Goal: Task Accomplishment & Management: Complete application form

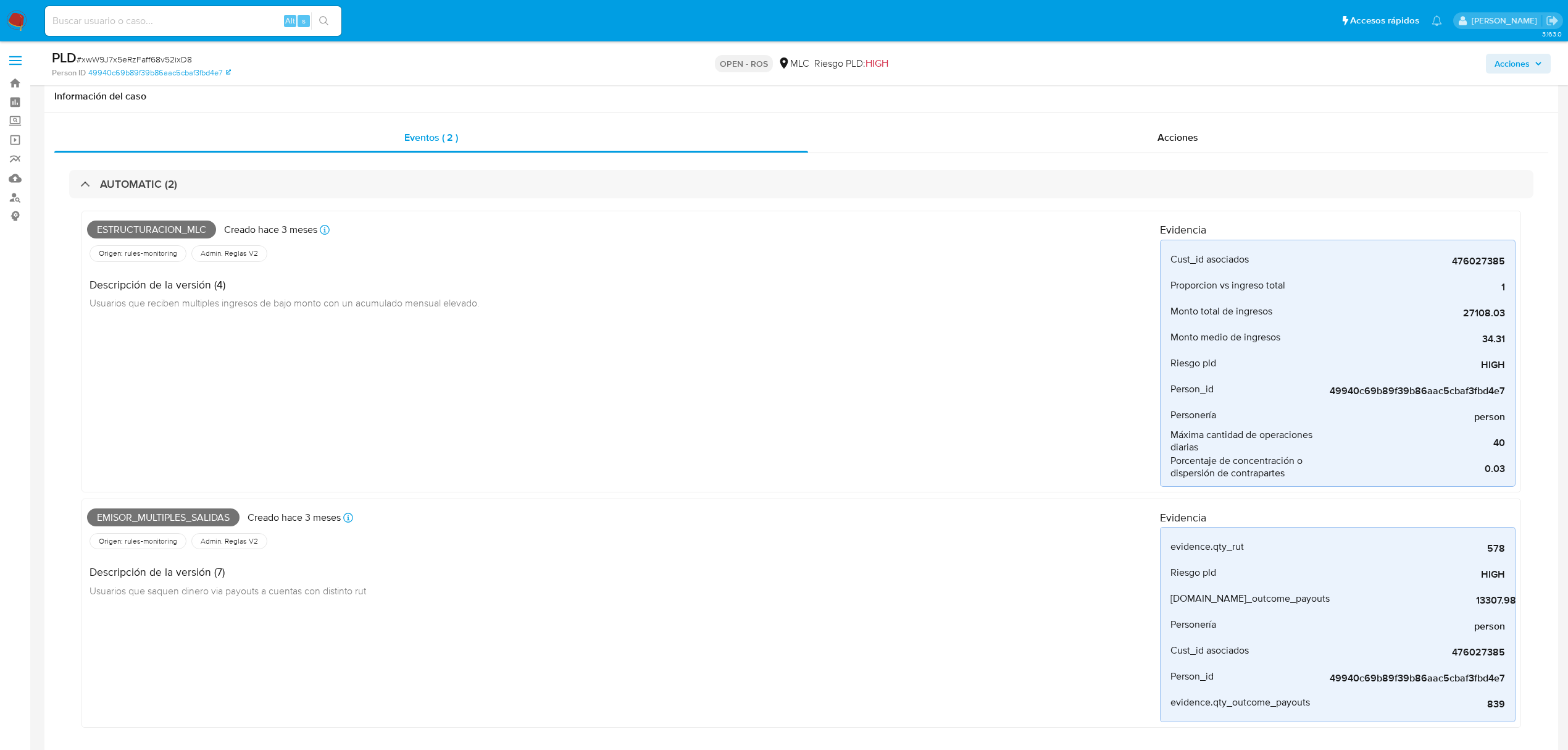
select select "10"
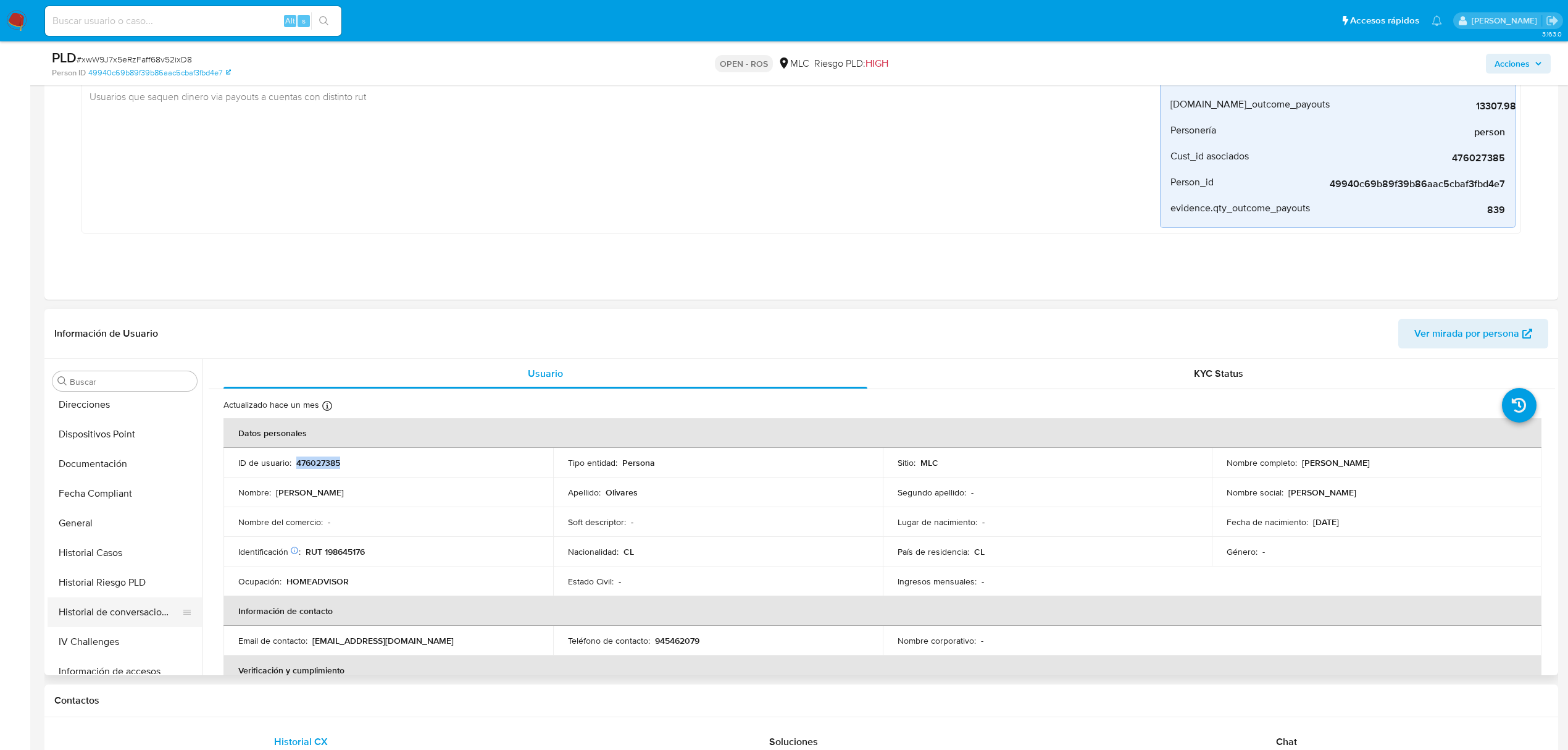
scroll to position [364, 0]
click at [98, 515] on button "Historial Casos" at bounding box center [120, 521] width 145 height 29
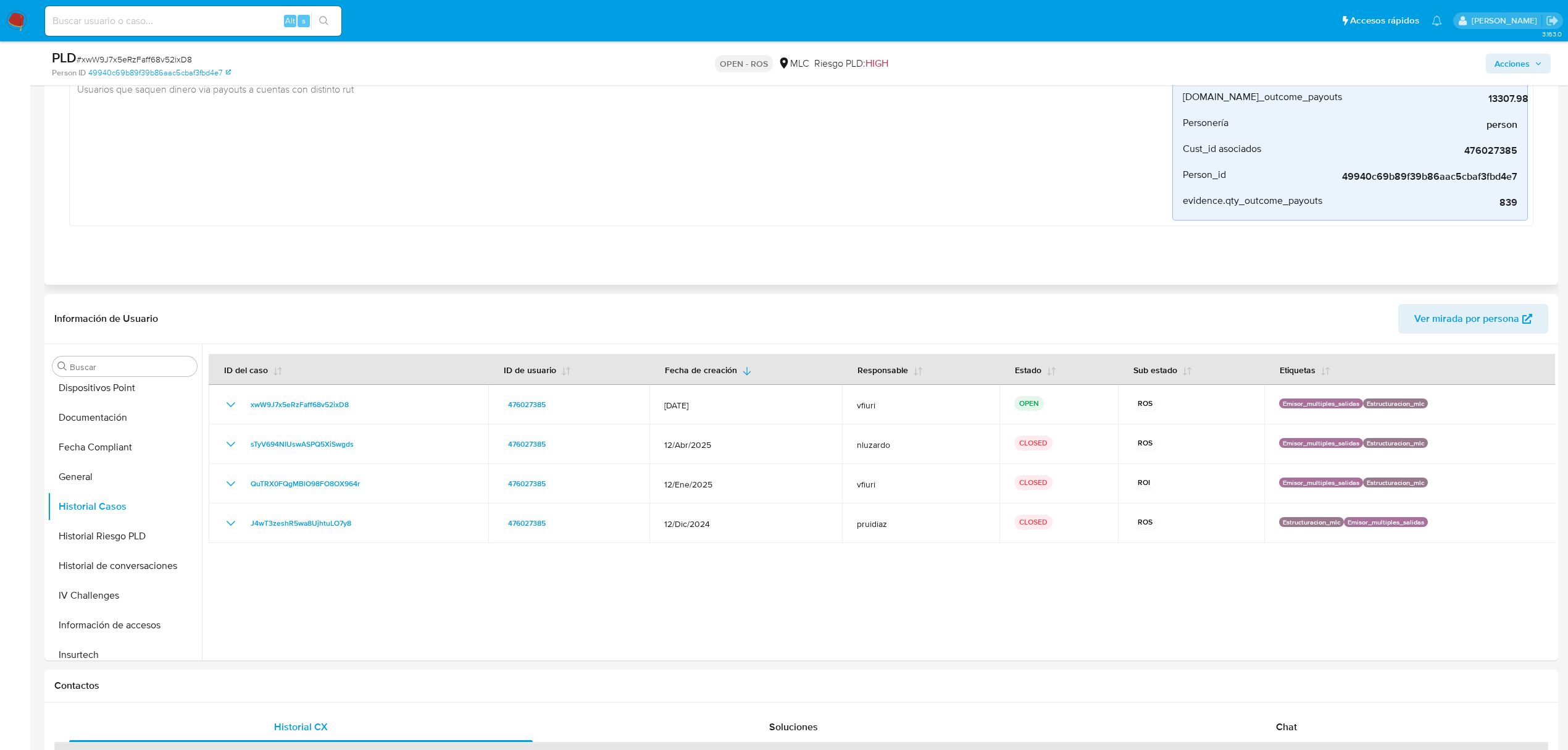
scroll to position [0, 0]
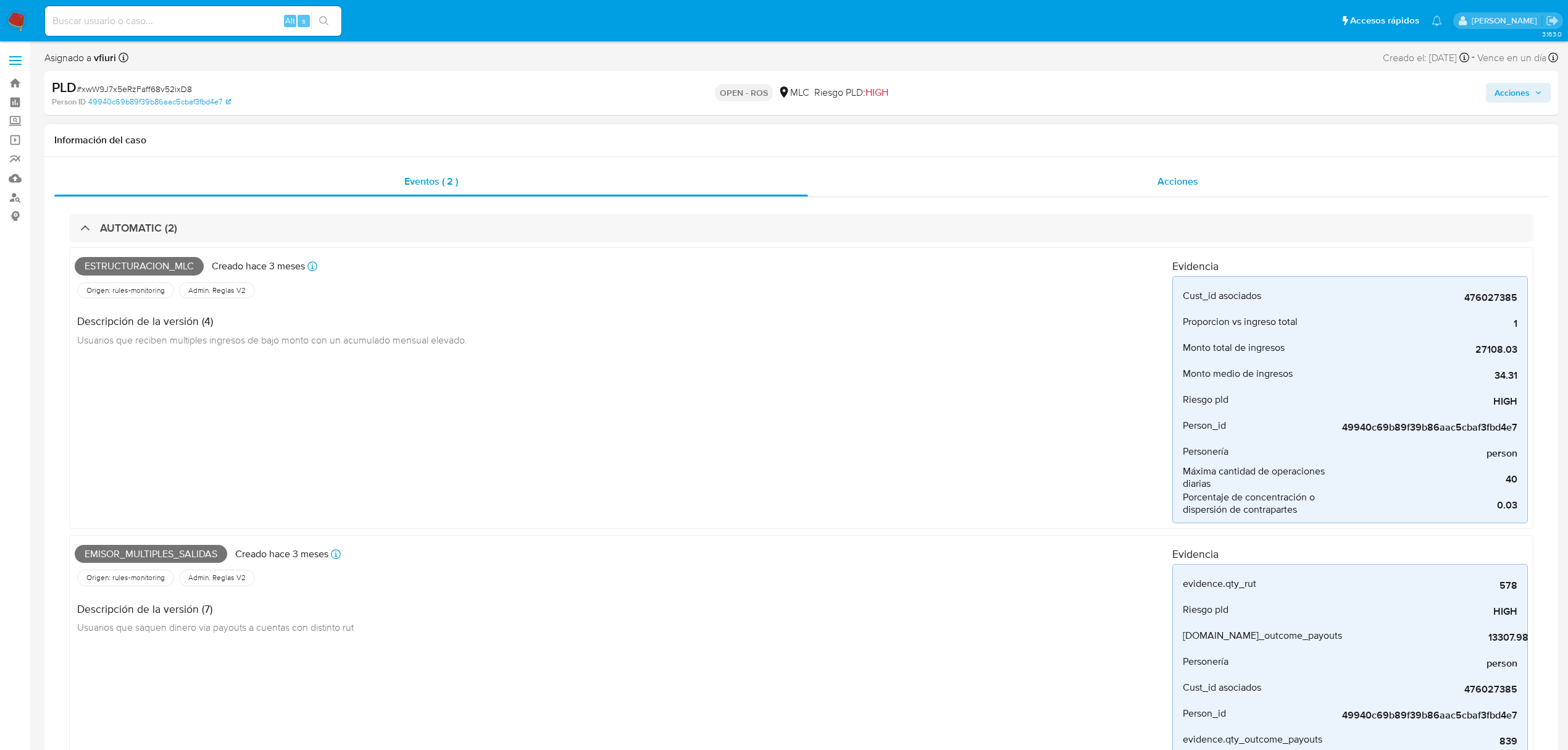
click at [1151, 170] on div "Acciones" at bounding box center [1179, 182] width 741 height 29
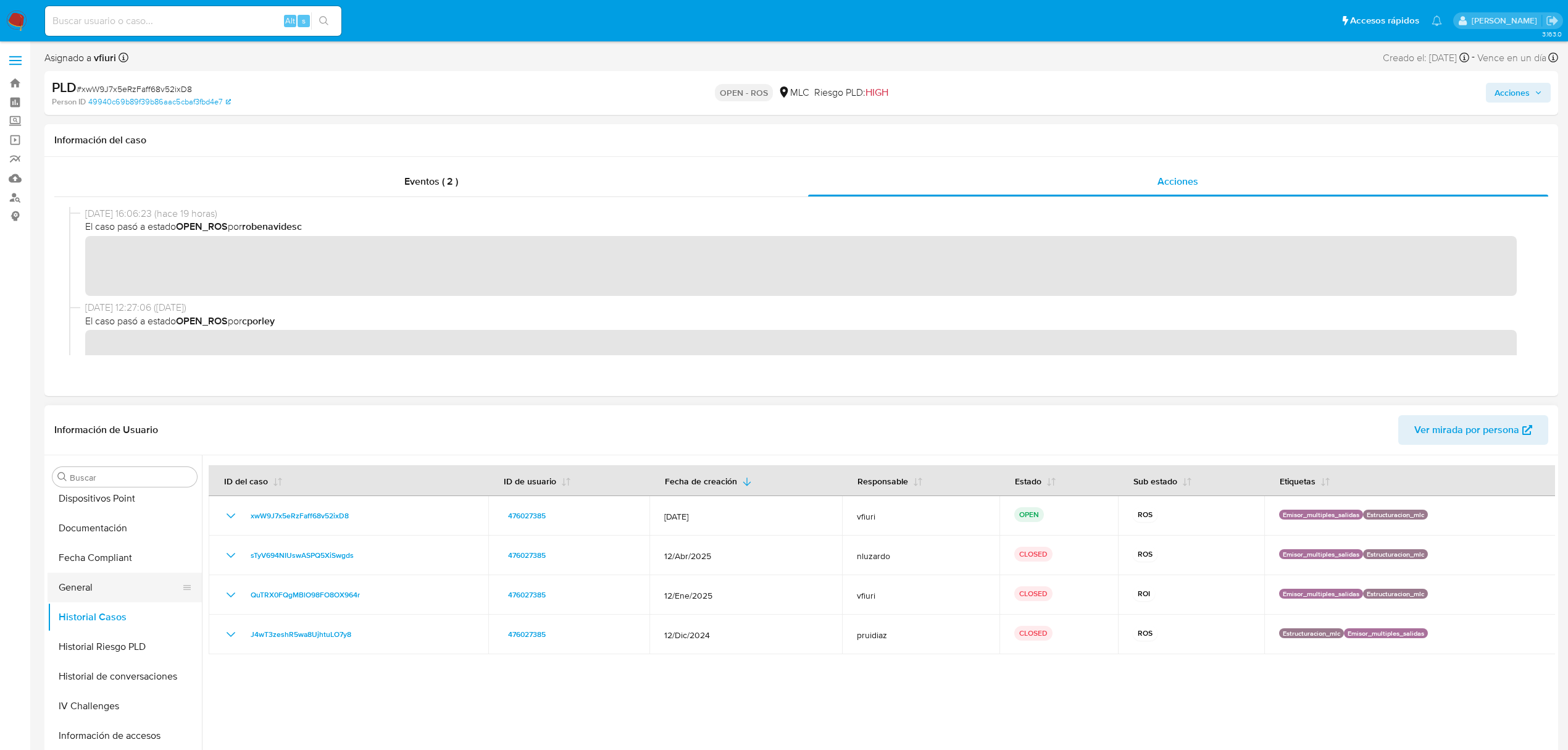
click at [116, 576] on button "General" at bounding box center [120, 587] width 145 height 29
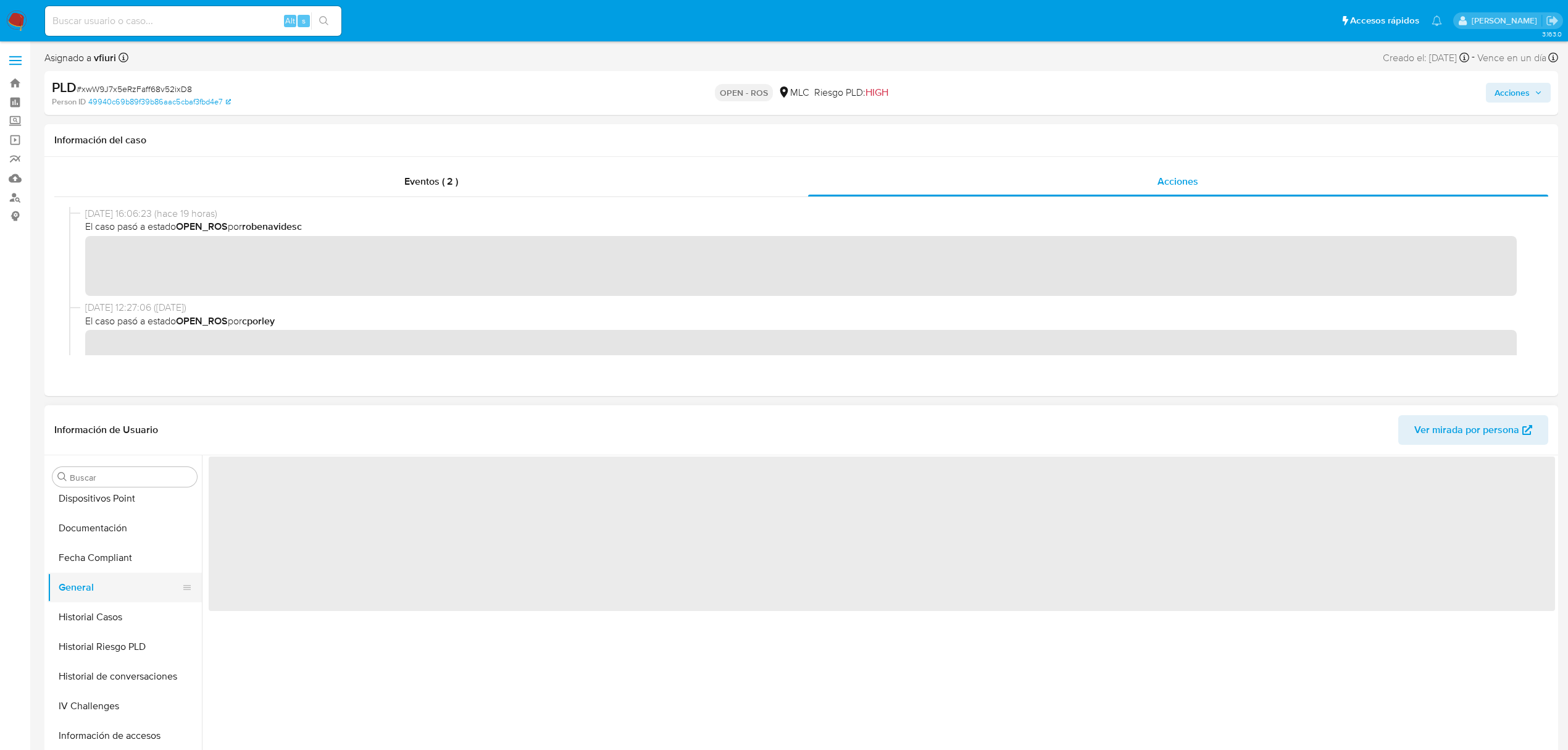
click at [115, 586] on button "General" at bounding box center [120, 587] width 145 height 29
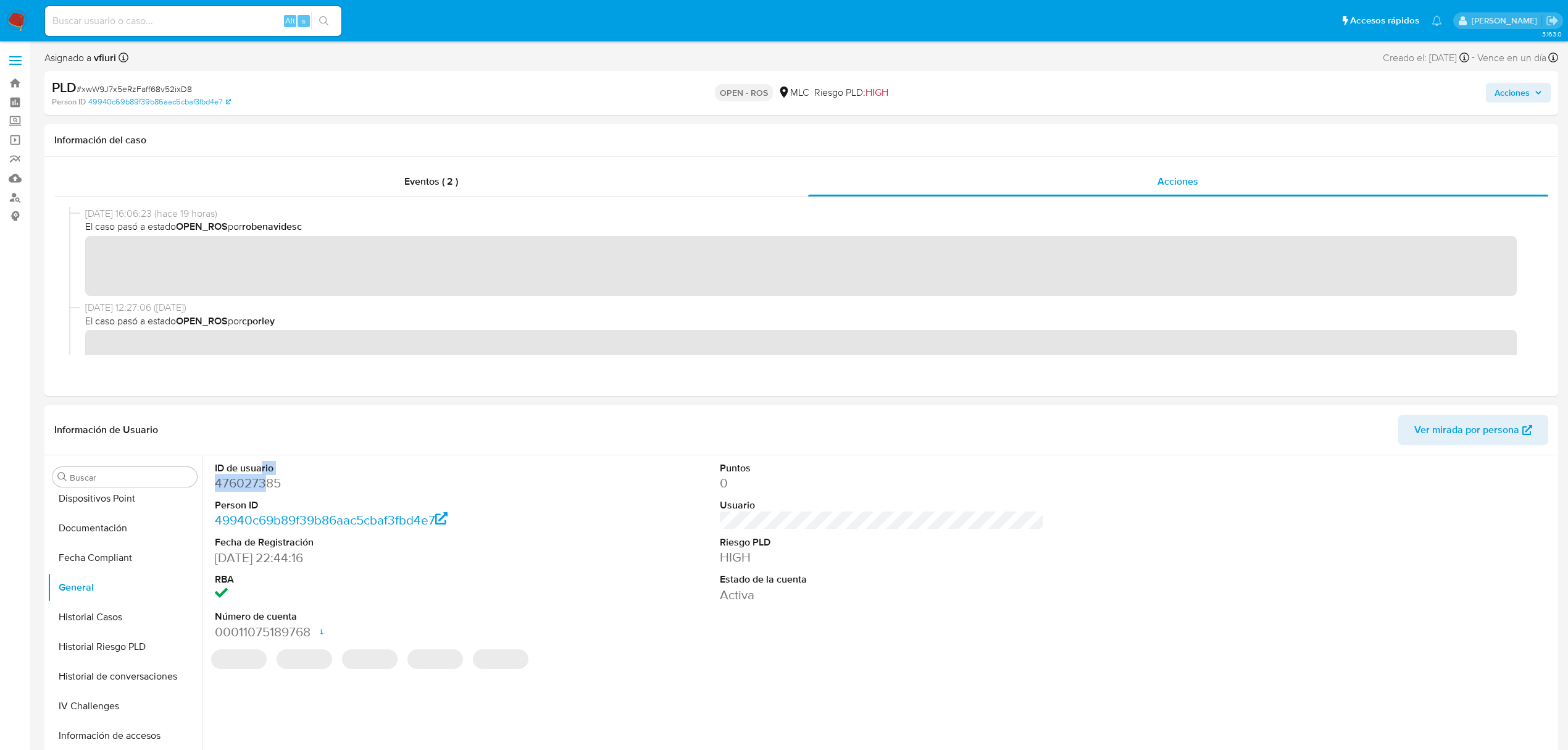
drag, startPoint x: 263, startPoint y: 473, endPoint x: 263, endPoint y: 485, distance: 12.0
click at [263, 478] on dl "ID de usuario 476027385 Person ID 49940c69b89f39b86aac5cbaf3fbd4e7 Fecha de Reg…" at bounding box center [377, 550] width 324 height 179
click at [263, 487] on dd "476027385" at bounding box center [377, 483] width 324 height 17
click at [263, 484] on dd "476027385" at bounding box center [377, 483] width 324 height 17
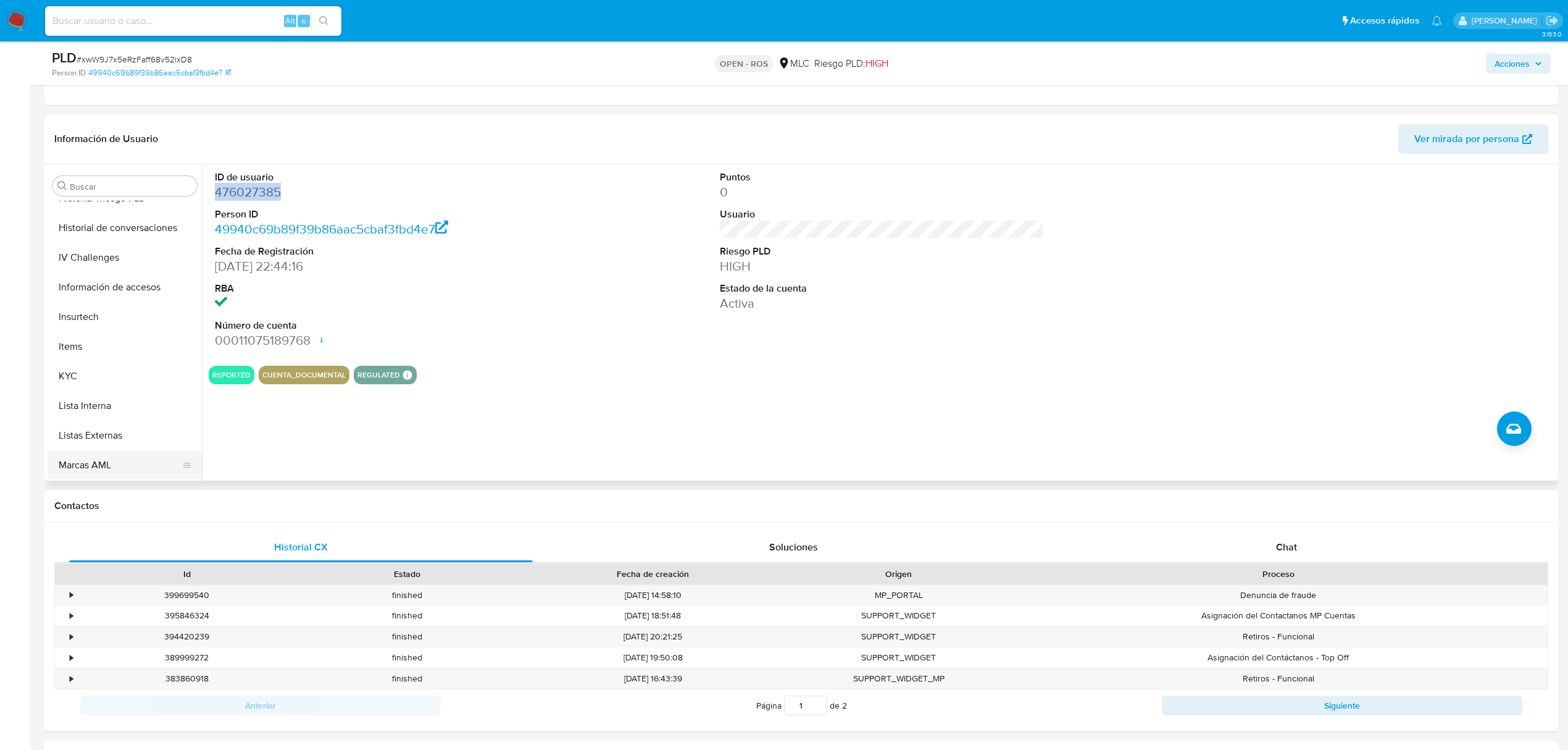
scroll to position [611, 0]
click at [82, 295] on button "KYC" at bounding box center [120, 286] width 145 height 29
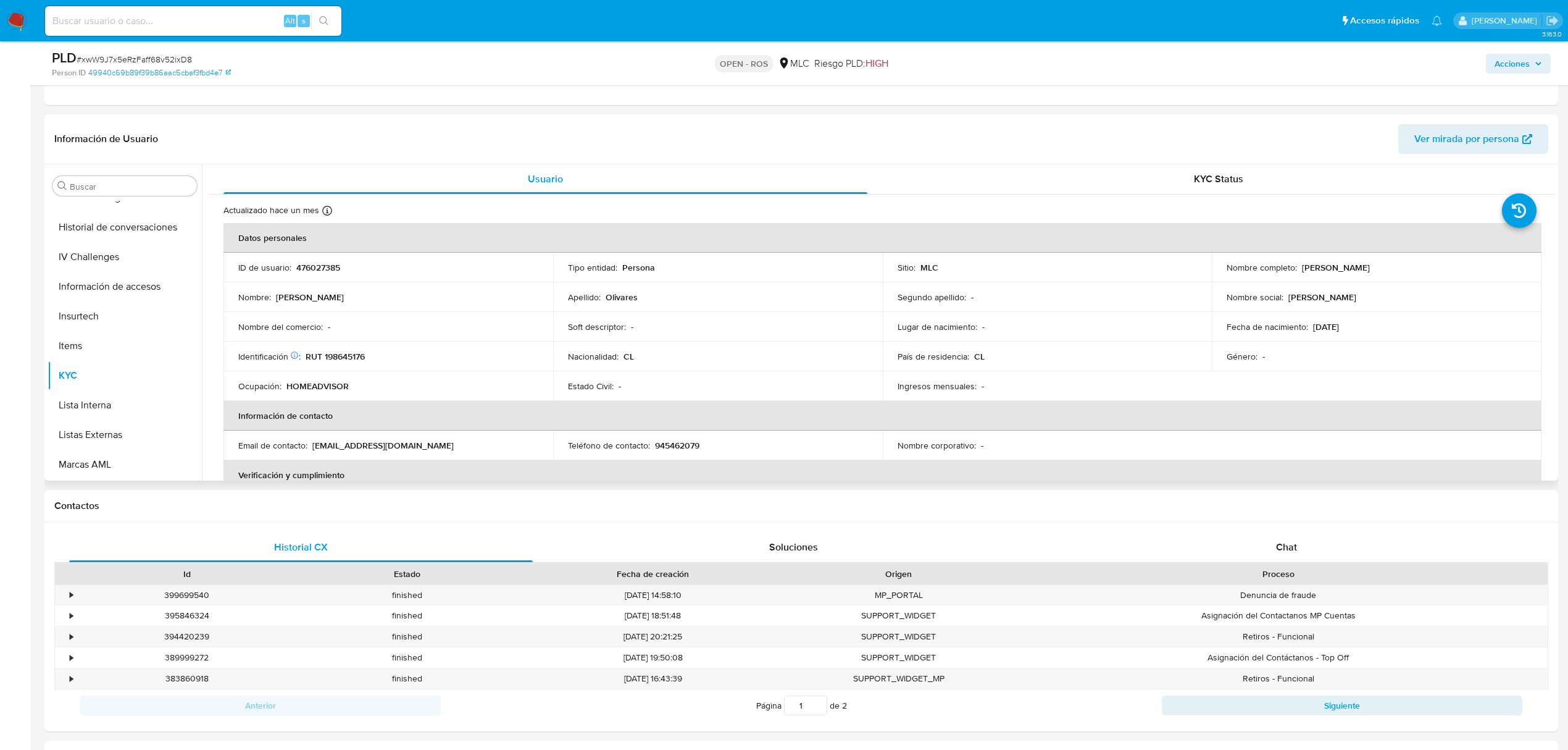
scroll to position [282, 0]
click at [105, 325] on button "Documentación" at bounding box center [120, 319] width 145 height 29
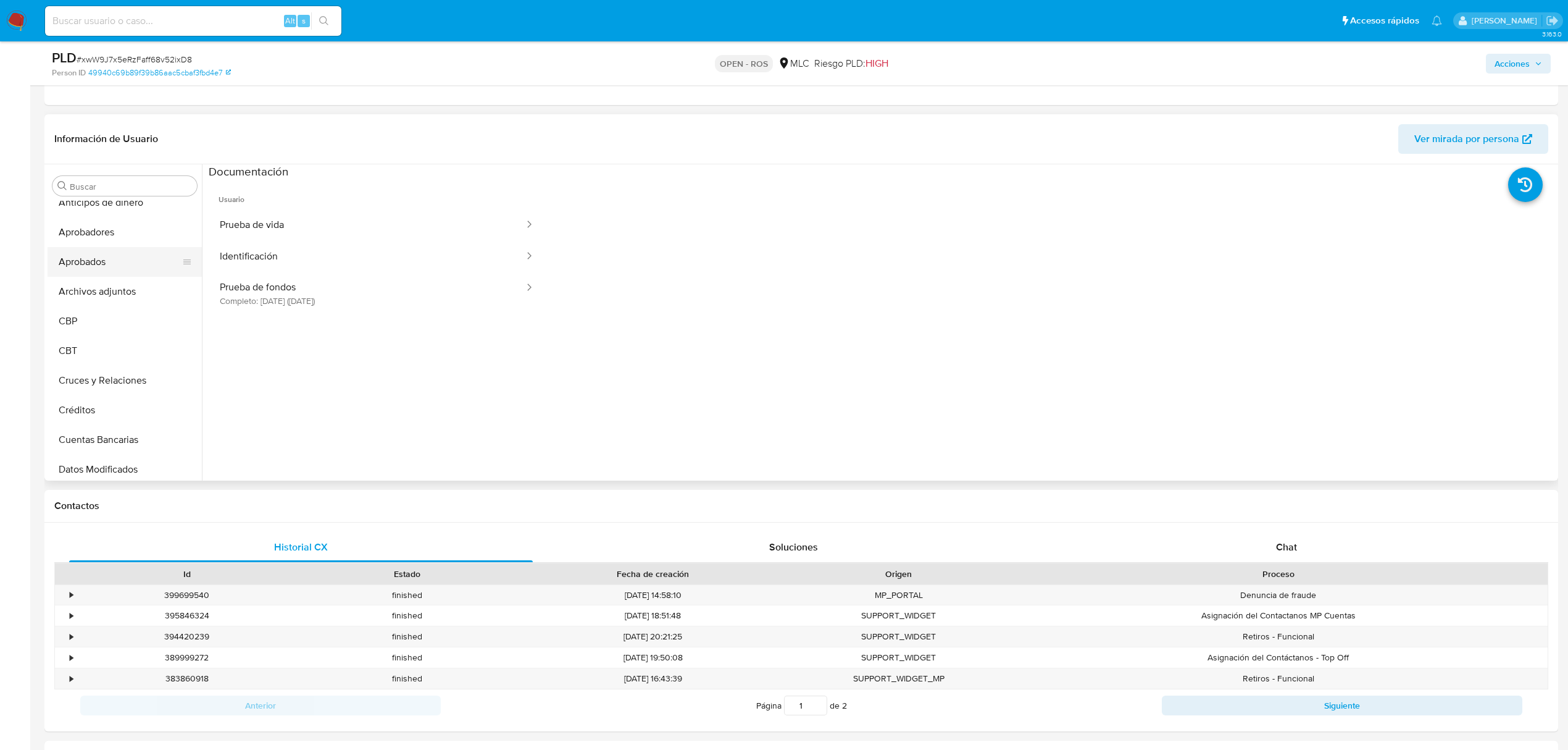
scroll to position [0, 0]
click at [111, 302] on button "Archivos adjuntos" at bounding box center [120, 304] width 145 height 29
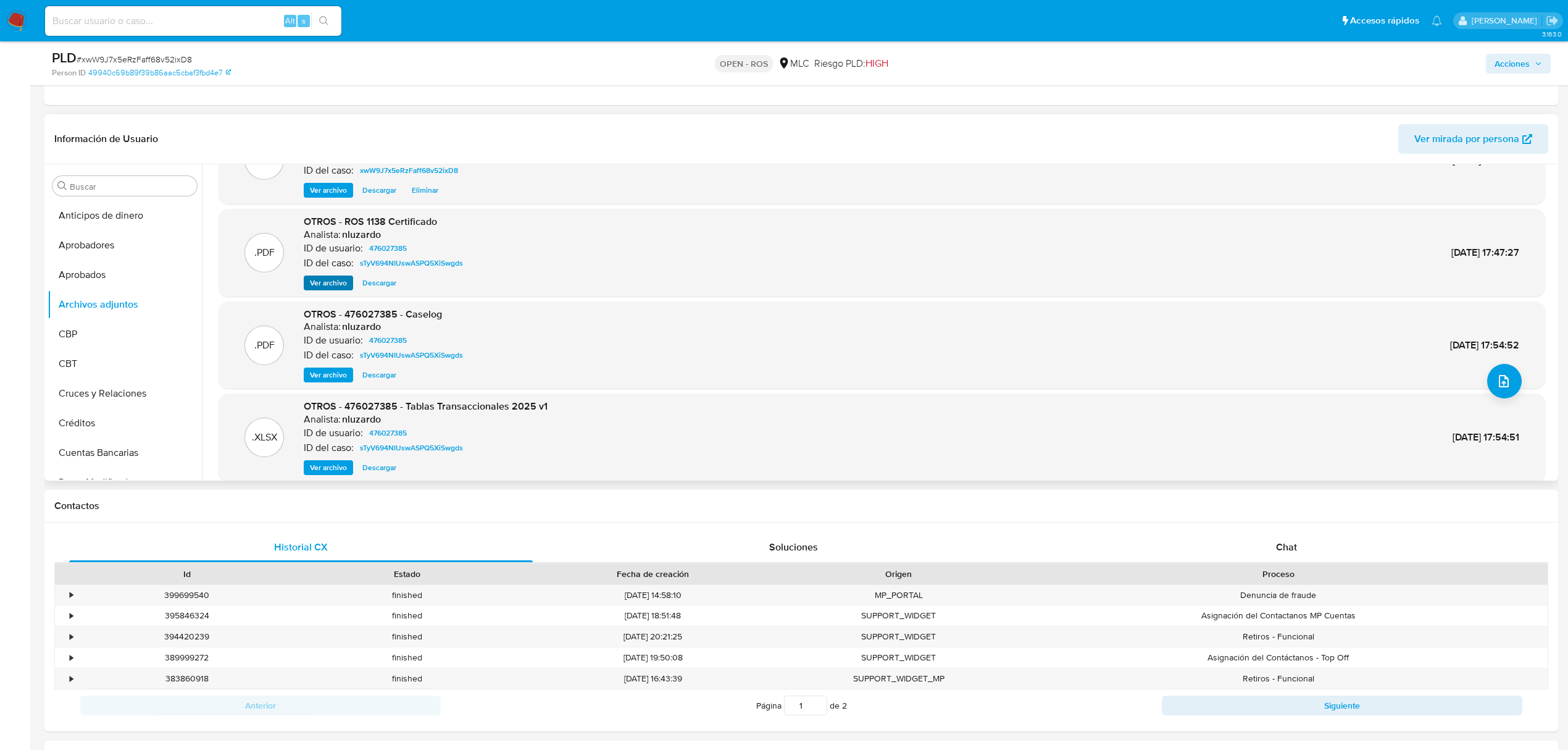
scroll to position [82, 0]
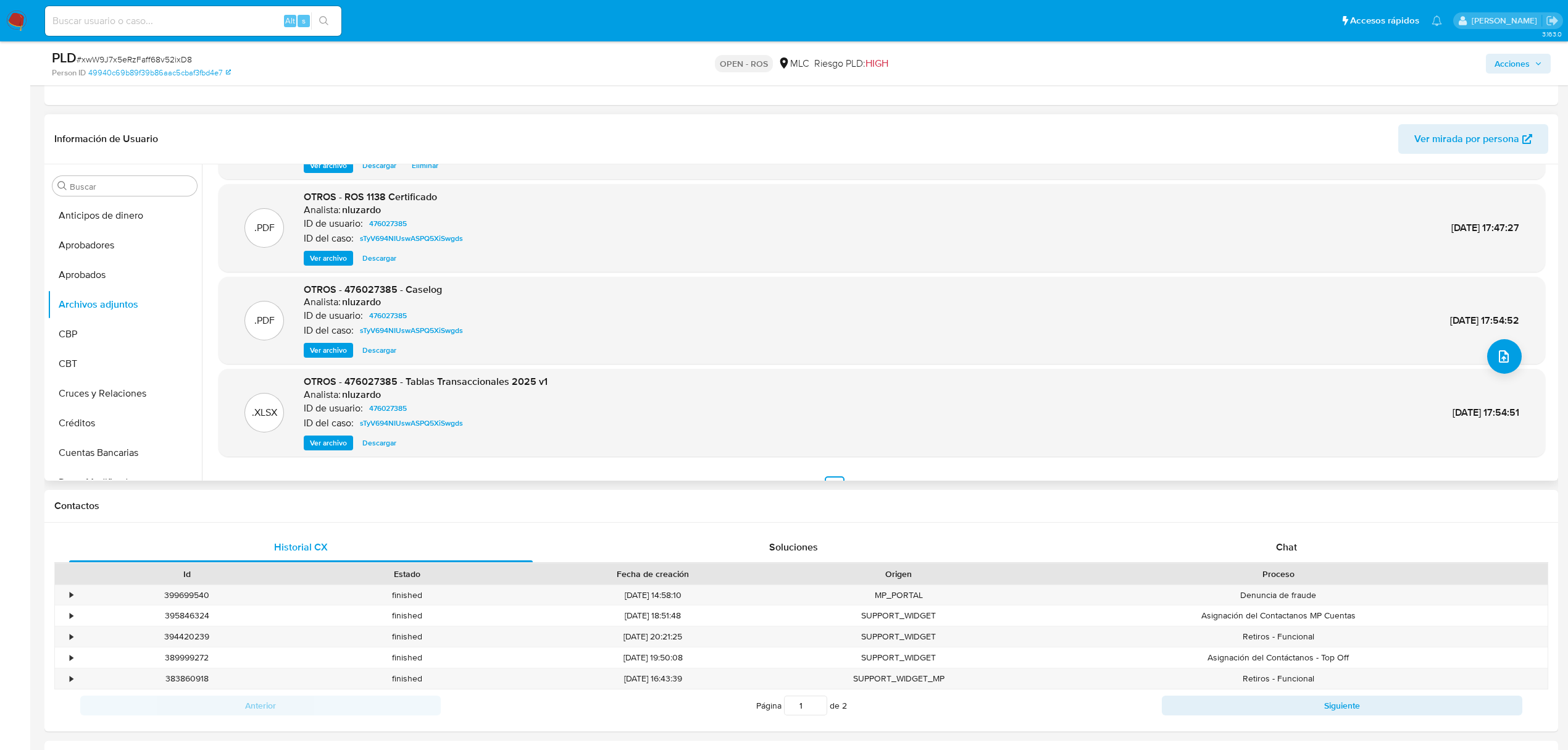
click at [327, 257] on span "Ver archivo" at bounding box center [328, 258] width 37 height 12
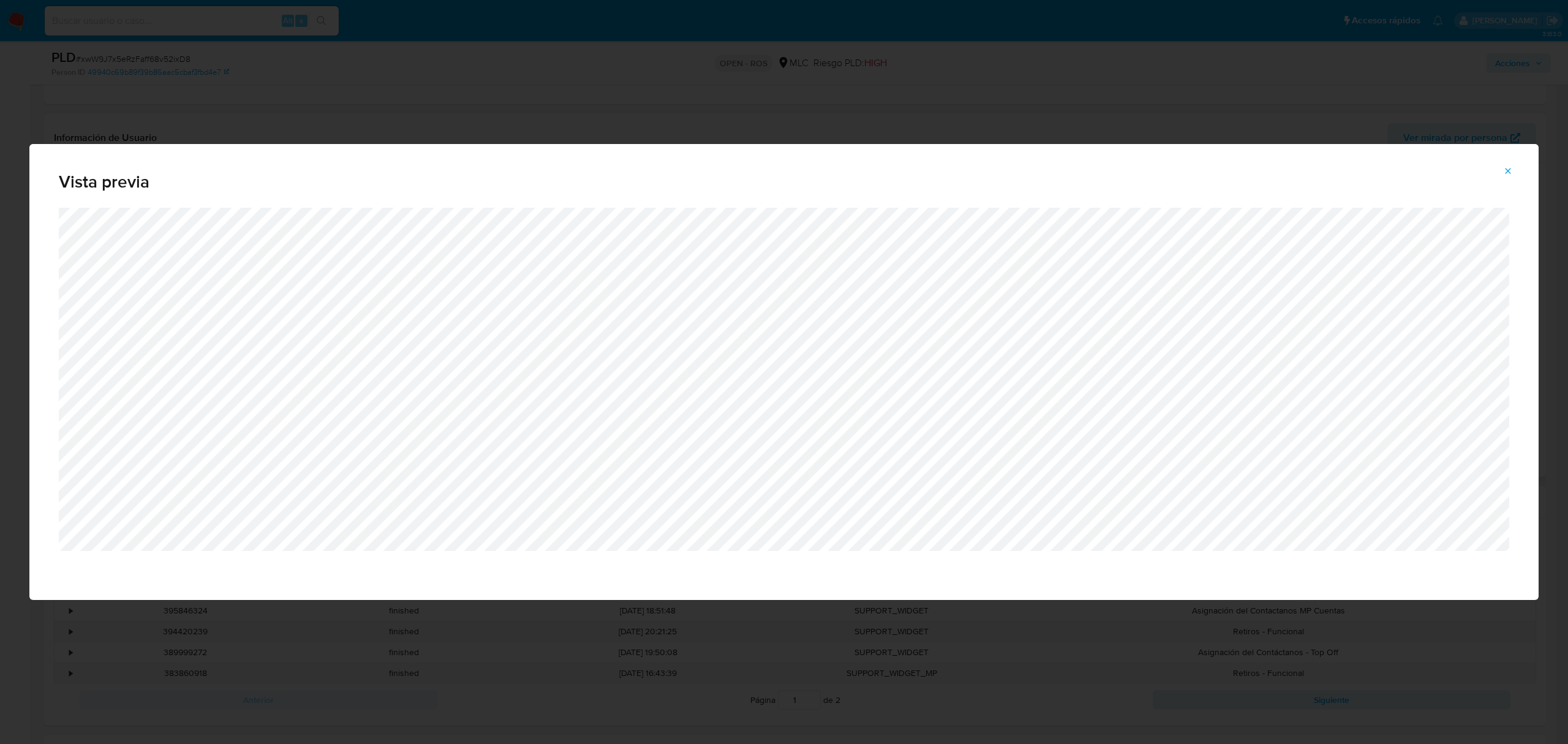
click at [1510, 175] on icon "Attachment preview" at bounding box center [1508, 170] width 9 height 9
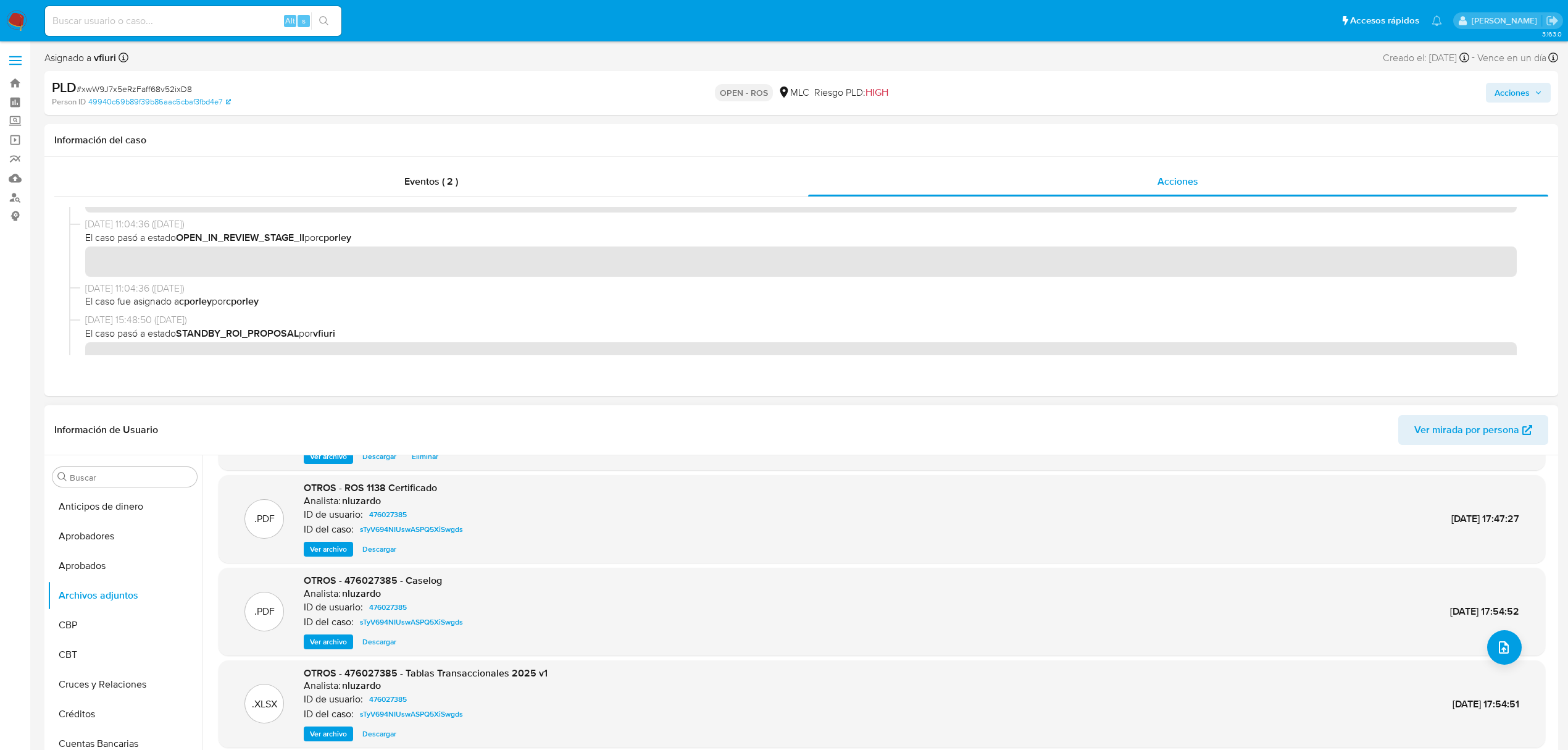
scroll to position [0, 0]
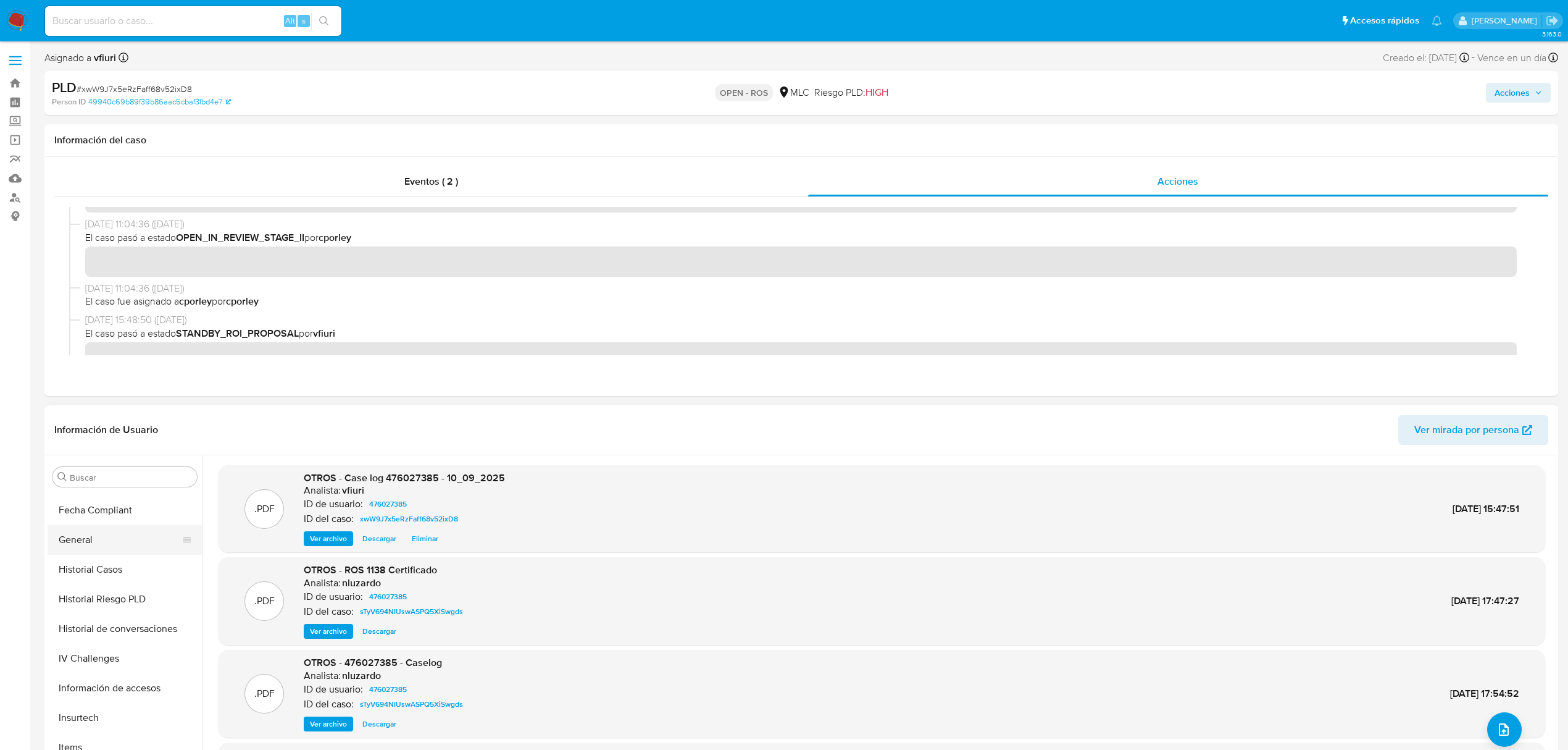
click at [75, 540] on button "General" at bounding box center [120, 540] width 145 height 29
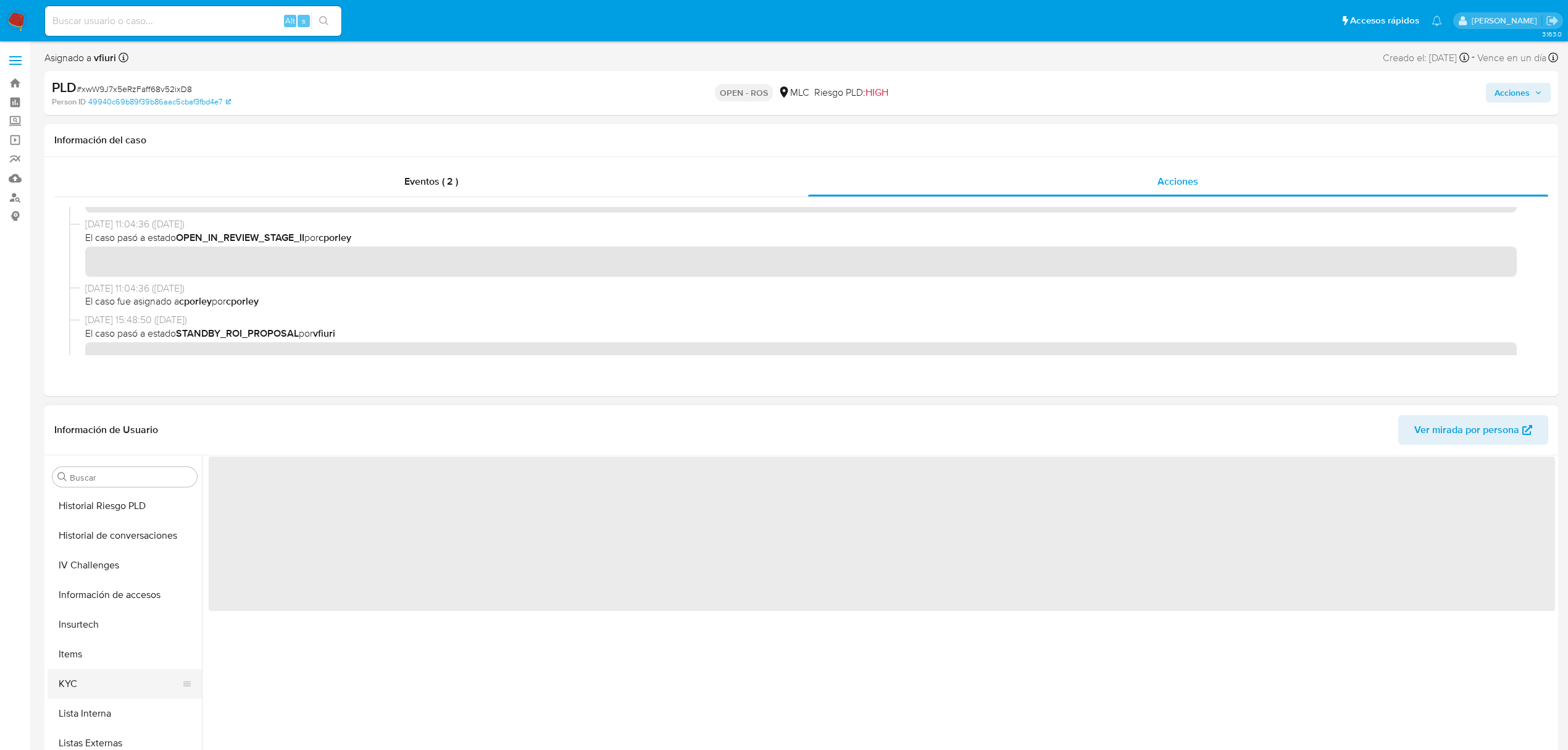
scroll to position [611, 0]
click at [76, 575] on button "KYC" at bounding box center [120, 577] width 145 height 29
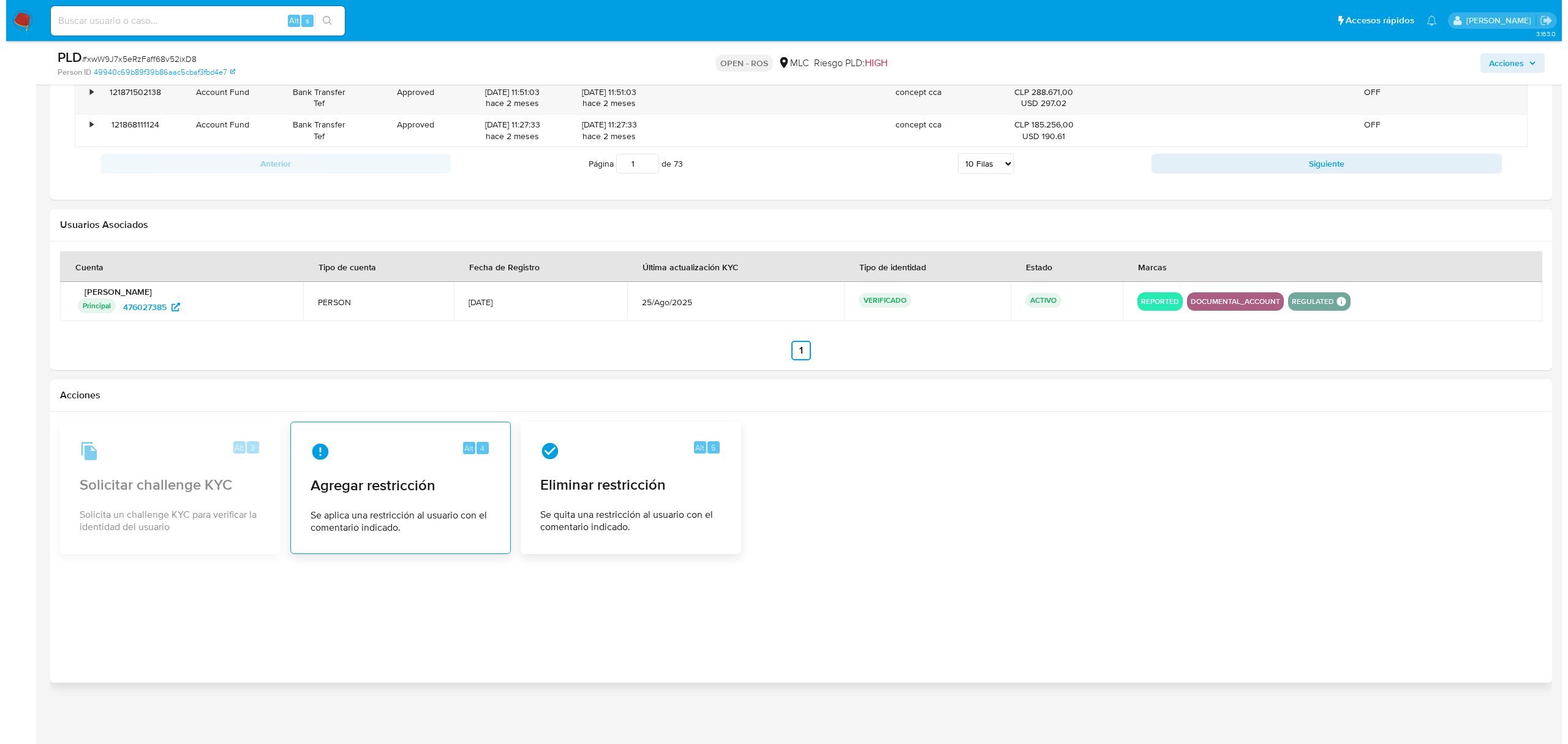
scroll to position [1483, 0]
click at [356, 495] on span "Agregar restricción" at bounding box center [394, 485] width 180 height 18
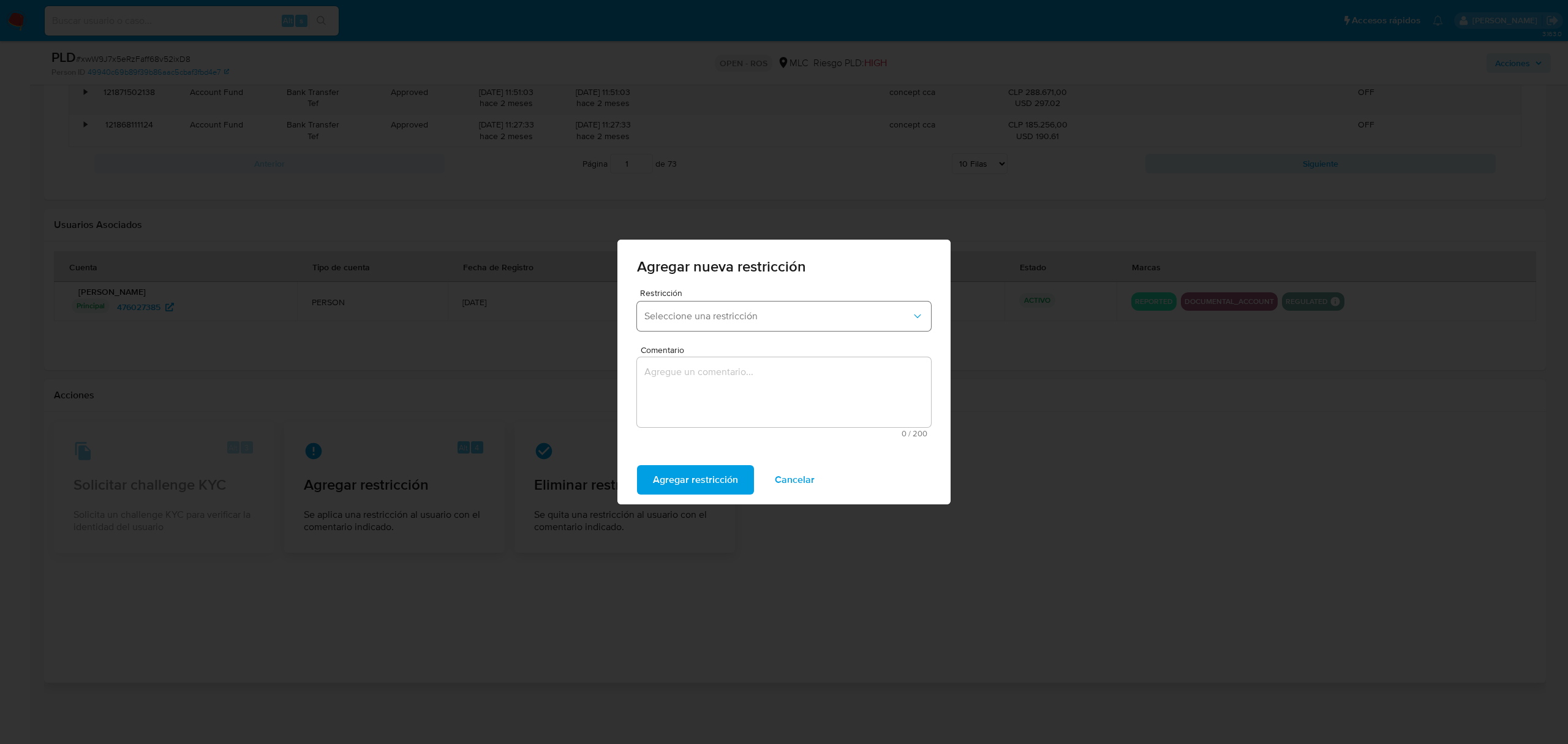
click at [847, 321] on span "Seleccione una restricción" at bounding box center [778, 316] width 267 height 12
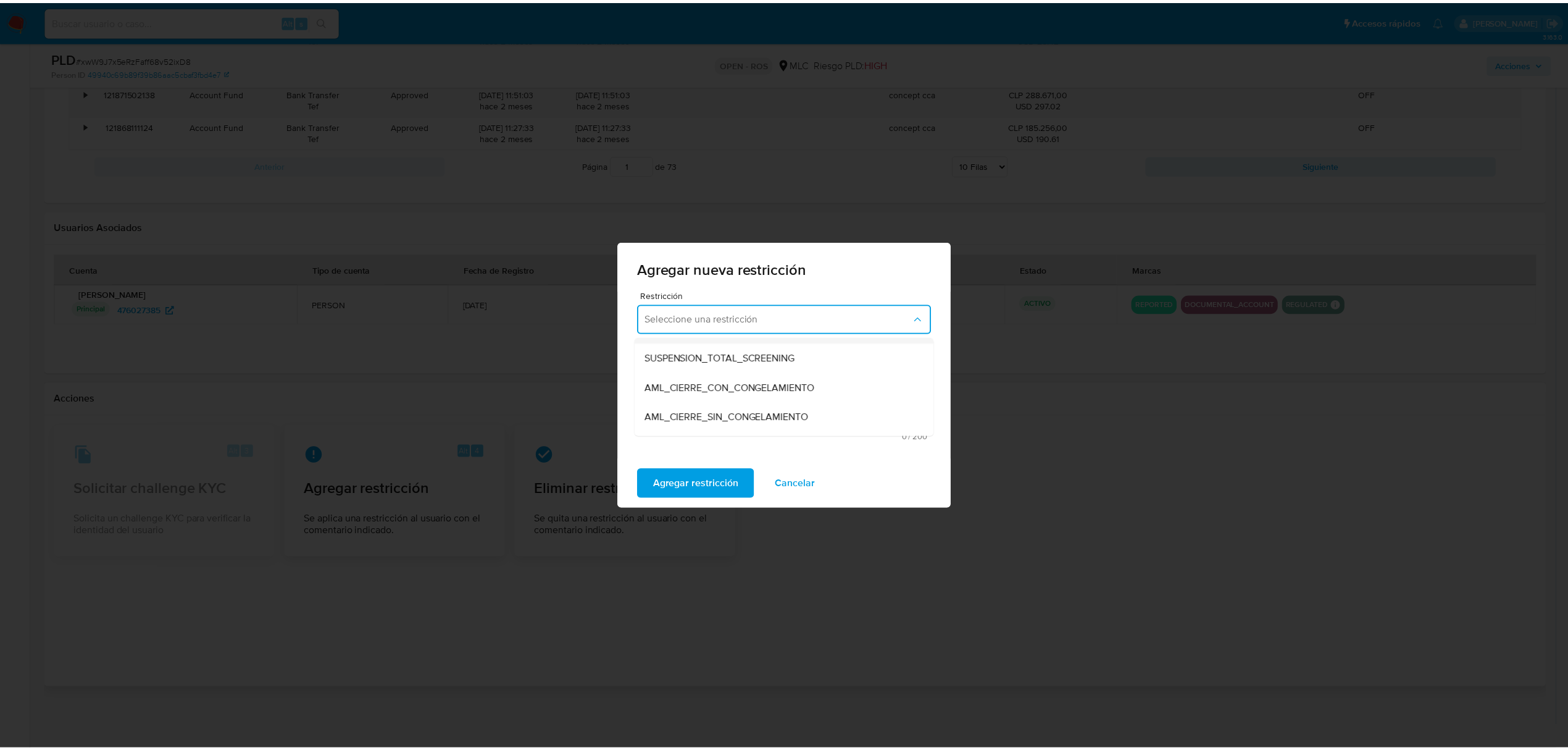
scroll to position [82, 0]
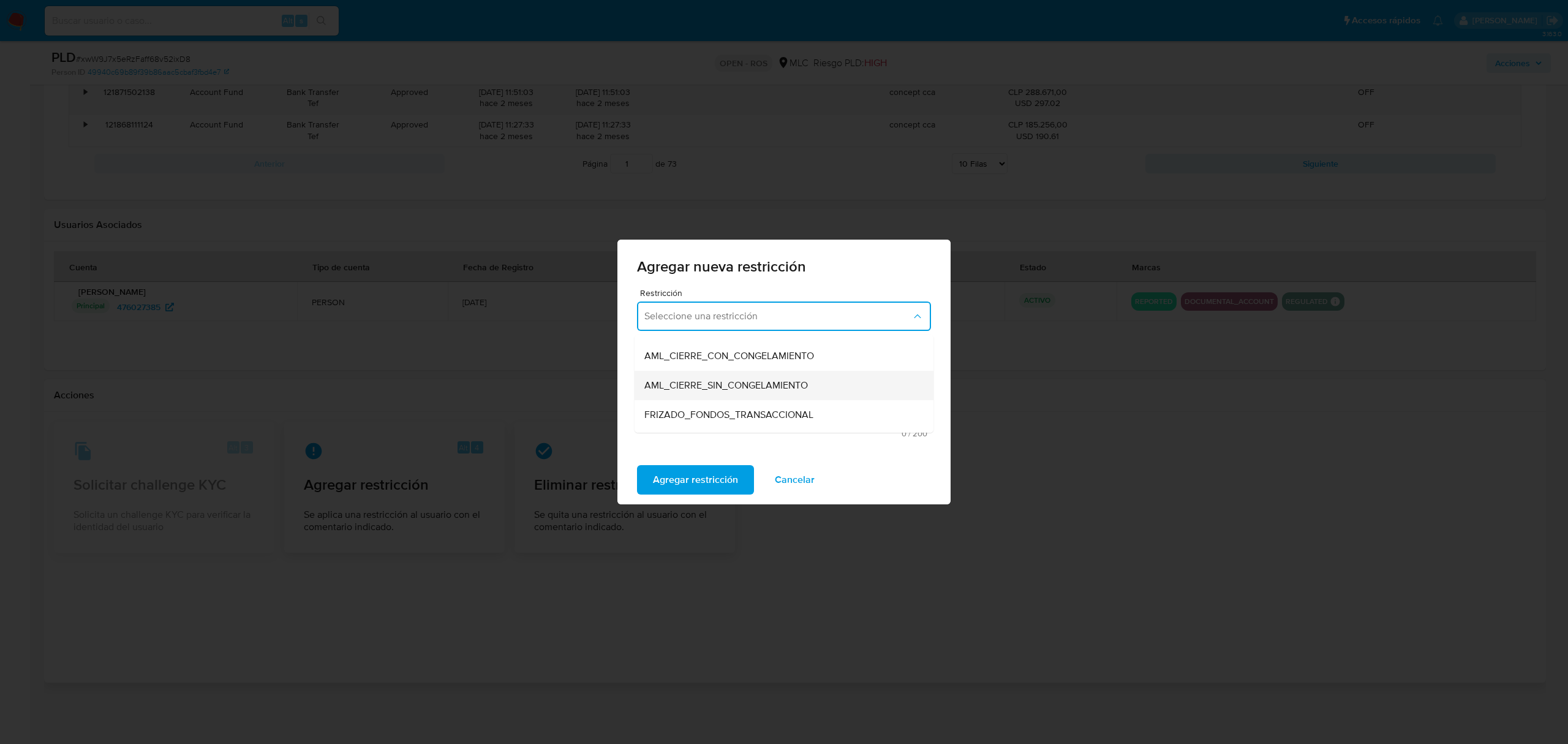
click at [738, 381] on span "AML_CIERRE_SIN_CONGELAMIENTO" at bounding box center [726, 385] width 164 height 12
click at [687, 415] on textarea "Comentario" at bounding box center [784, 392] width 294 height 70
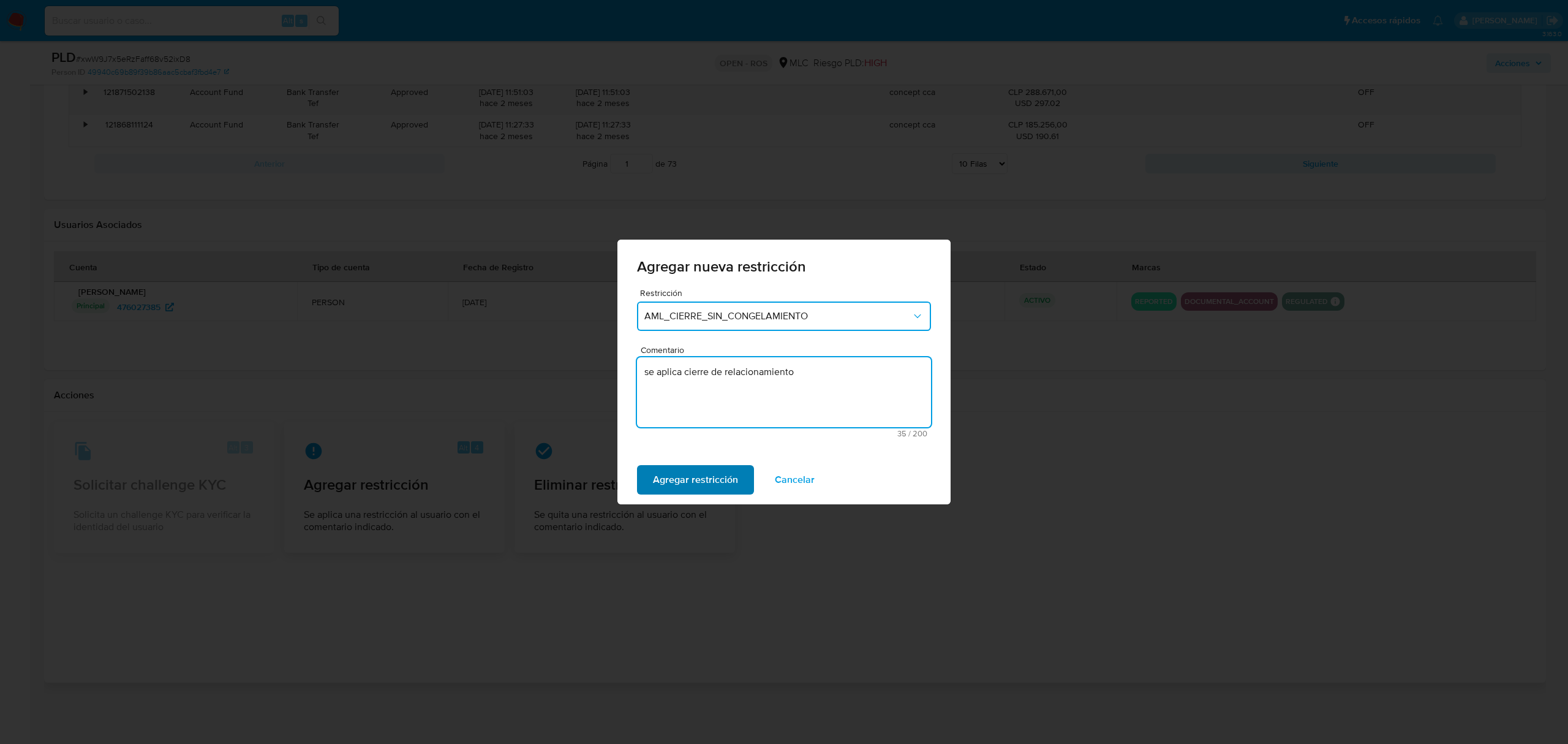
type textarea "se aplica cierre de relacionamiento"
click at [709, 481] on span "Agregar restricción" at bounding box center [695, 480] width 85 height 27
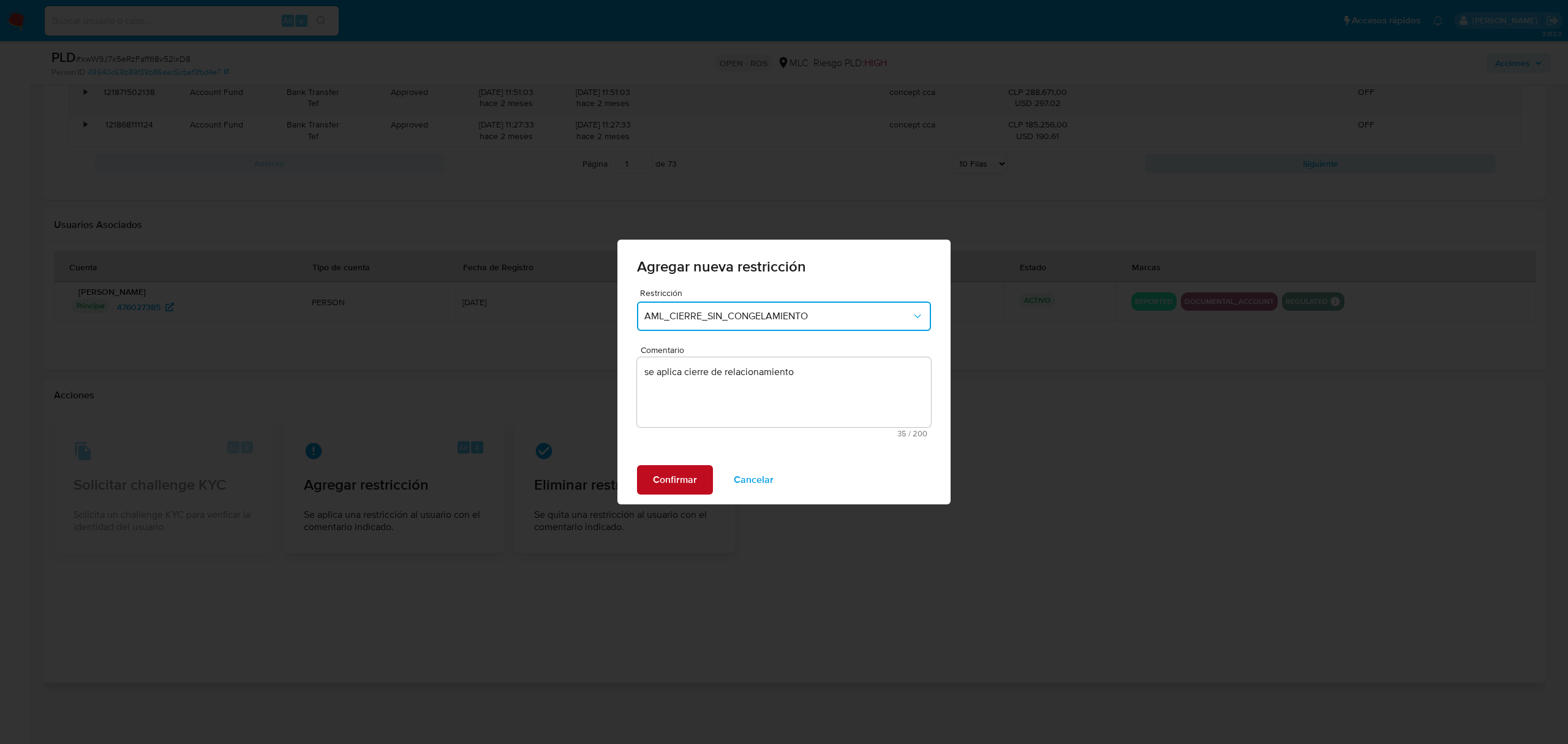
click at [677, 471] on span "Confirmar" at bounding box center [675, 480] width 44 height 27
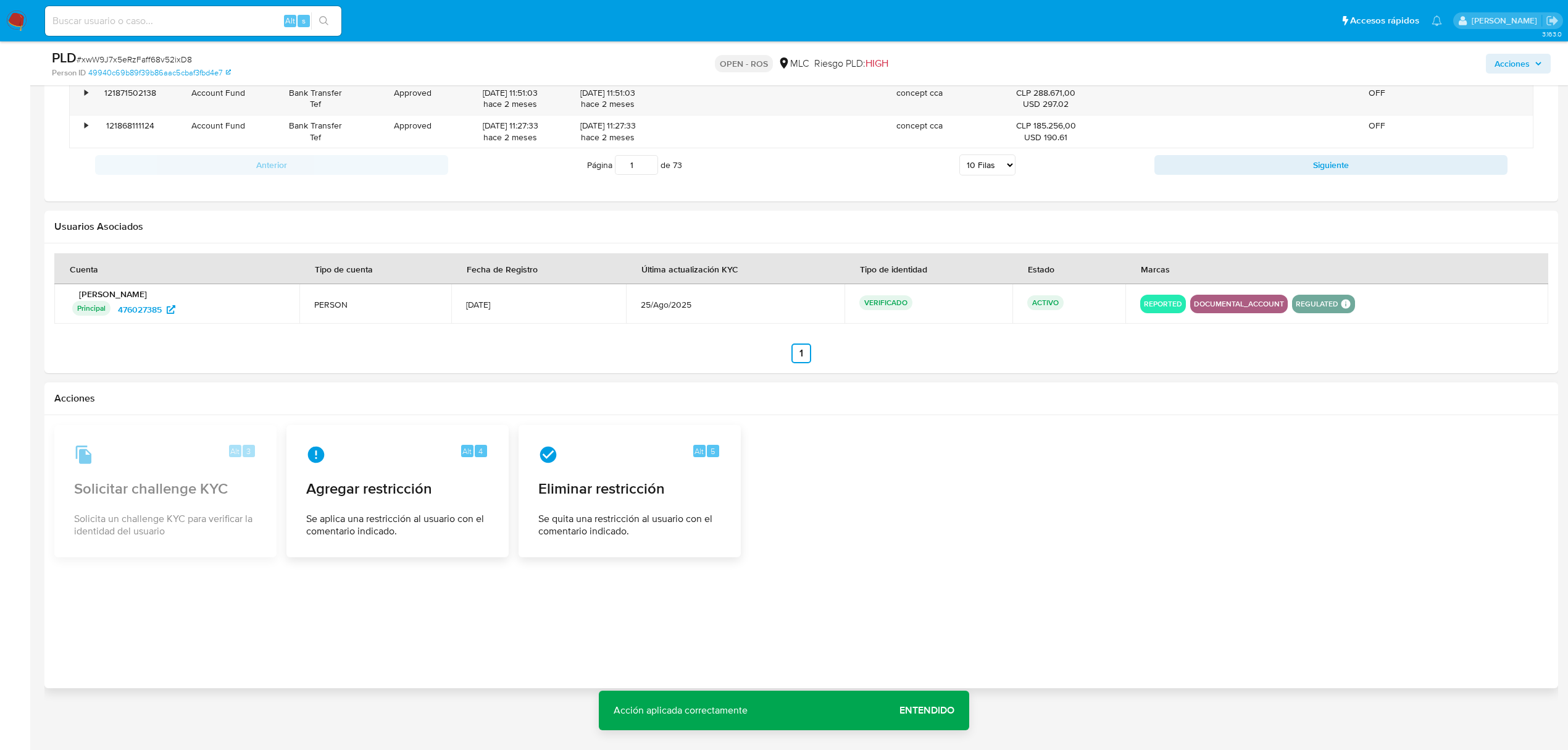
click at [933, 710] on span "Entendido" at bounding box center [927, 710] width 55 height 0
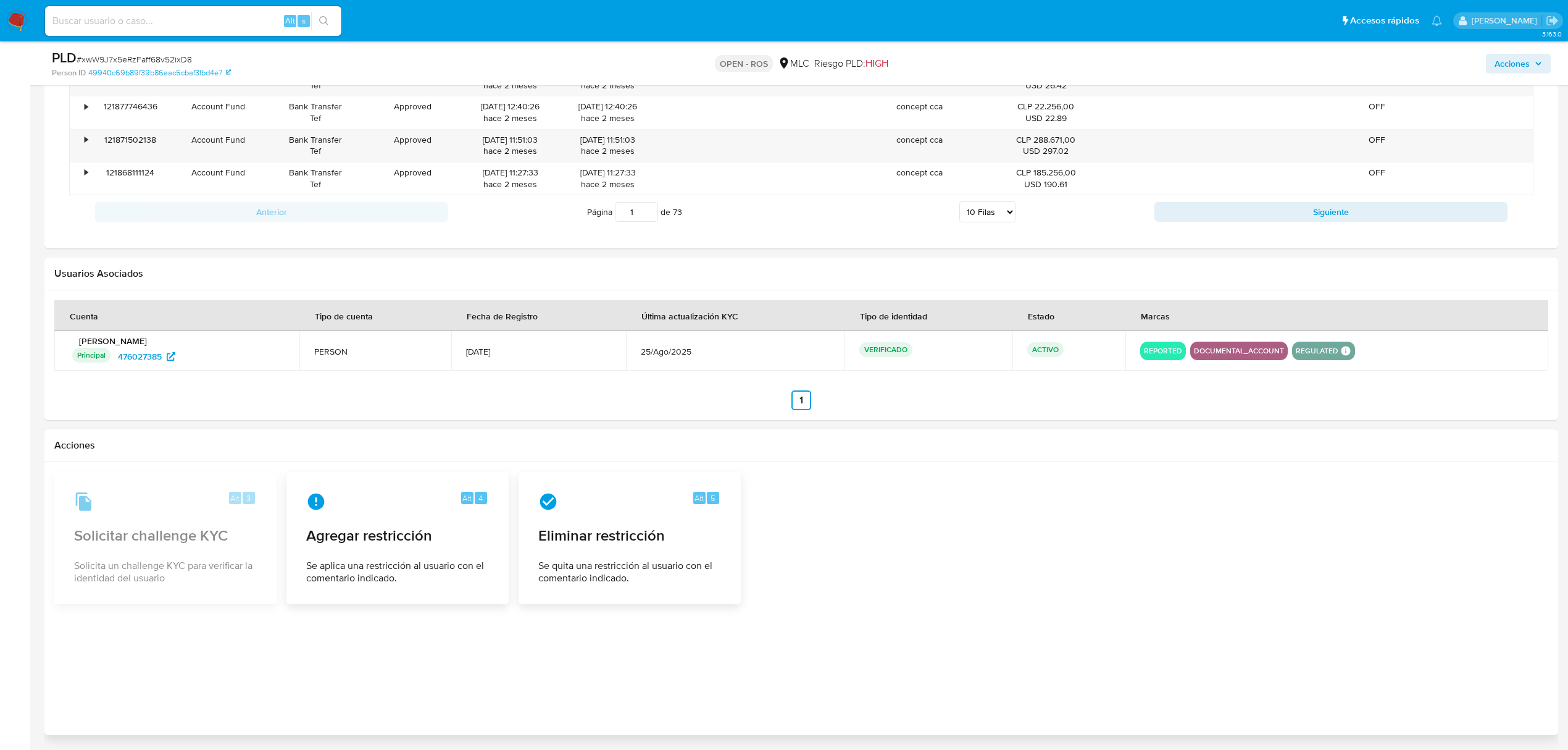
scroll to position [1412, 0]
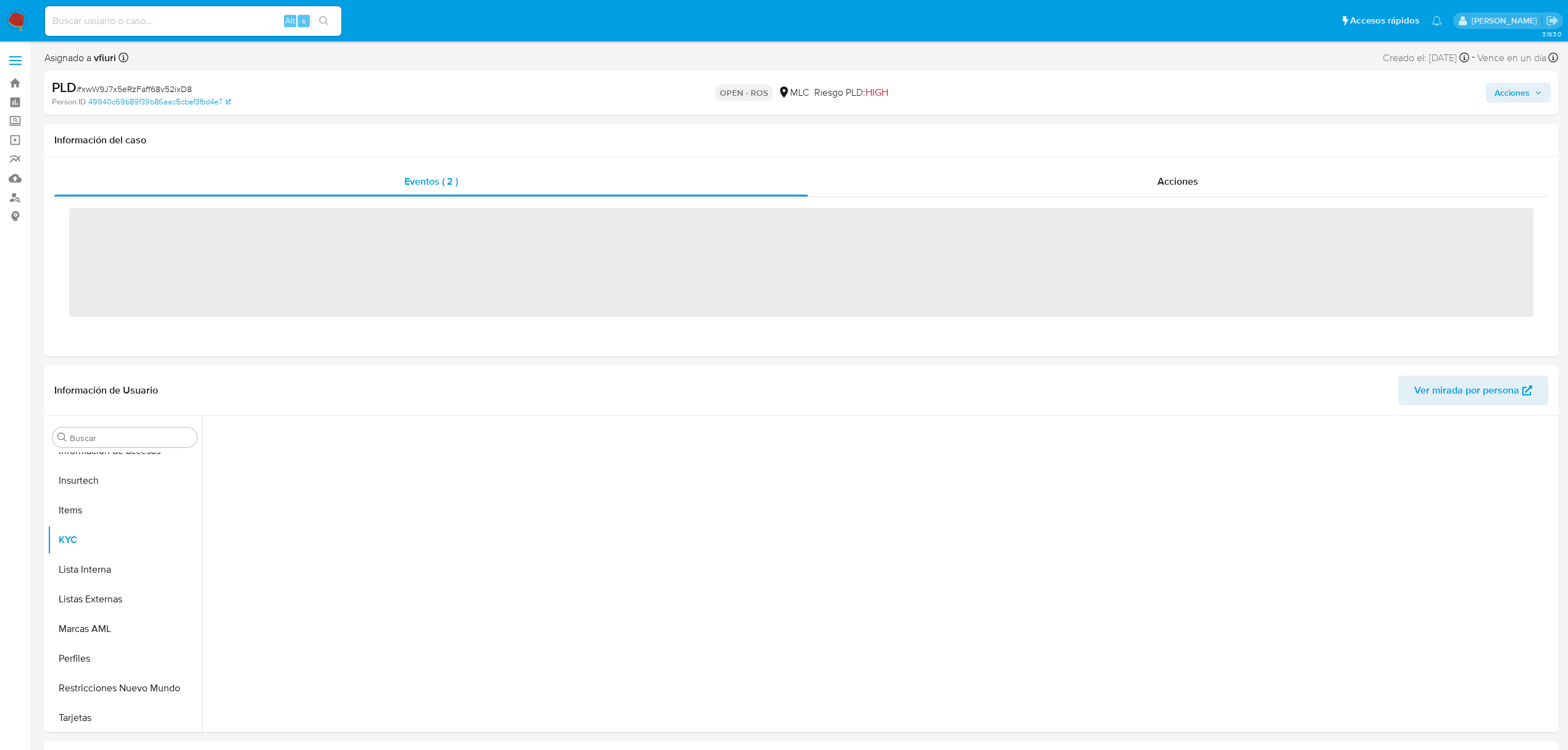
scroll to position [611, 0]
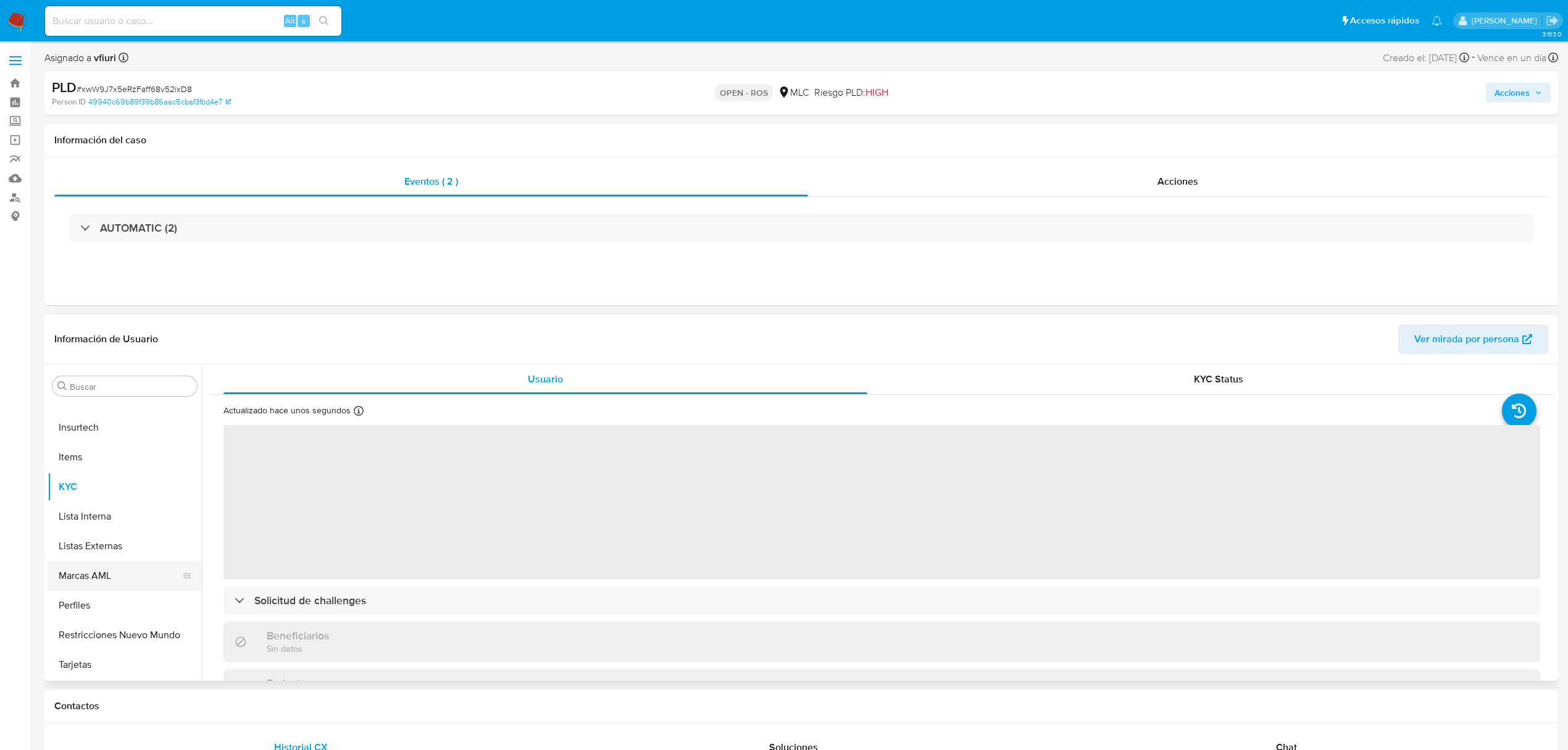
select select "10"
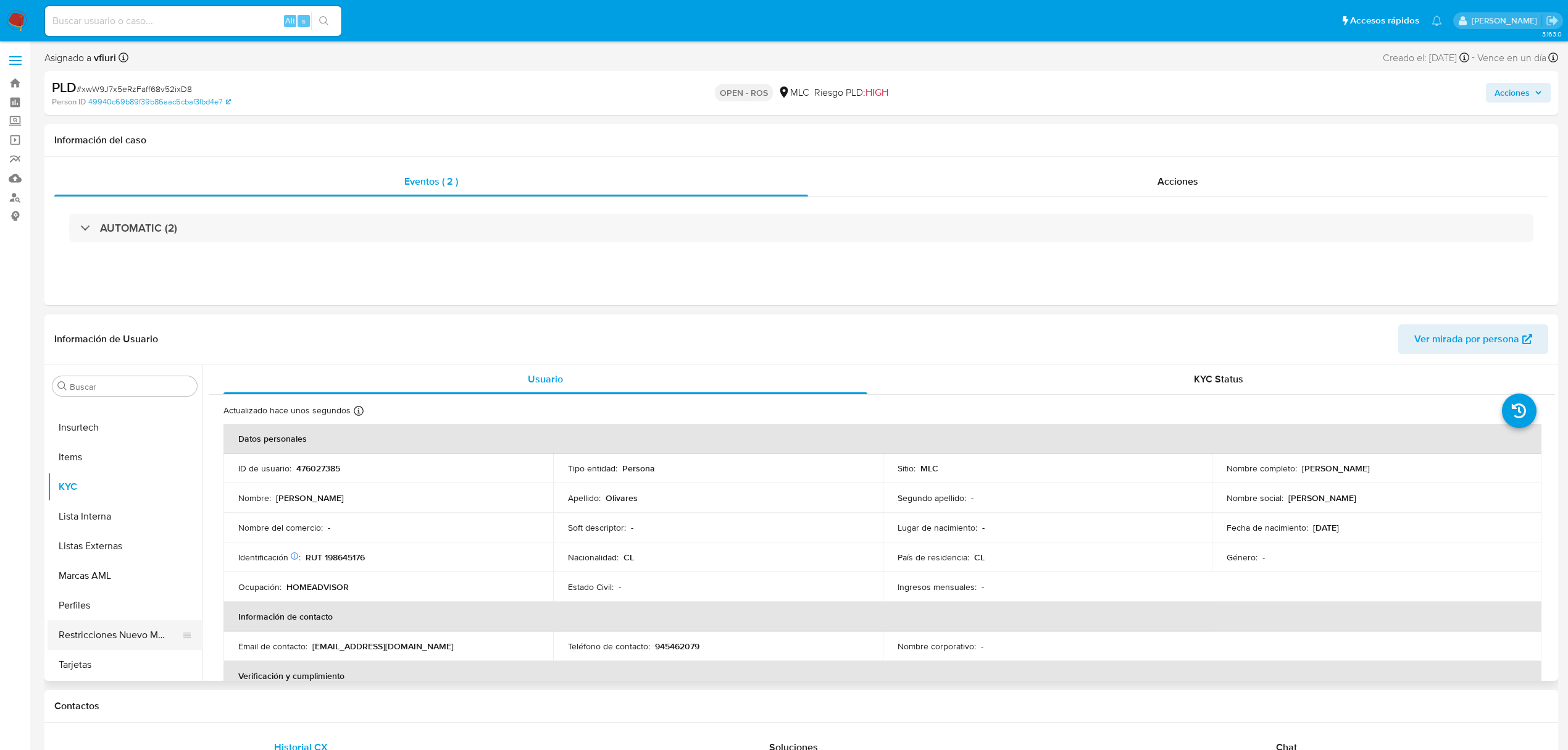
click at [105, 638] on button "Restricciones Nuevo Mundo" at bounding box center [120, 635] width 145 height 29
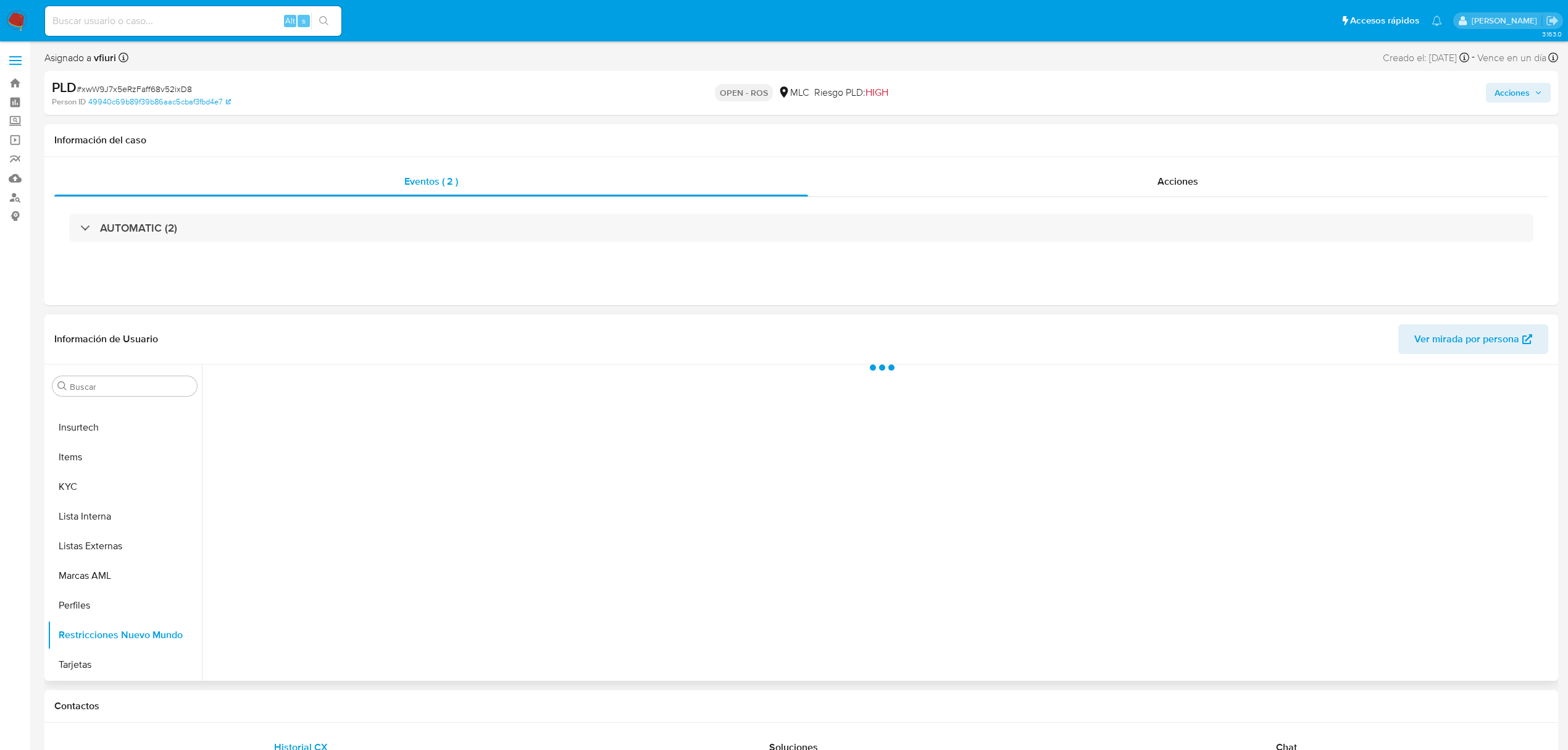
scroll to position [165, 0]
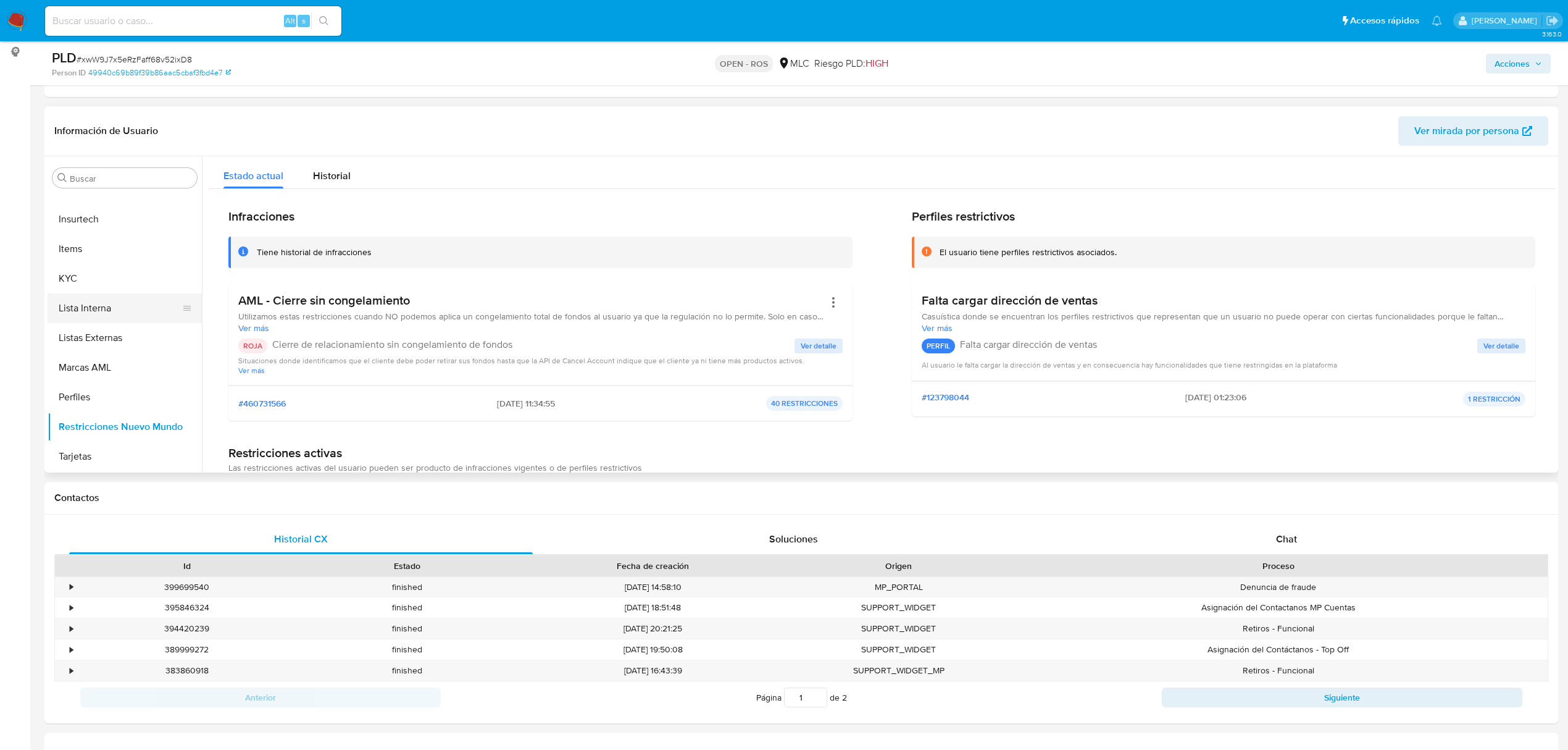
click at [82, 307] on button "Lista Interna" at bounding box center [120, 308] width 145 height 29
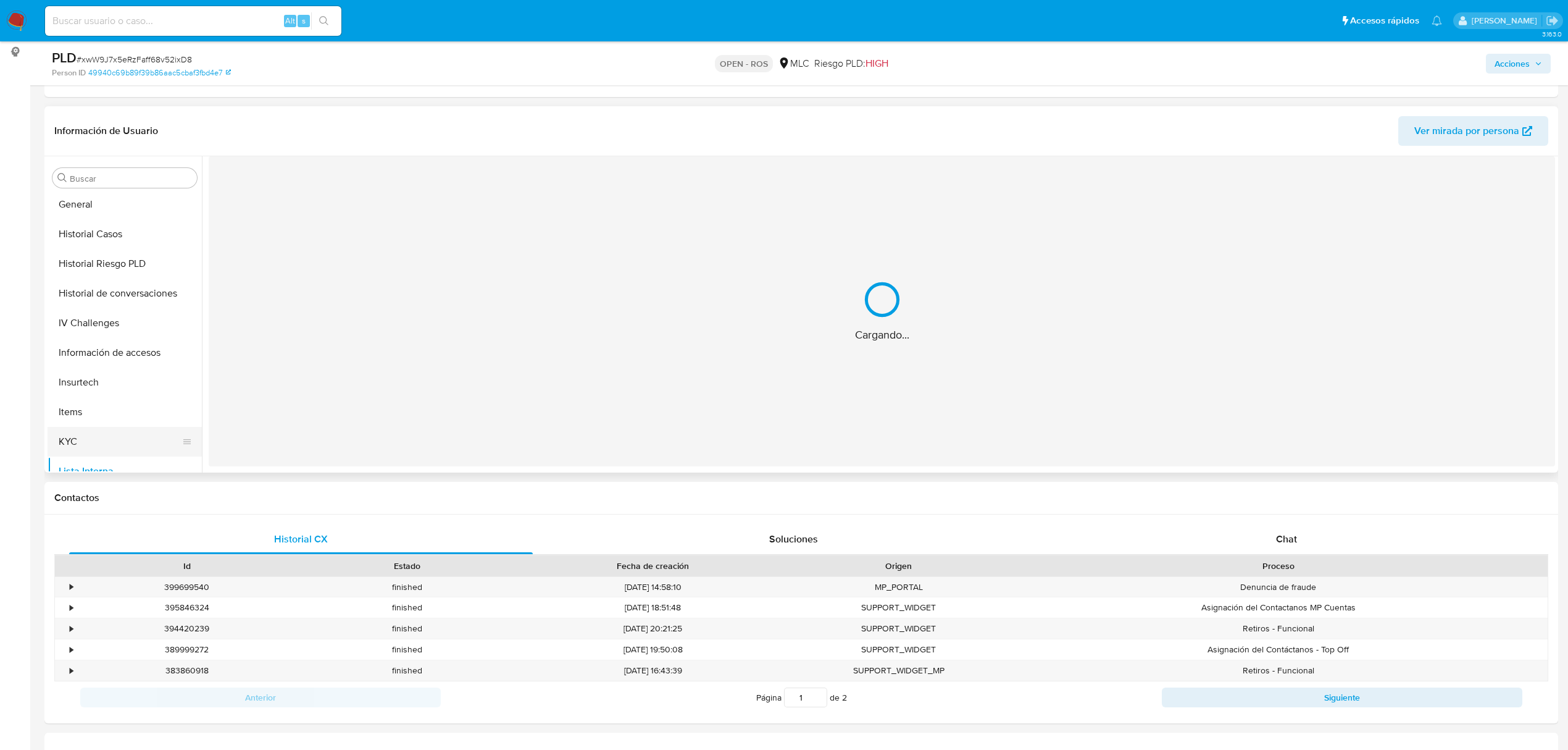
scroll to position [446, 0]
click at [101, 203] on button "General" at bounding box center [120, 206] width 145 height 29
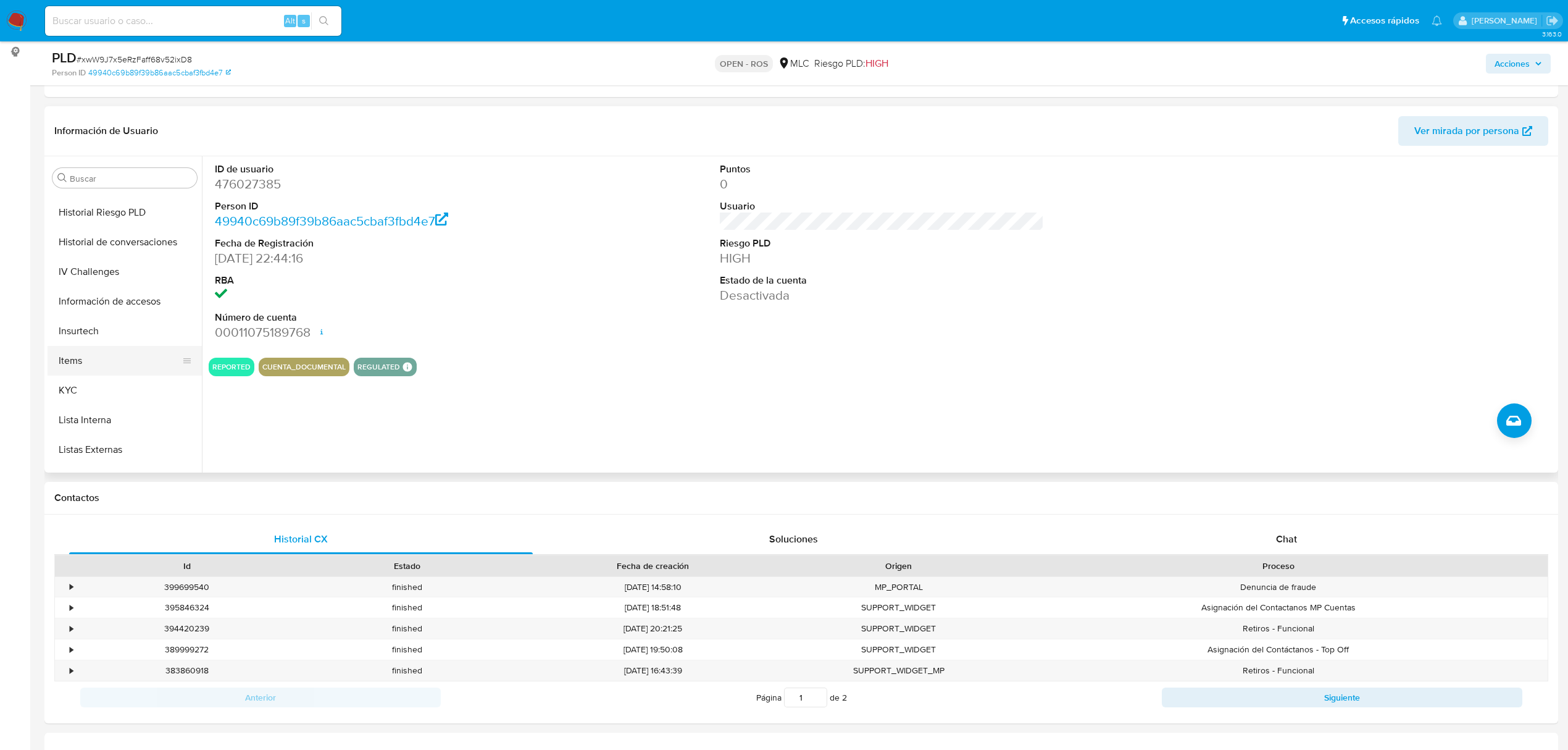
scroll to position [529, 0]
click at [80, 357] on button "KYC" at bounding box center [120, 360] width 145 height 29
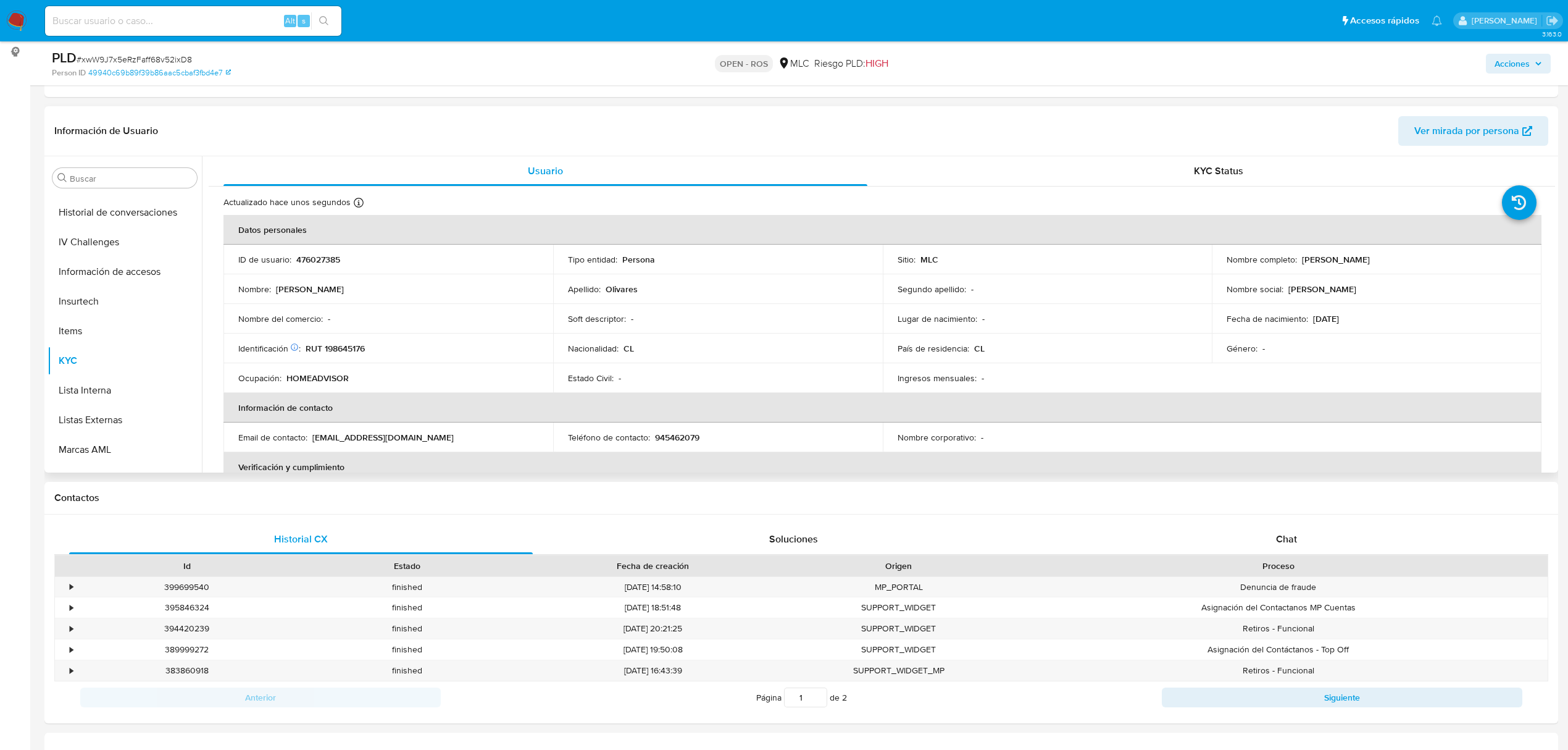
click at [344, 342] on td "Identificación Nº de serie: 109351052 : RUT 198645176" at bounding box center [388, 348] width 330 height 29
click at [349, 344] on p "RUT 198645176" at bounding box center [335, 348] width 59 height 11
copy p "198645176"
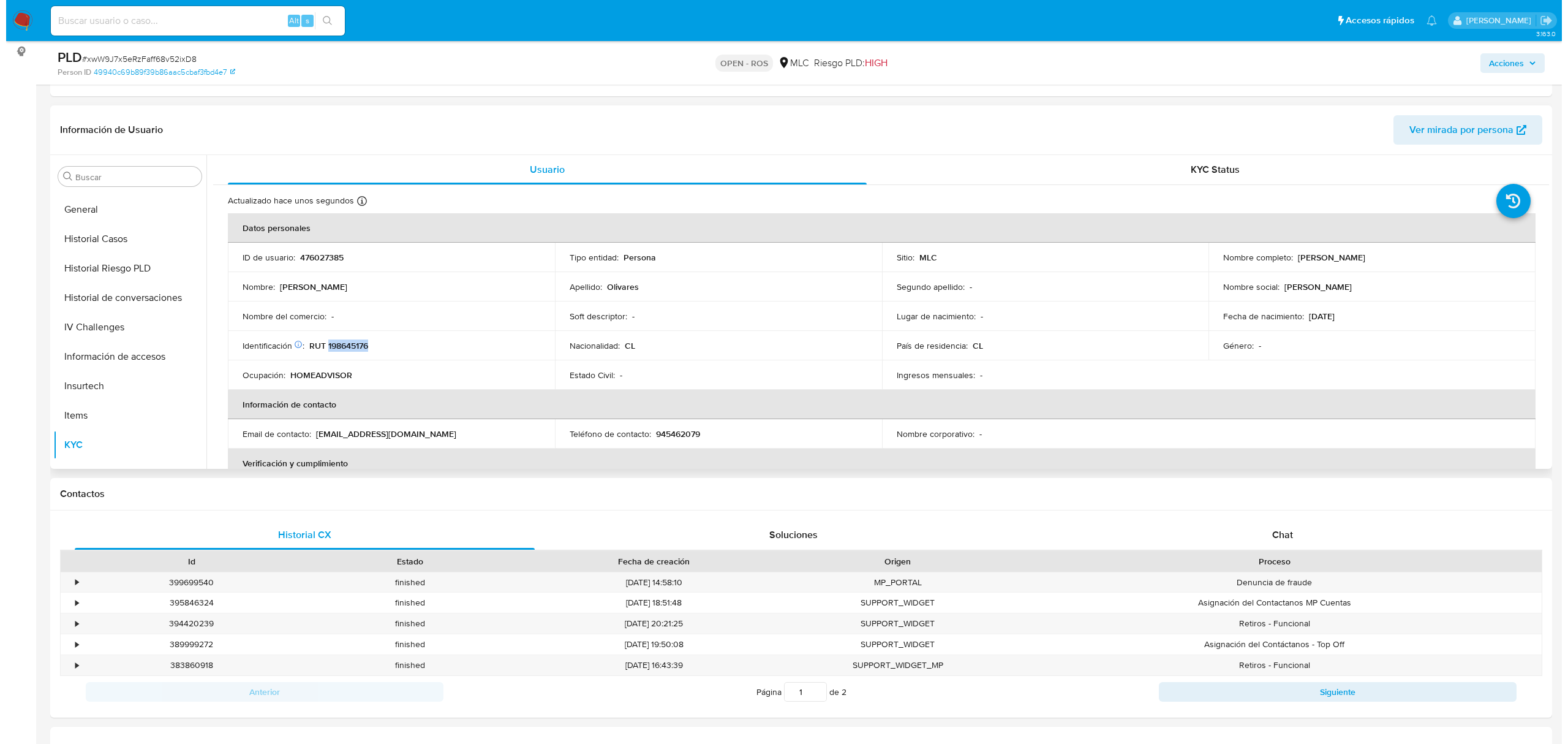
scroll to position [606, 0]
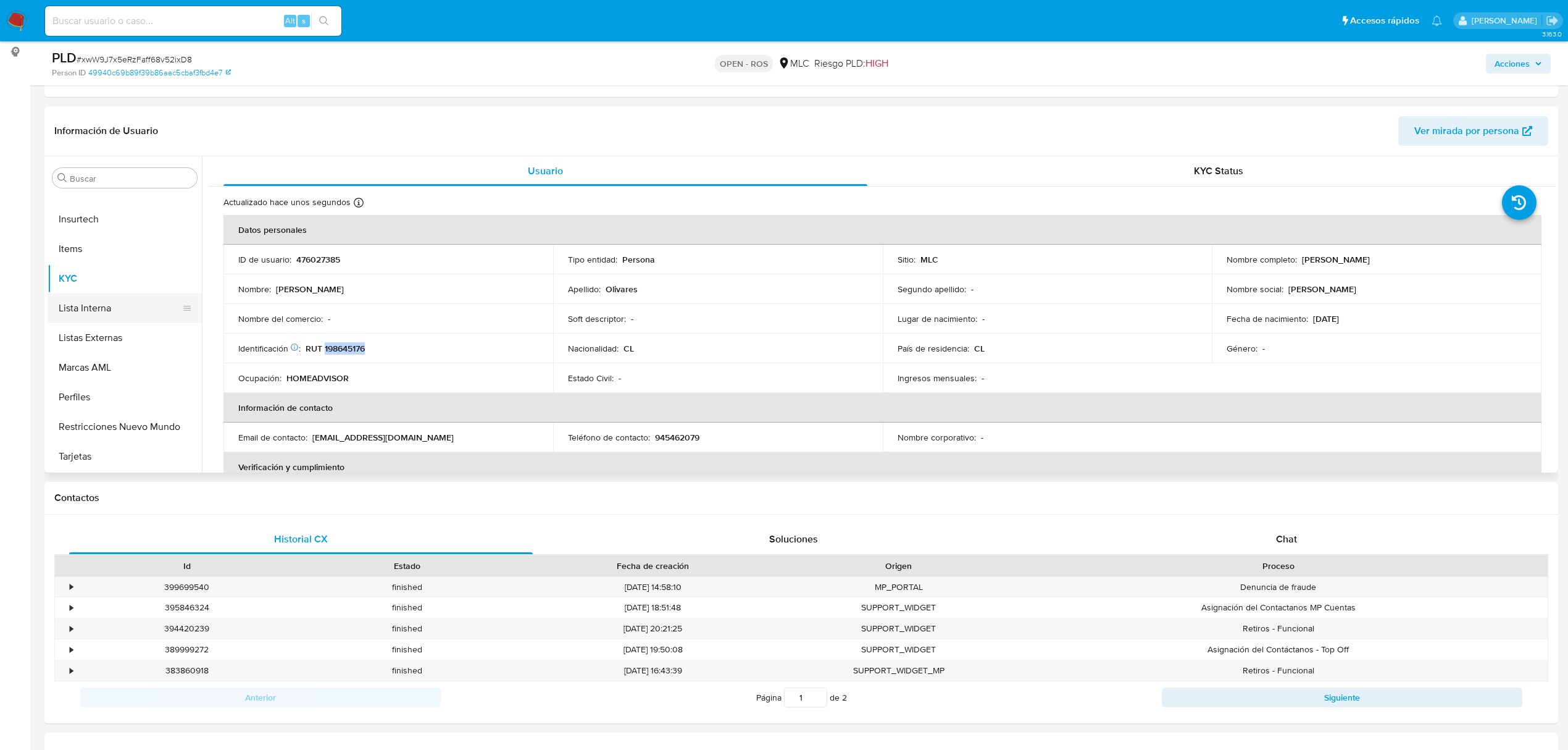
click at [94, 307] on button "Lista Interna" at bounding box center [120, 308] width 145 height 29
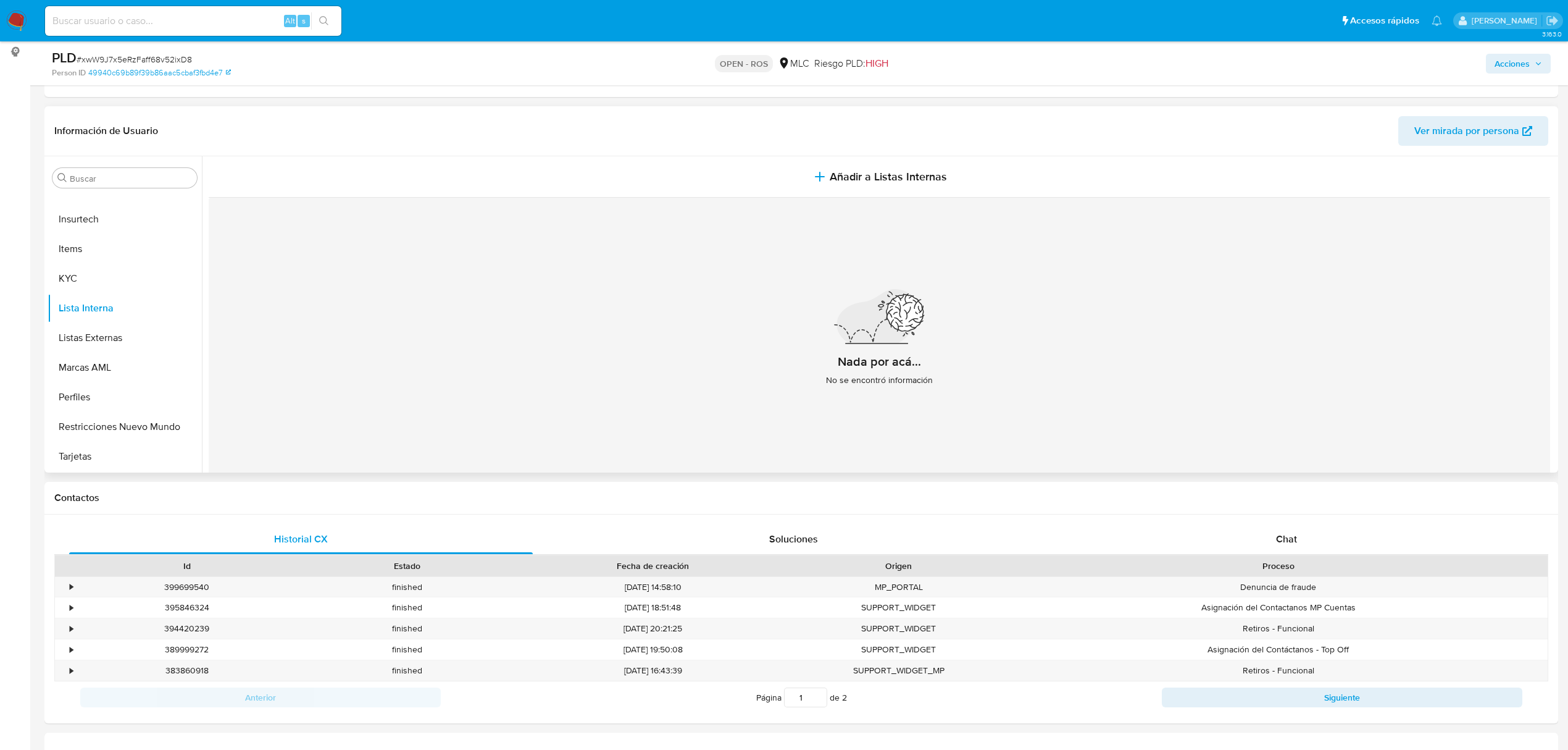
click at [857, 147] on div "Información de Usuario Ver mirada por persona" at bounding box center [801, 131] width 1514 height 50
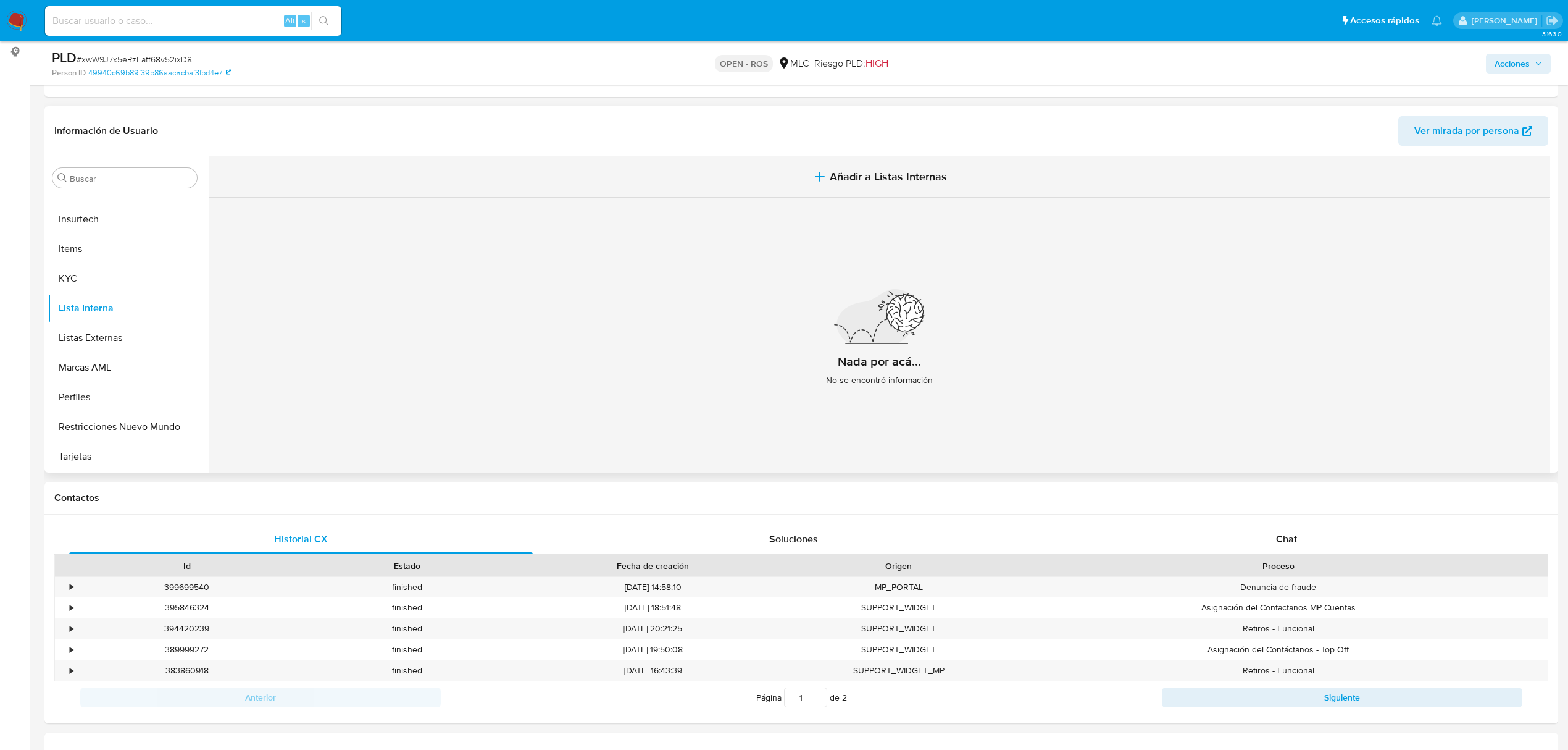
click at [872, 172] on span "Añadir a Listas Internas" at bounding box center [889, 176] width 117 height 13
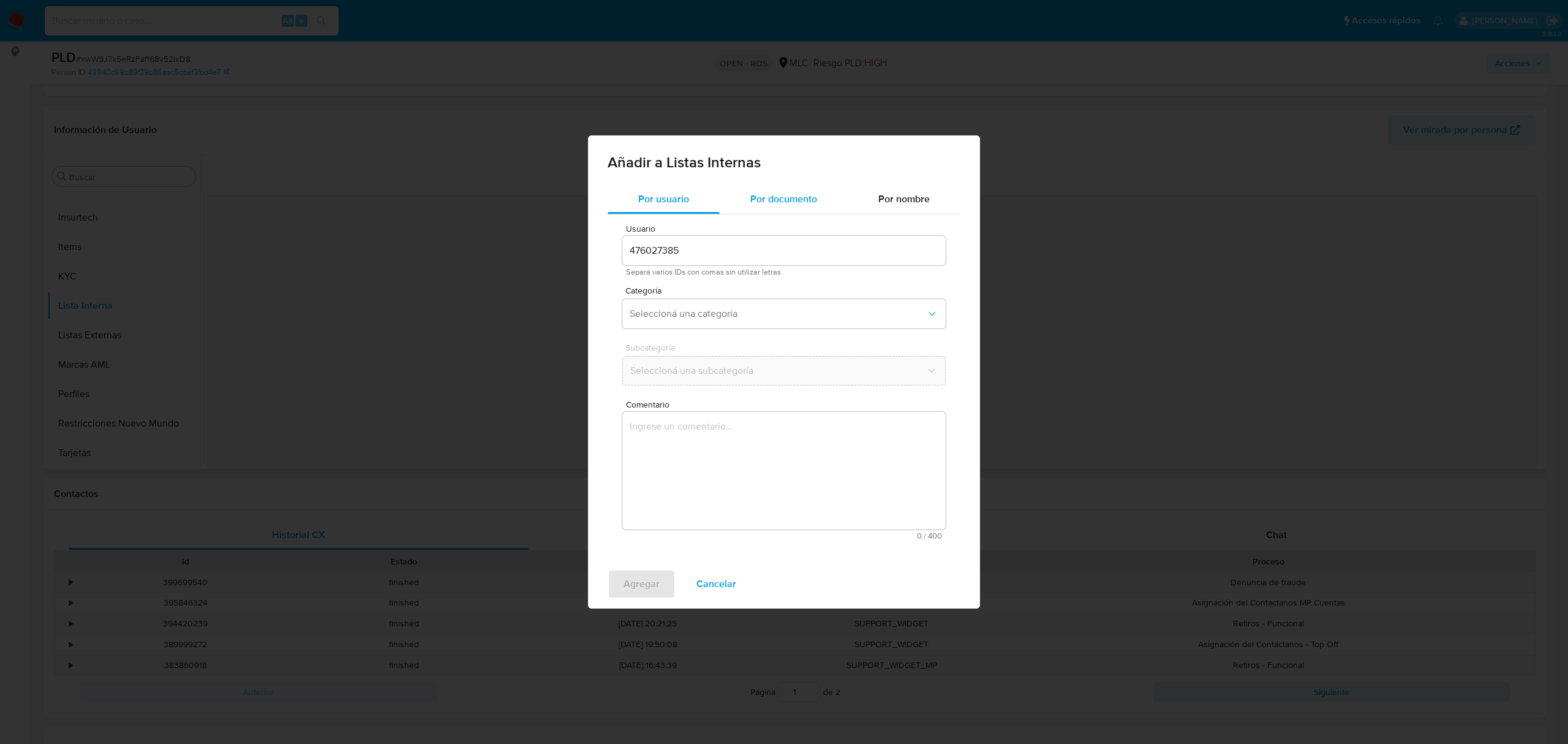
click at [784, 209] on div "Por documento" at bounding box center [784, 199] width 128 height 29
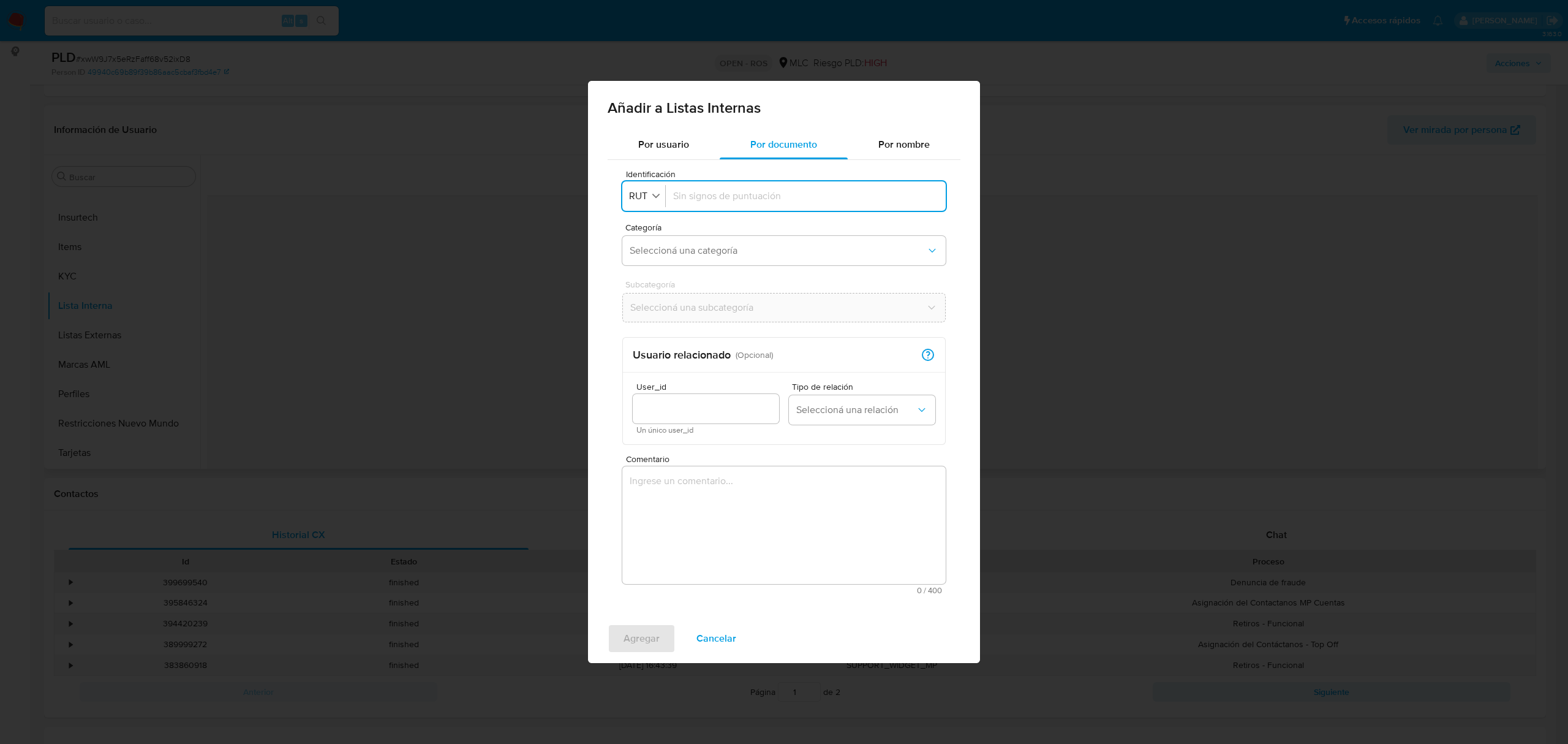
click at [713, 197] on input "Identificación" at bounding box center [805, 195] width 265 height 13
type input "198645176"
click at [716, 247] on span "Seleccioná una categoría" at bounding box center [778, 250] width 297 height 12
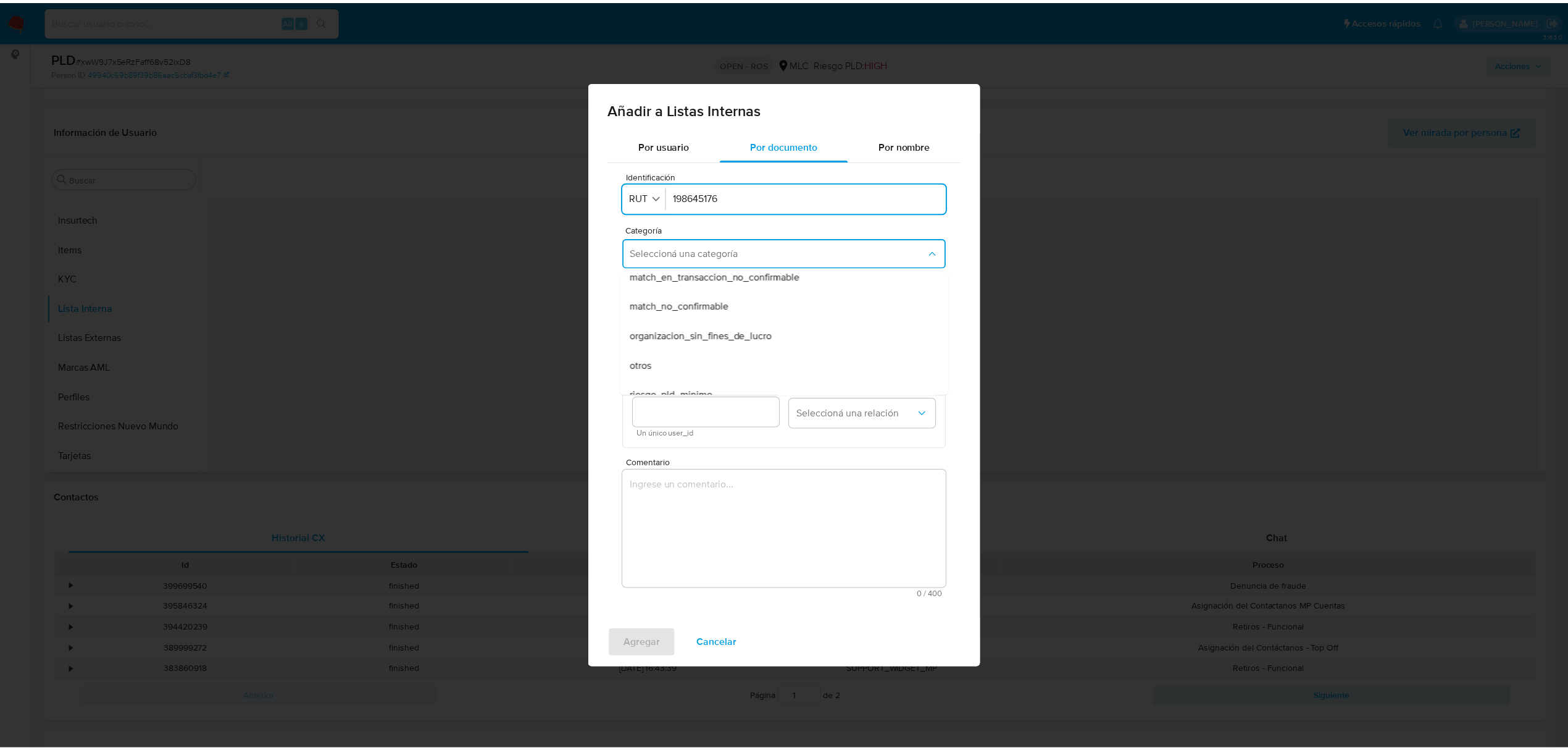
scroll to position [291, 0]
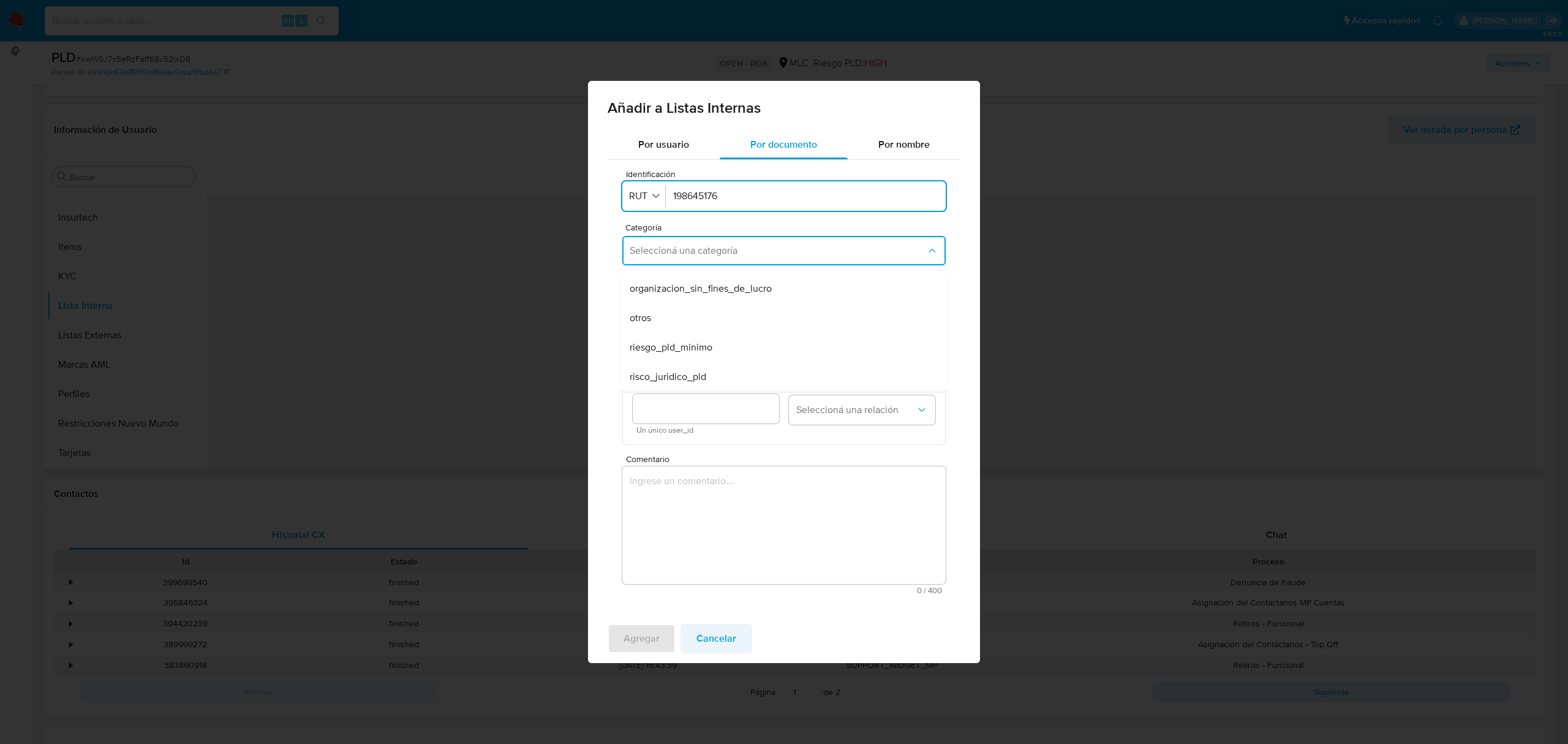
click at [705, 629] on span "Cancelar" at bounding box center [716, 638] width 40 height 27
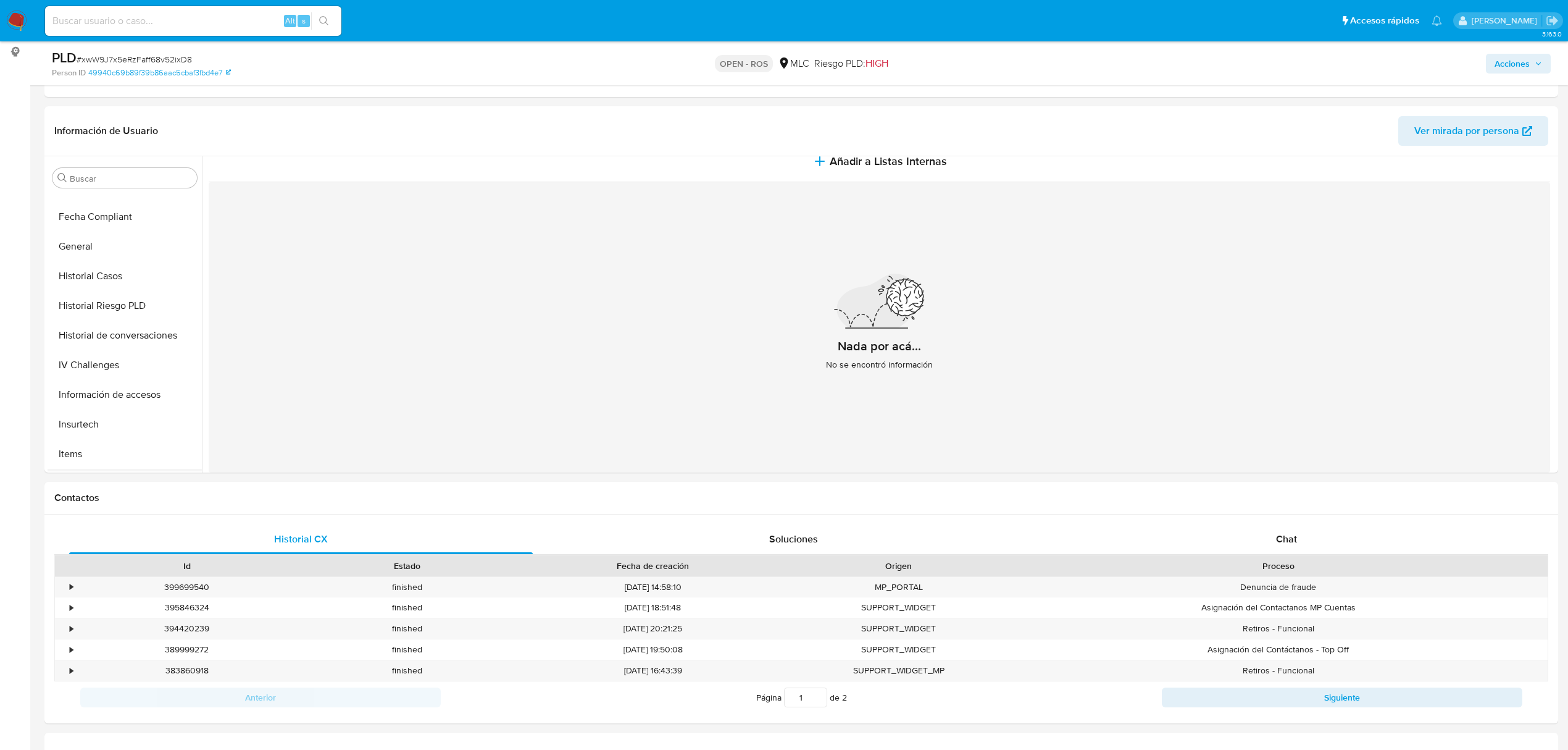
scroll to position [364, 0]
click at [110, 290] on button "General" at bounding box center [120, 288] width 145 height 29
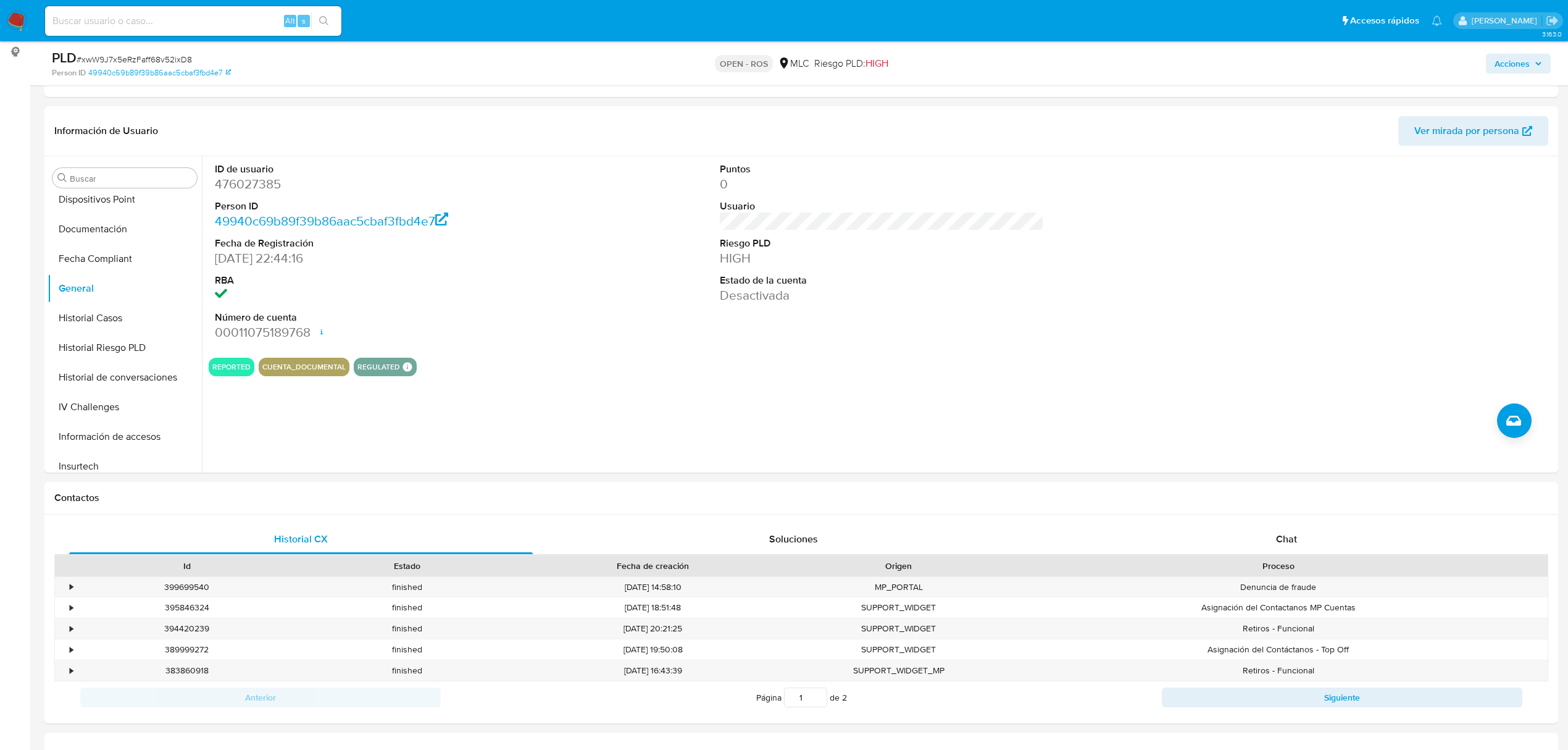
click at [259, 186] on dd "476027385" at bounding box center [377, 184] width 324 height 17
copy dd "476027385"
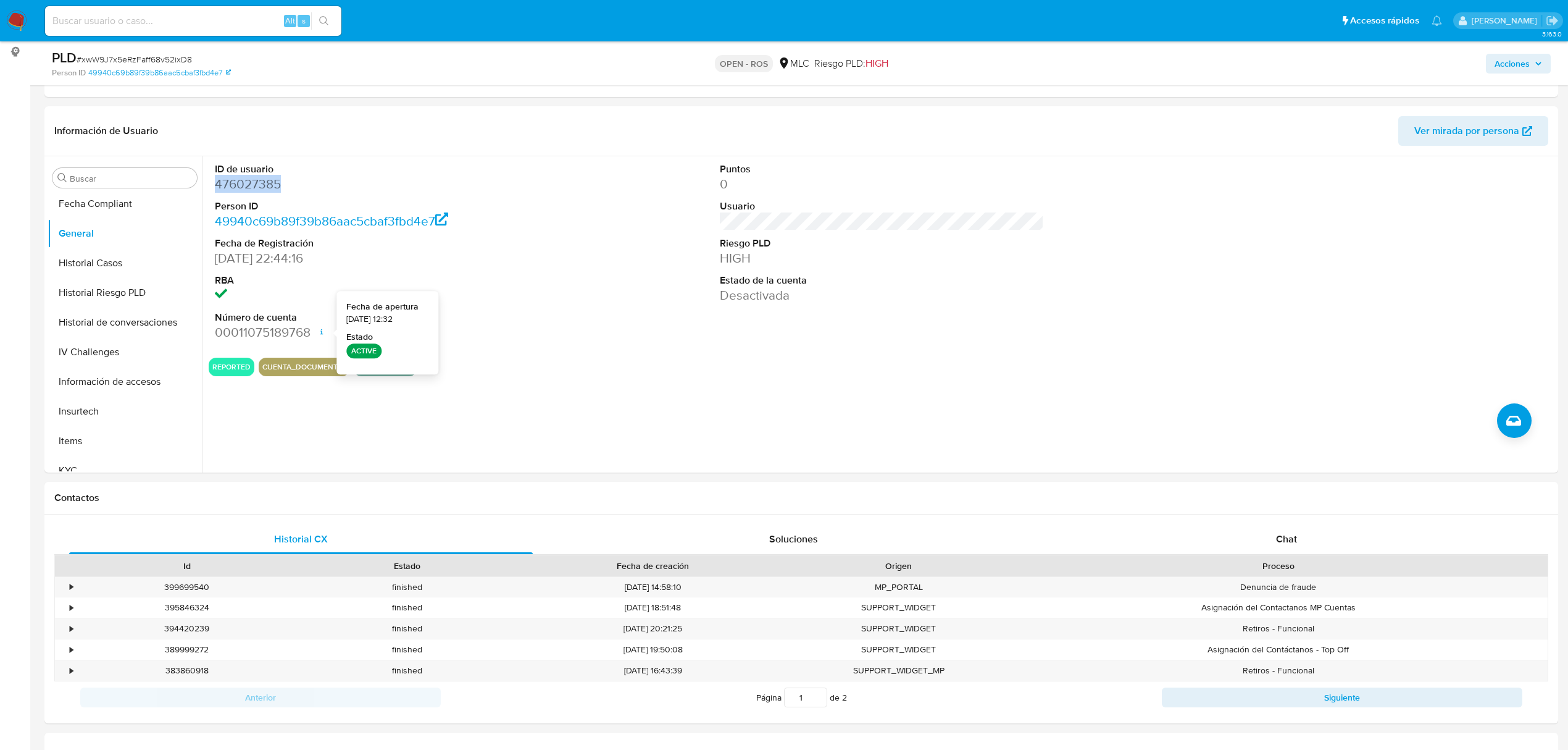
scroll to position [611, 0]
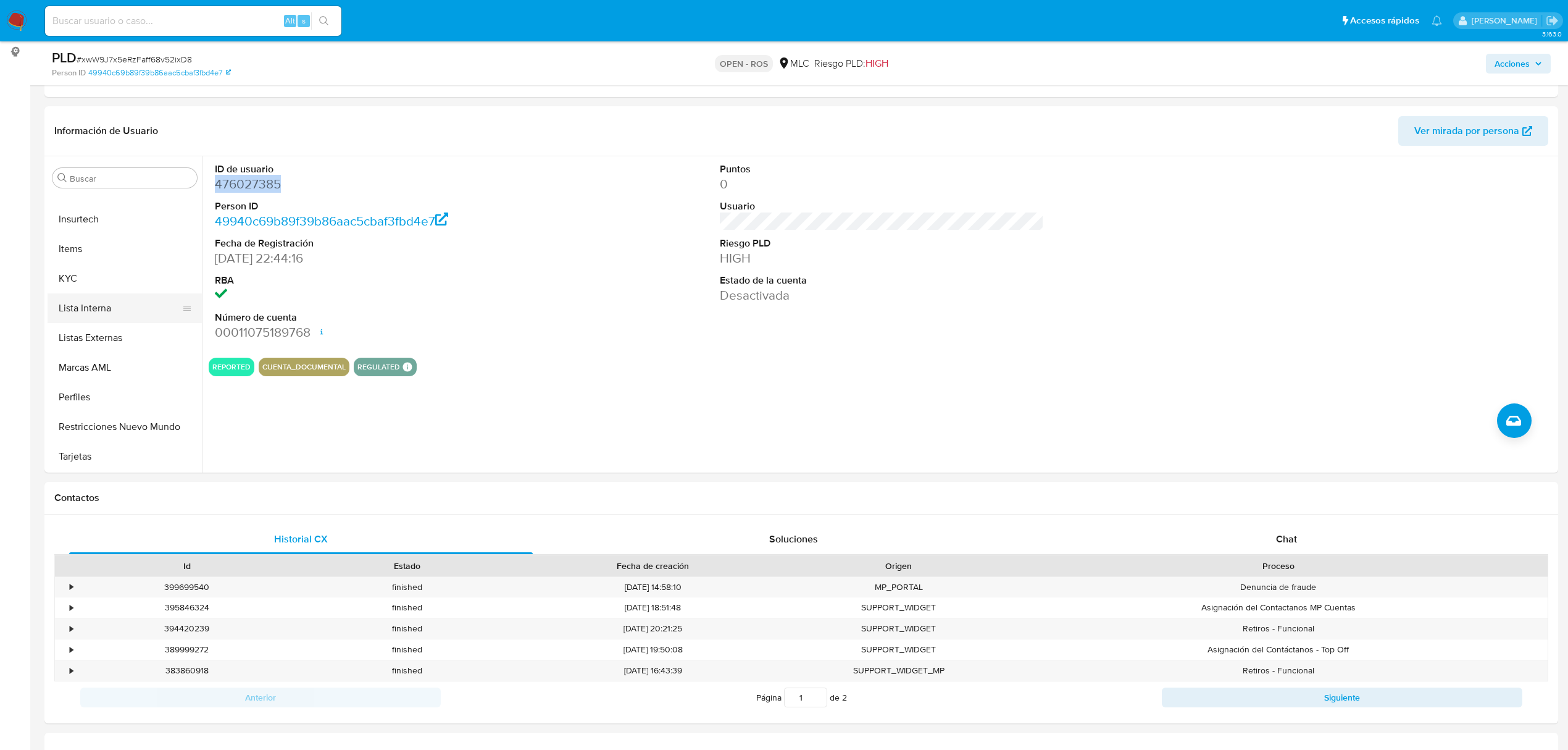
drag, startPoint x: 95, startPoint y: 303, endPoint x: 80, endPoint y: 284, distance: 24.2
click at [95, 302] on button "Lista Interna" at bounding box center [120, 308] width 145 height 29
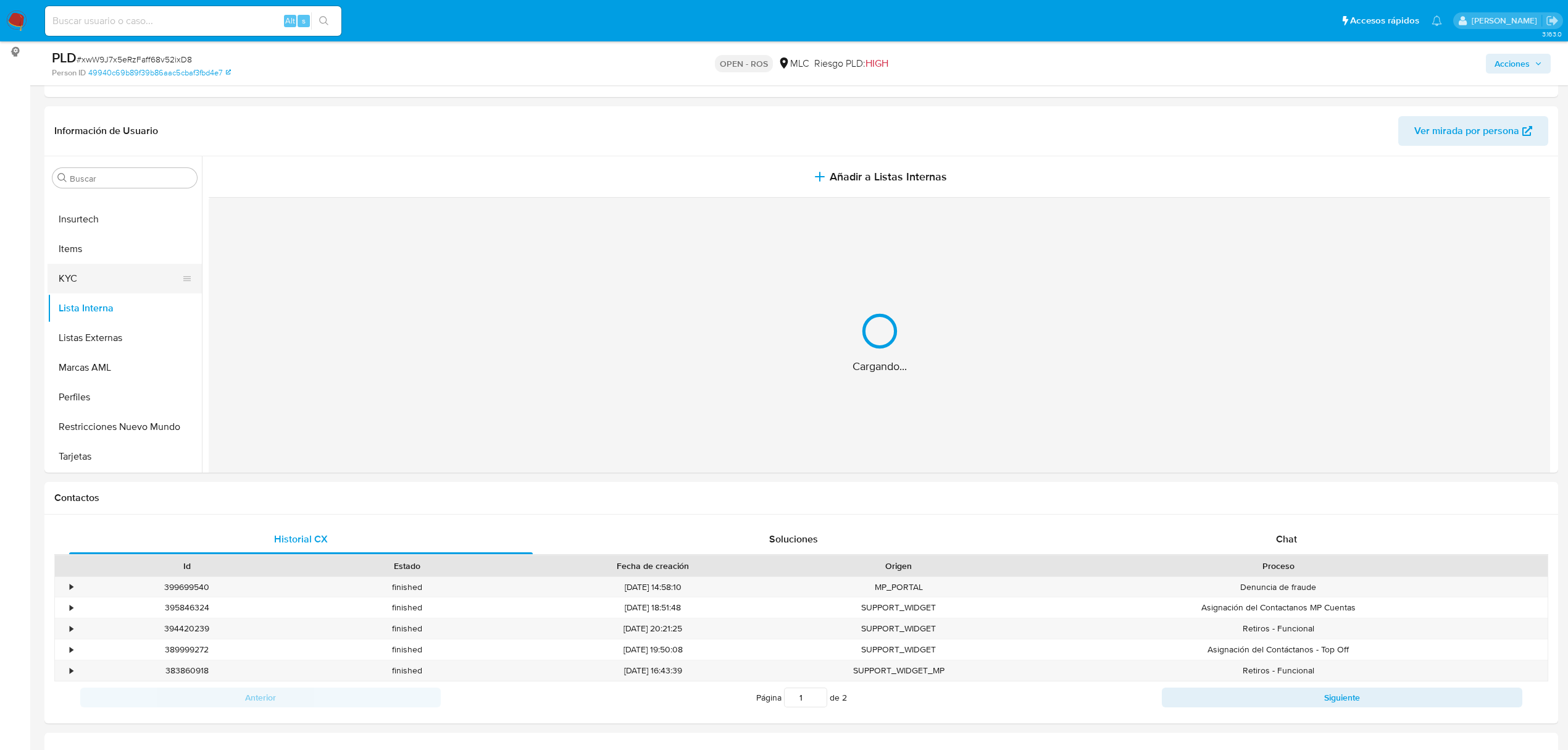
click at [80, 284] on button "KYC" at bounding box center [120, 279] width 145 height 29
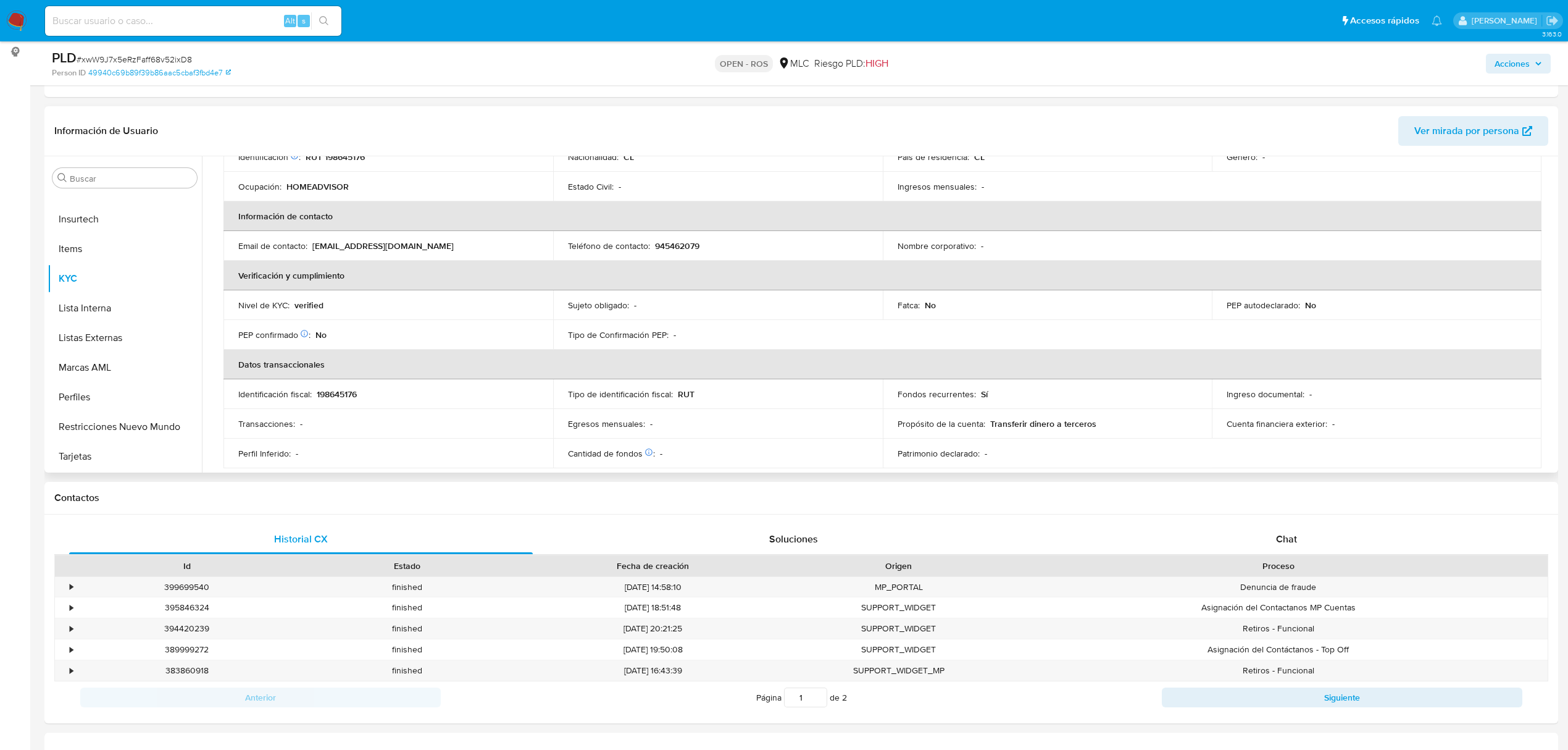
scroll to position [92, 0]
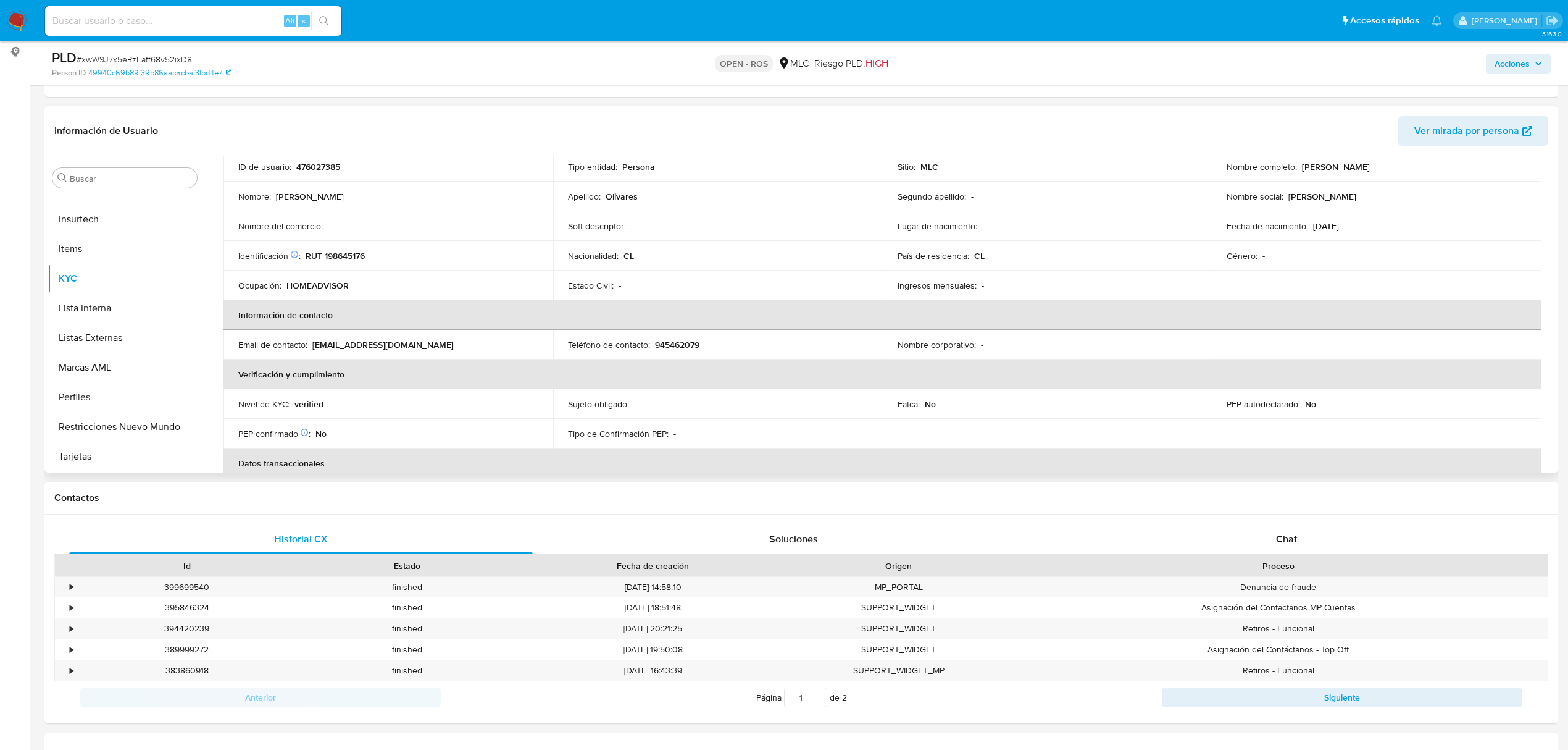
click at [673, 342] on p "945462079" at bounding box center [678, 344] width 45 height 11
copy p "945462079"
click at [382, 349] on p "fabiolaolivares309@gmail.com" at bounding box center [383, 344] width 142 height 11
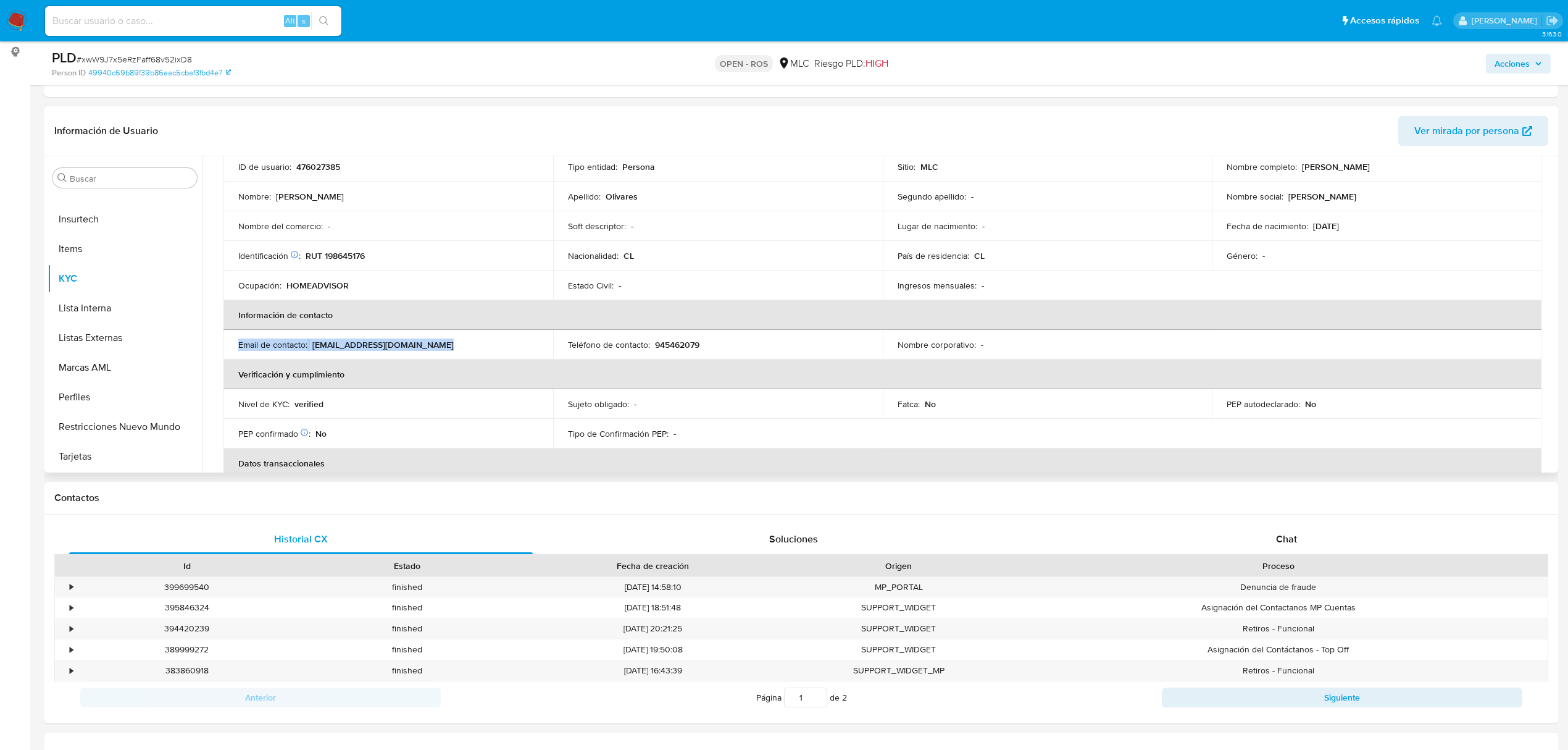
click at [382, 349] on p "fabiolaolivares309@gmail.com" at bounding box center [383, 344] width 142 height 11
click at [385, 346] on p "fabiolaolivares309@gmail.com" at bounding box center [383, 344] width 142 height 11
drag, startPoint x: 312, startPoint y: 342, endPoint x: 444, endPoint y: 344, distance: 132.0
click at [444, 344] on div "Email de contacto : fabiolaolivares309@gmail.com" at bounding box center [388, 344] width 300 height 11
copy p "fabiolaolivares309@gmail.com"
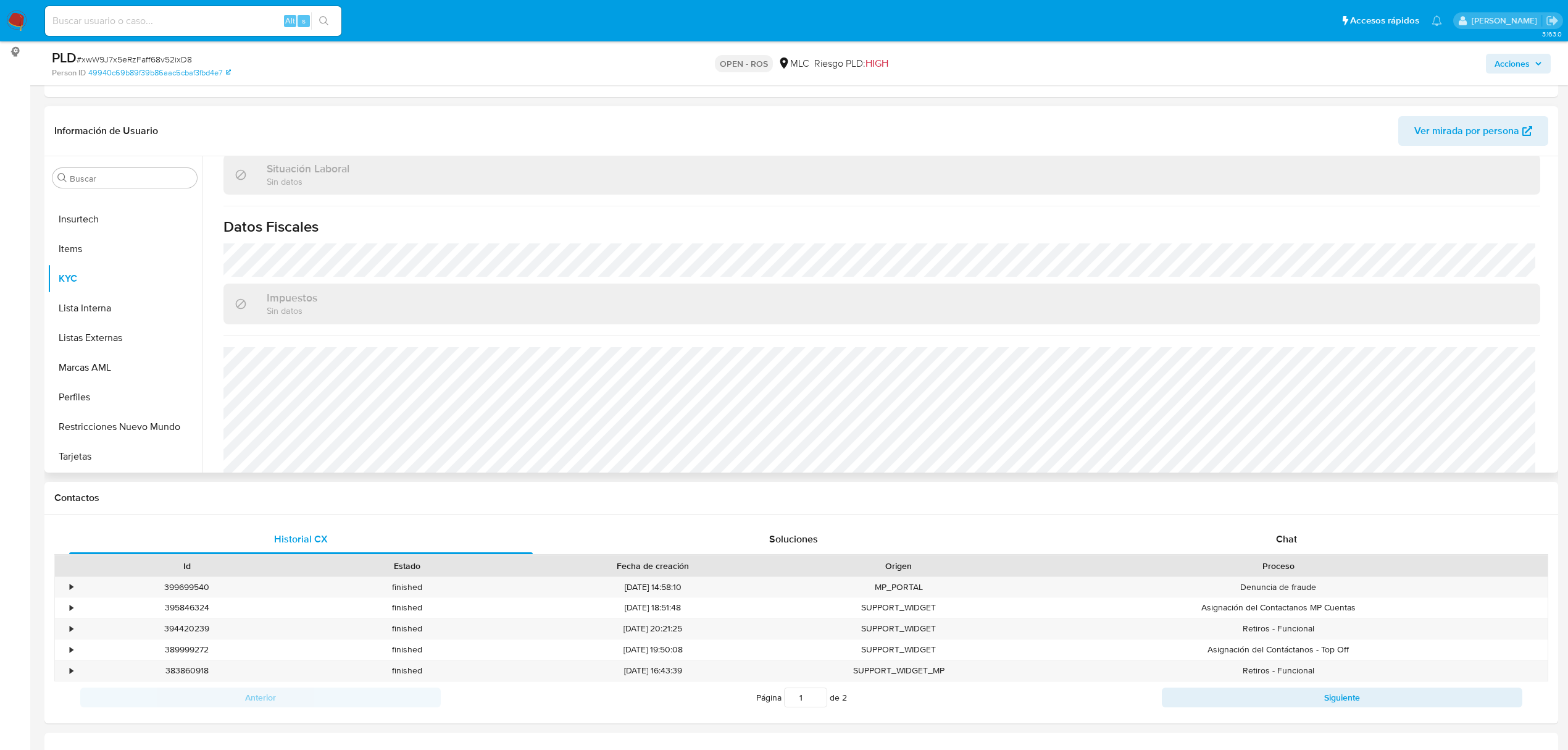
scroll to position [670, 0]
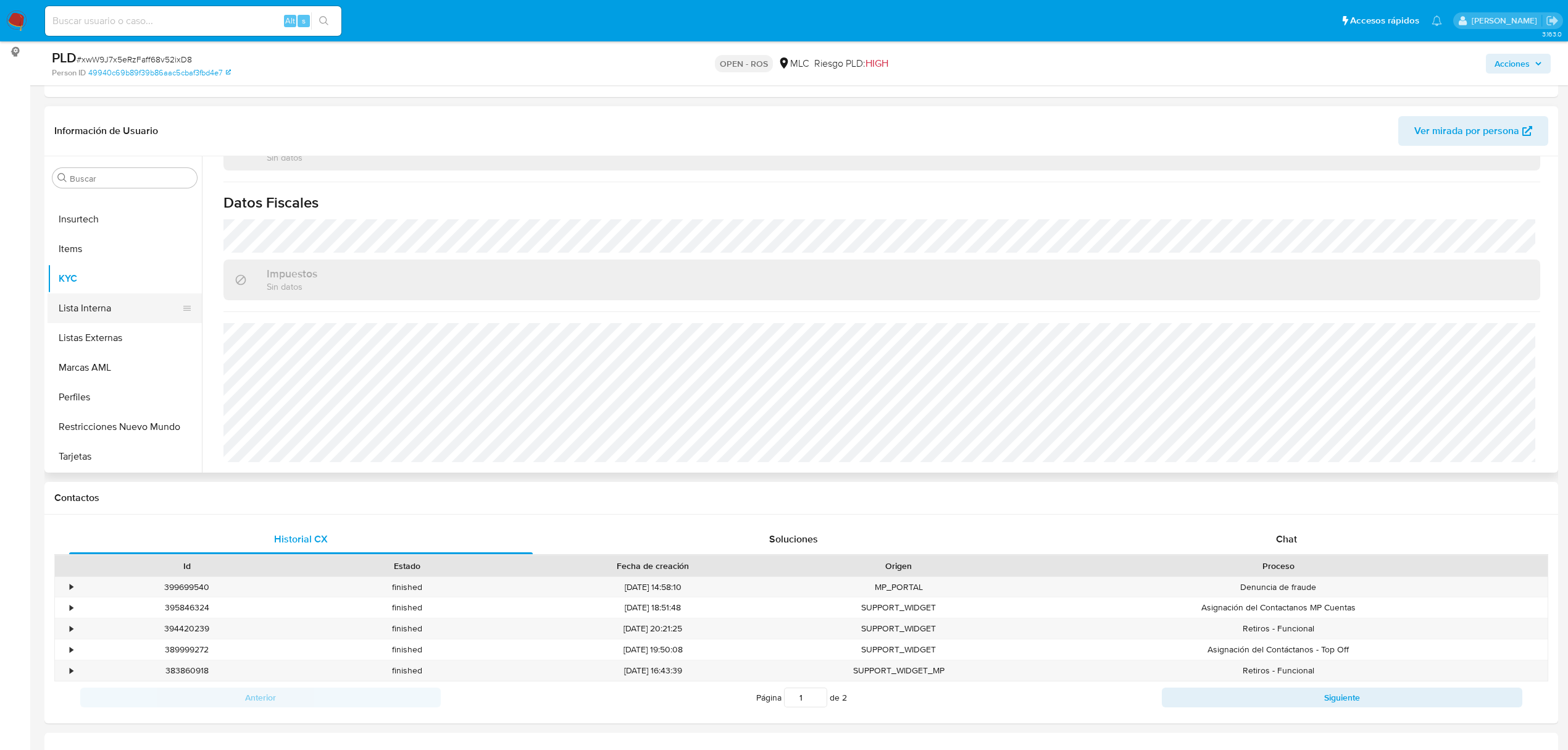
click at [129, 321] on button "Lista Interna" at bounding box center [120, 308] width 145 height 29
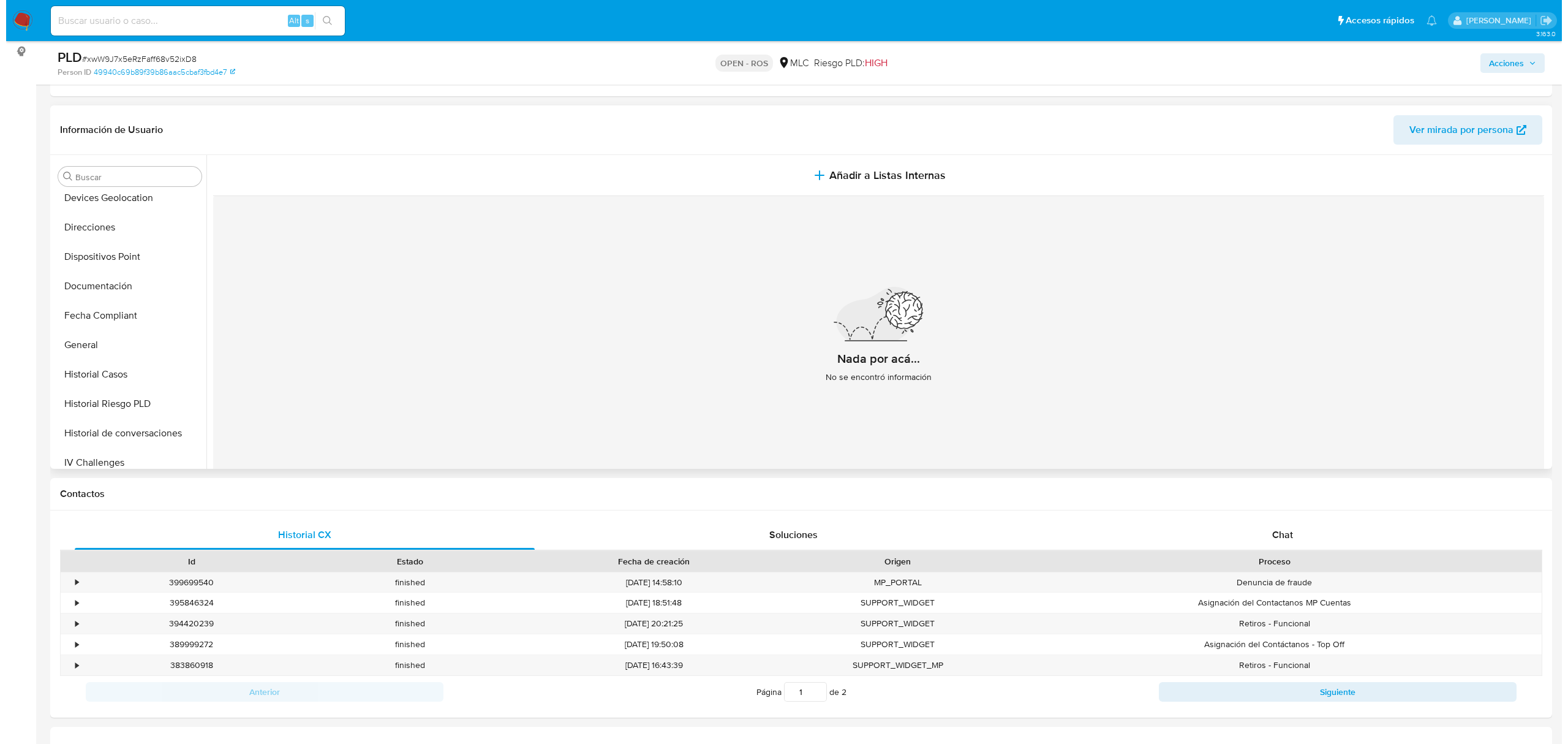
scroll to position [34, 0]
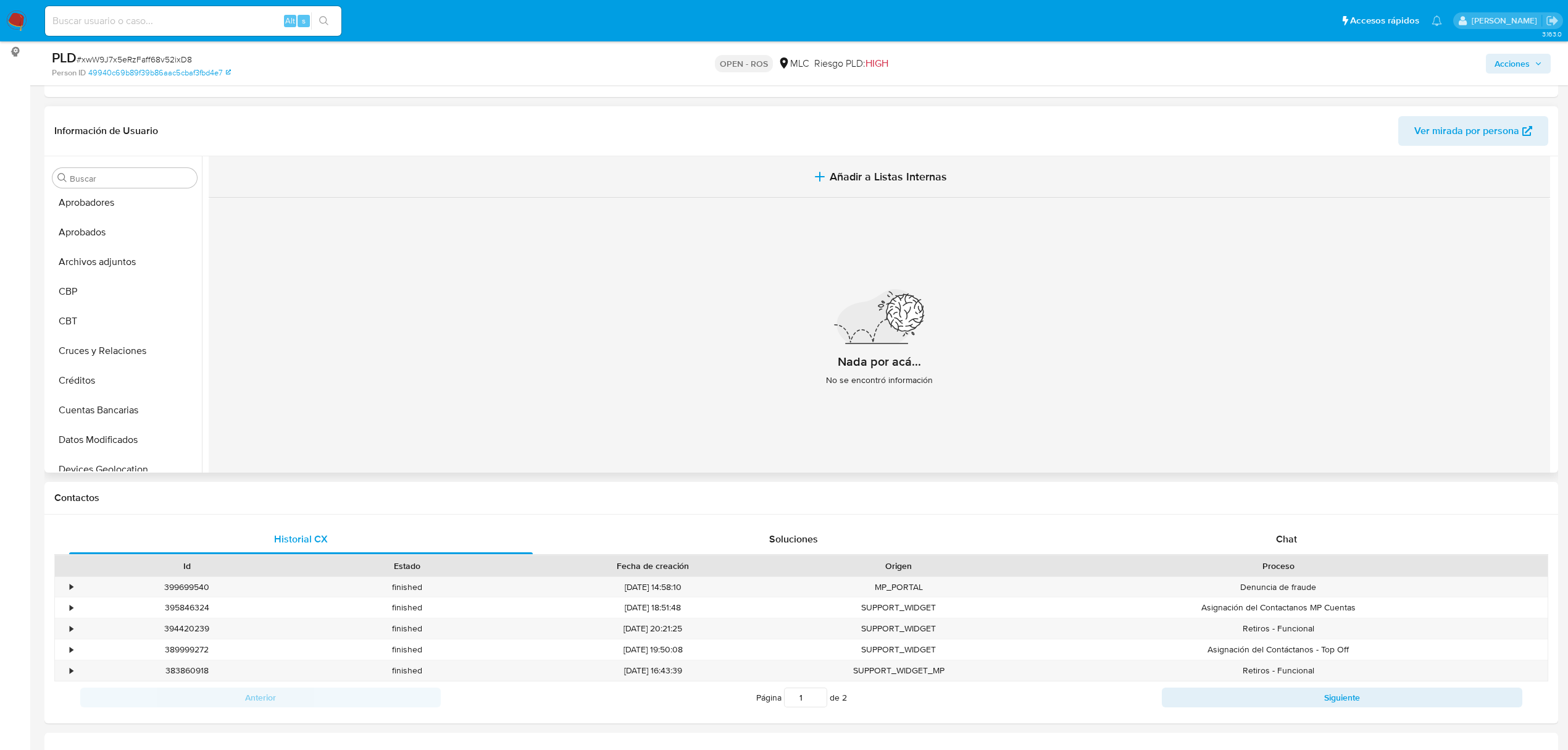
click at [896, 181] on span "Añadir a Listas Internas" at bounding box center [889, 176] width 117 height 13
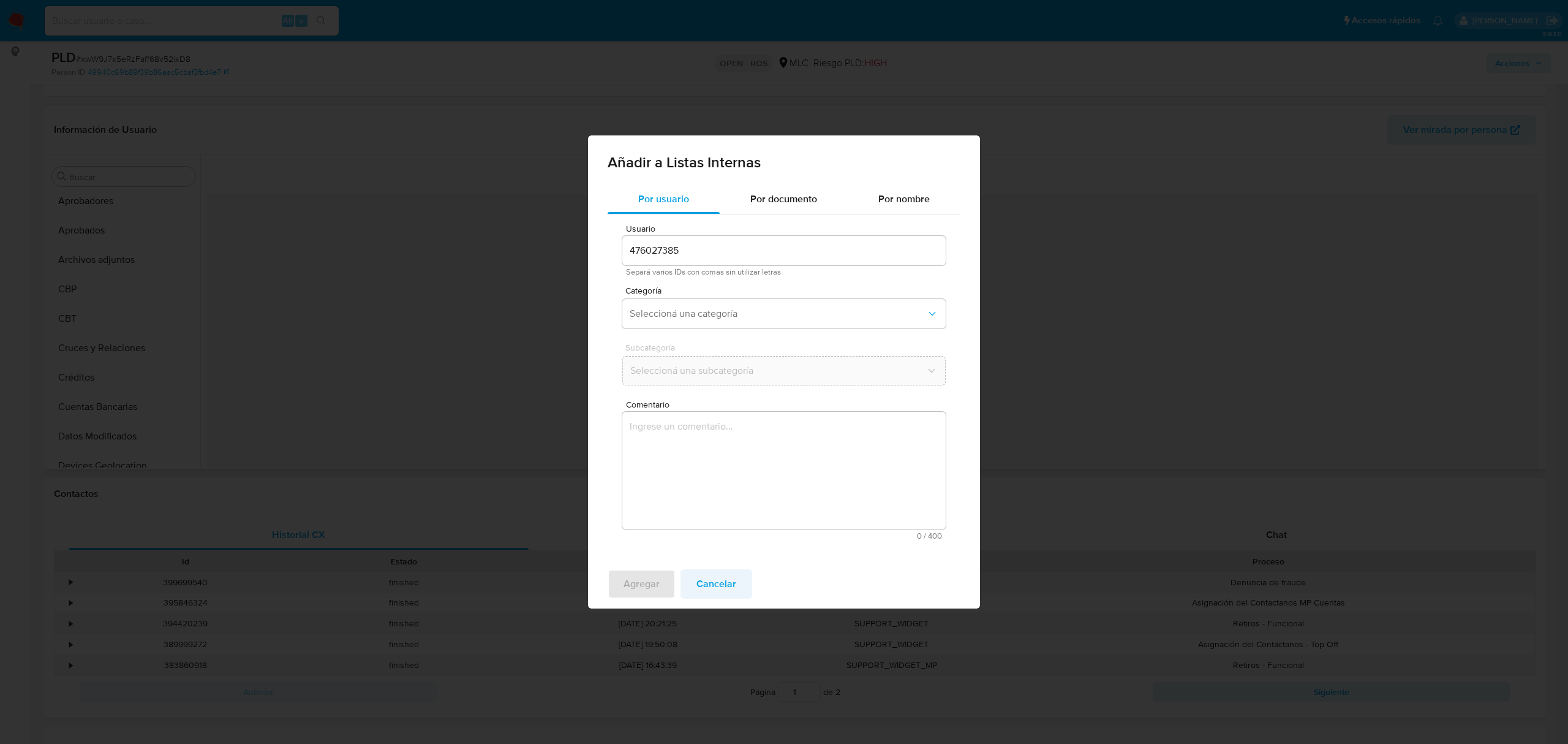
click at [723, 587] on span "Cancelar" at bounding box center [716, 584] width 40 height 27
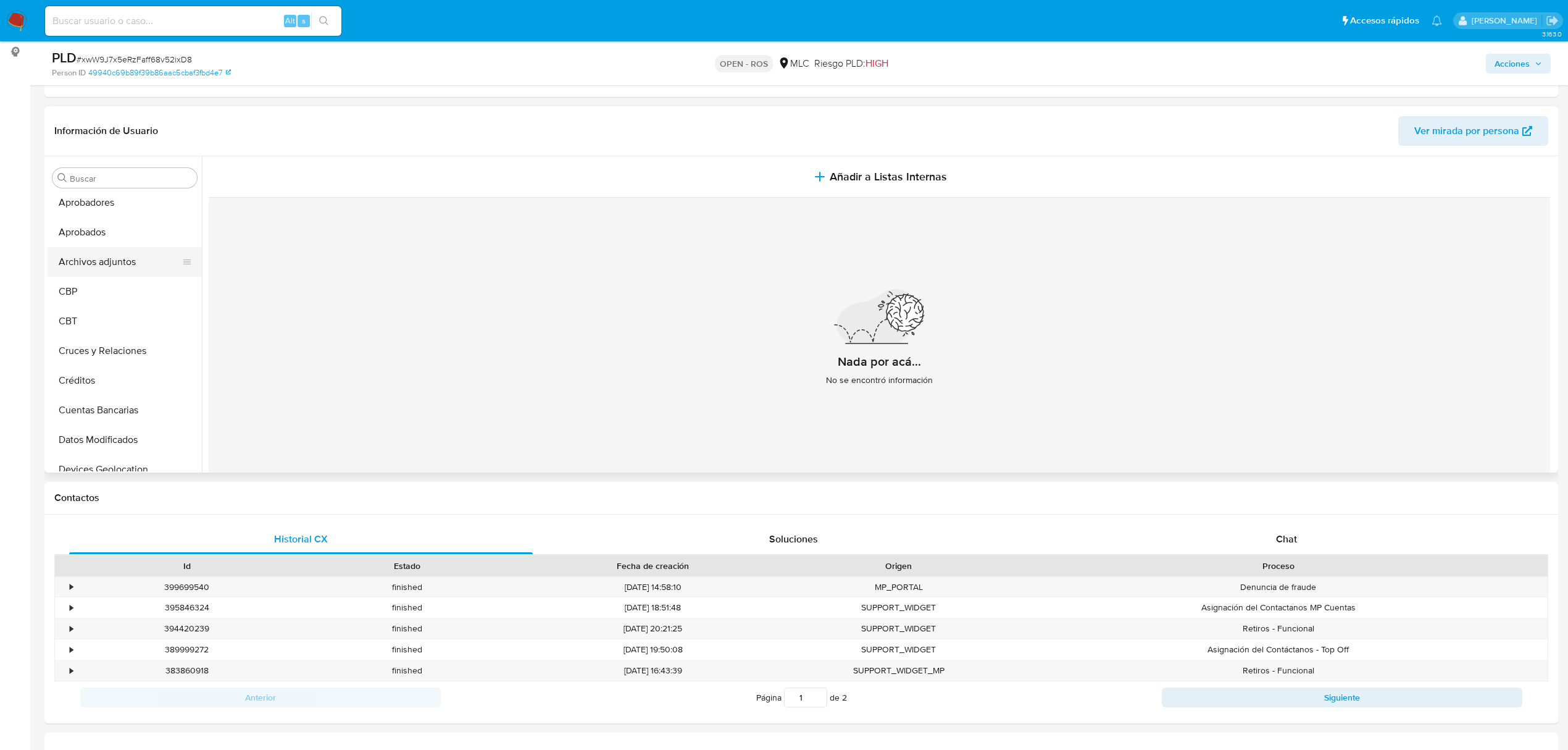
click at [89, 265] on button "Archivos adjuntos" at bounding box center [120, 261] width 145 height 29
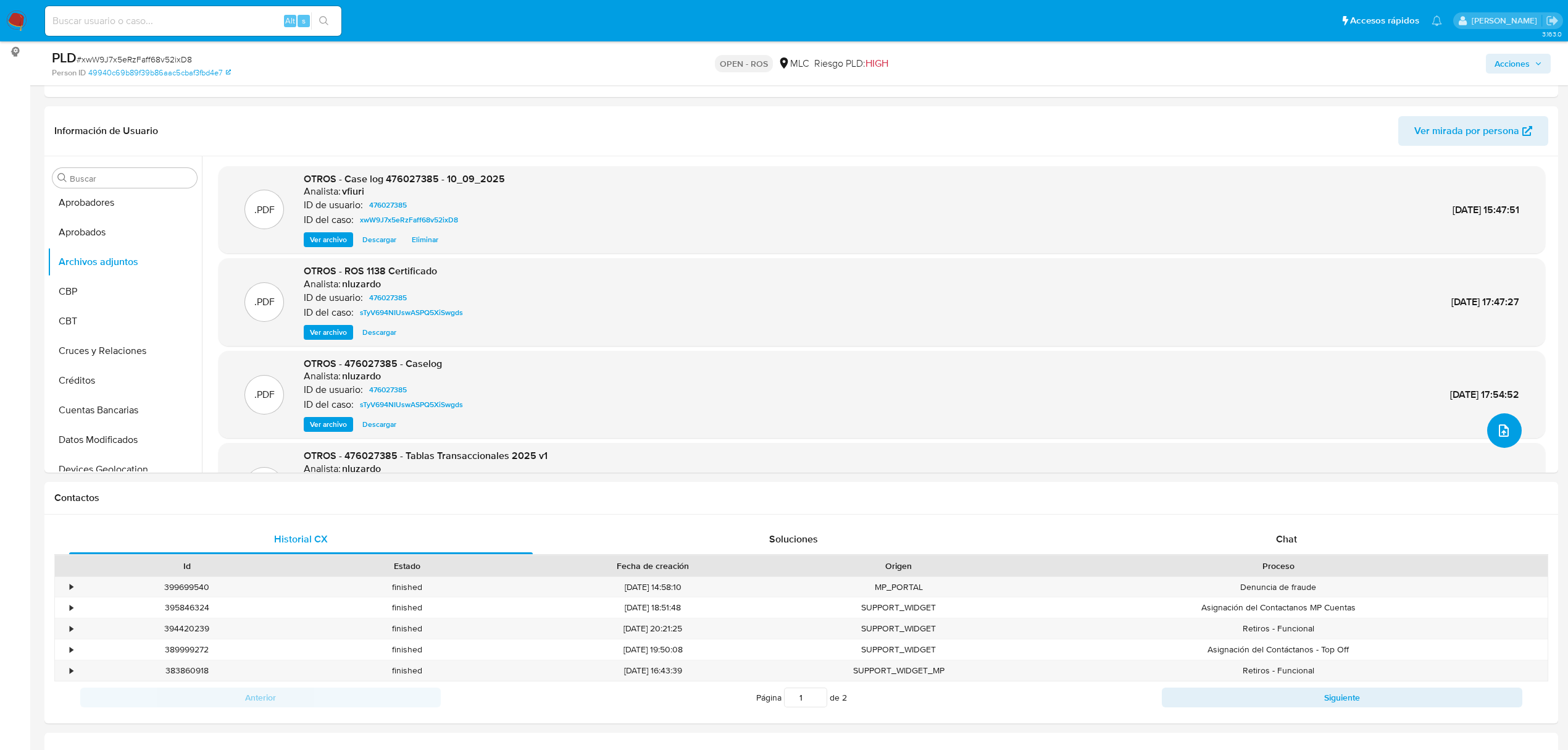
click at [1513, 428] on button "upload-file" at bounding box center [1504, 430] width 34 height 34
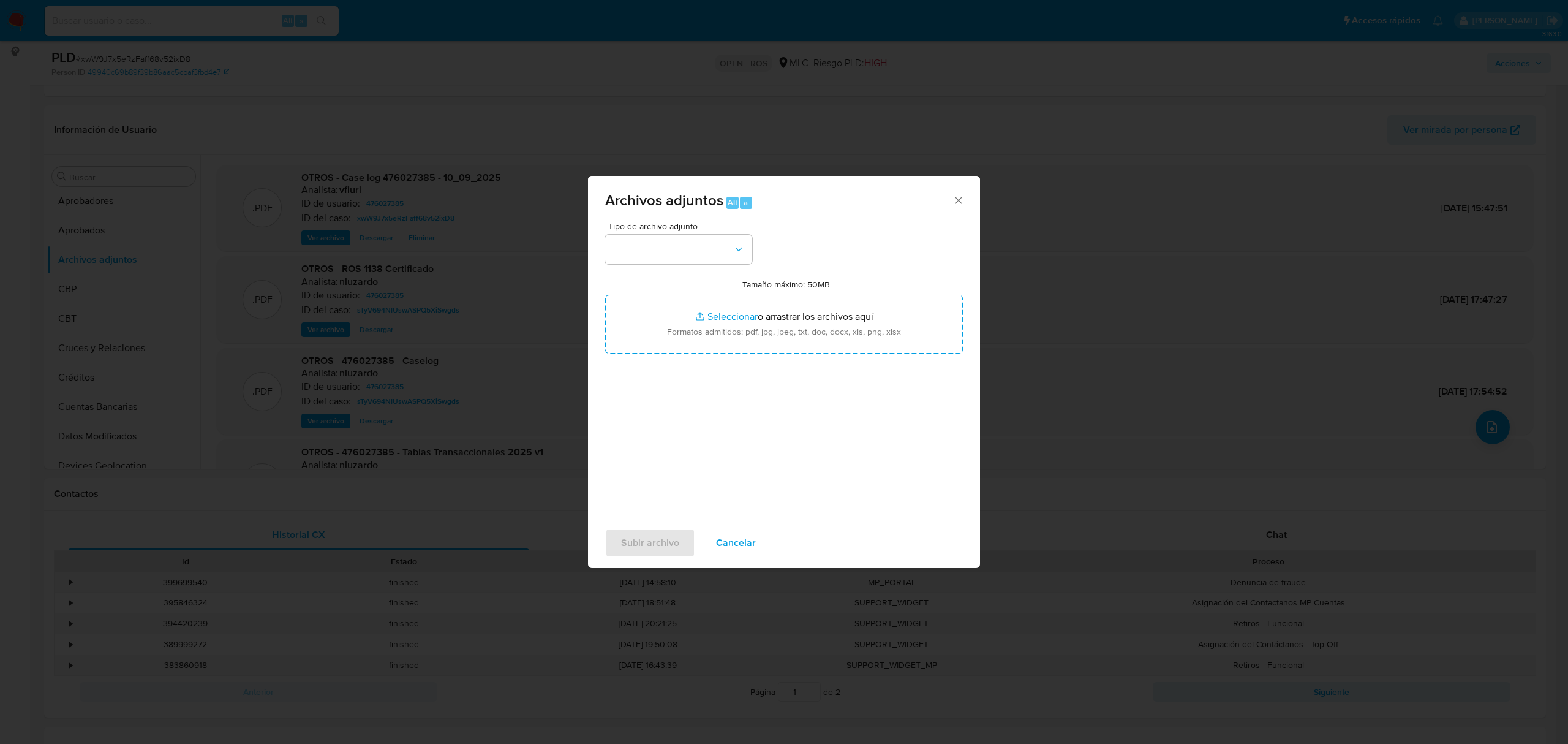
click at [619, 230] on span "Tipo de archivo adjunto" at bounding box center [682, 226] width 147 height 9
click at [627, 237] on button "button" at bounding box center [679, 249] width 147 height 29
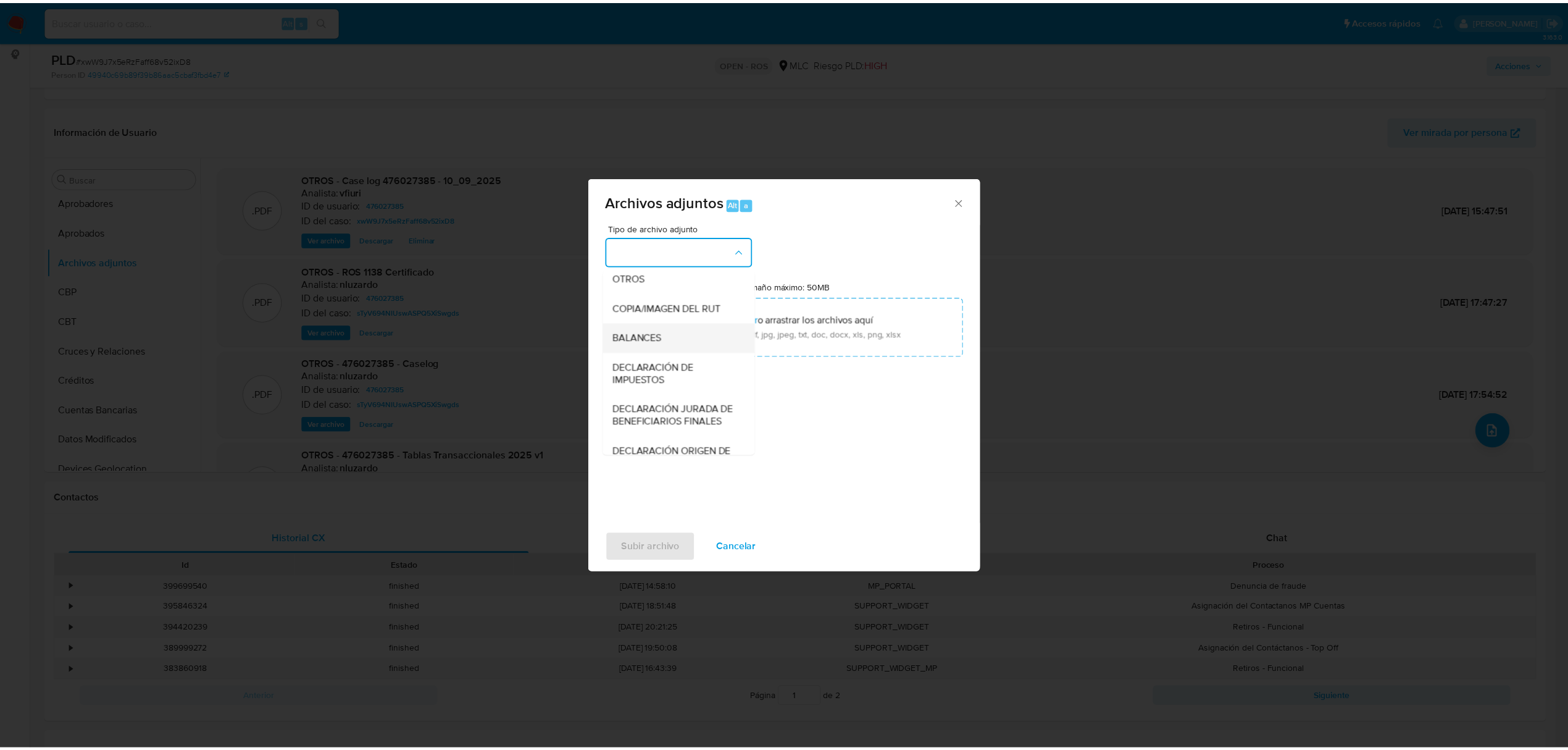
scroll to position [184, 0]
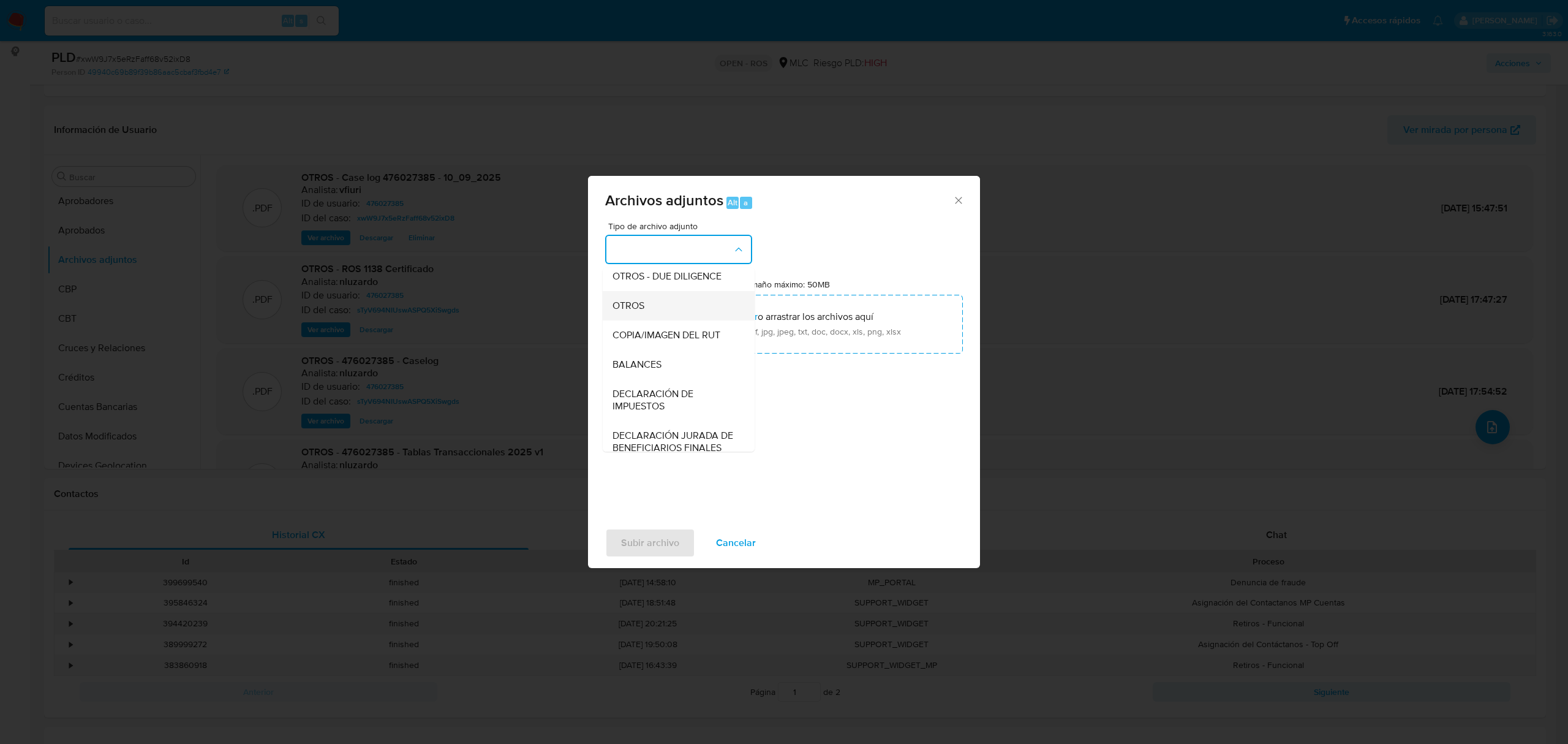
click at [647, 318] on div "OTROS" at bounding box center [676, 306] width 125 height 29
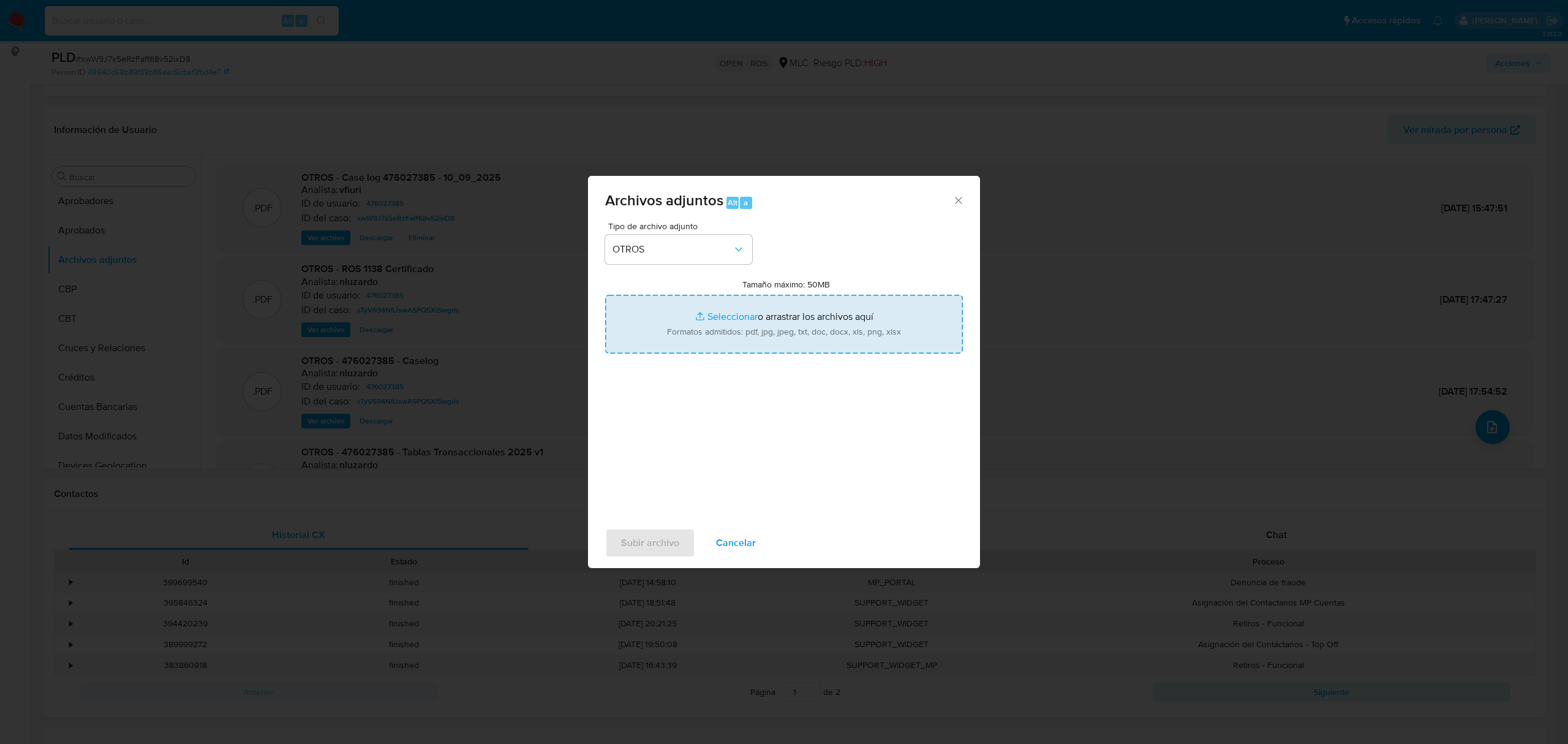
click at [731, 313] on input "Tamaño máximo: 50MB Seleccionar archivos" at bounding box center [784, 324] width 358 height 59
type input "C:\fakepath\UAF #1376.pdf"
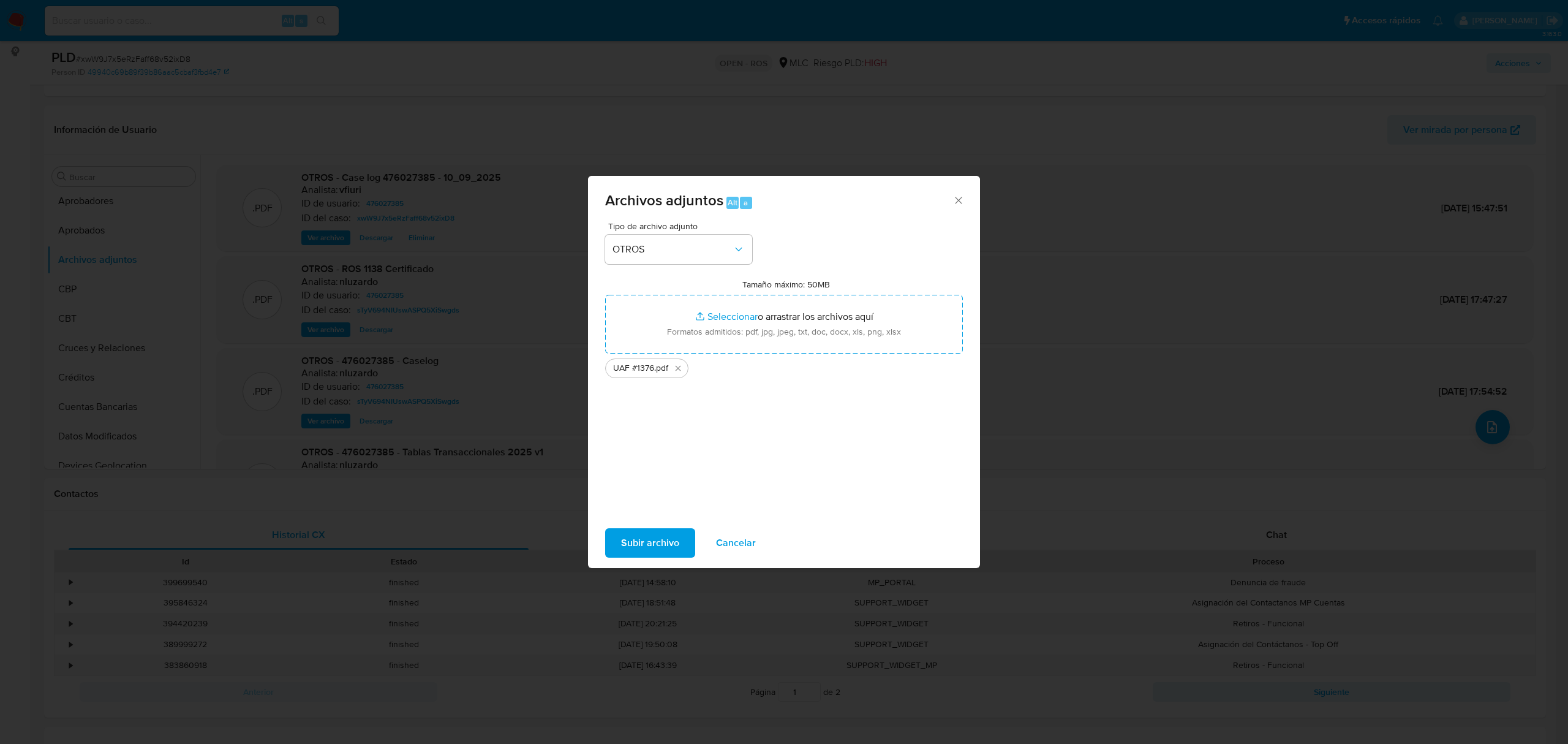
drag, startPoint x: 731, startPoint y: 313, endPoint x: 621, endPoint y: 543, distance: 255.0
click at [621, 543] on span "Subir archivo" at bounding box center [650, 543] width 58 height 27
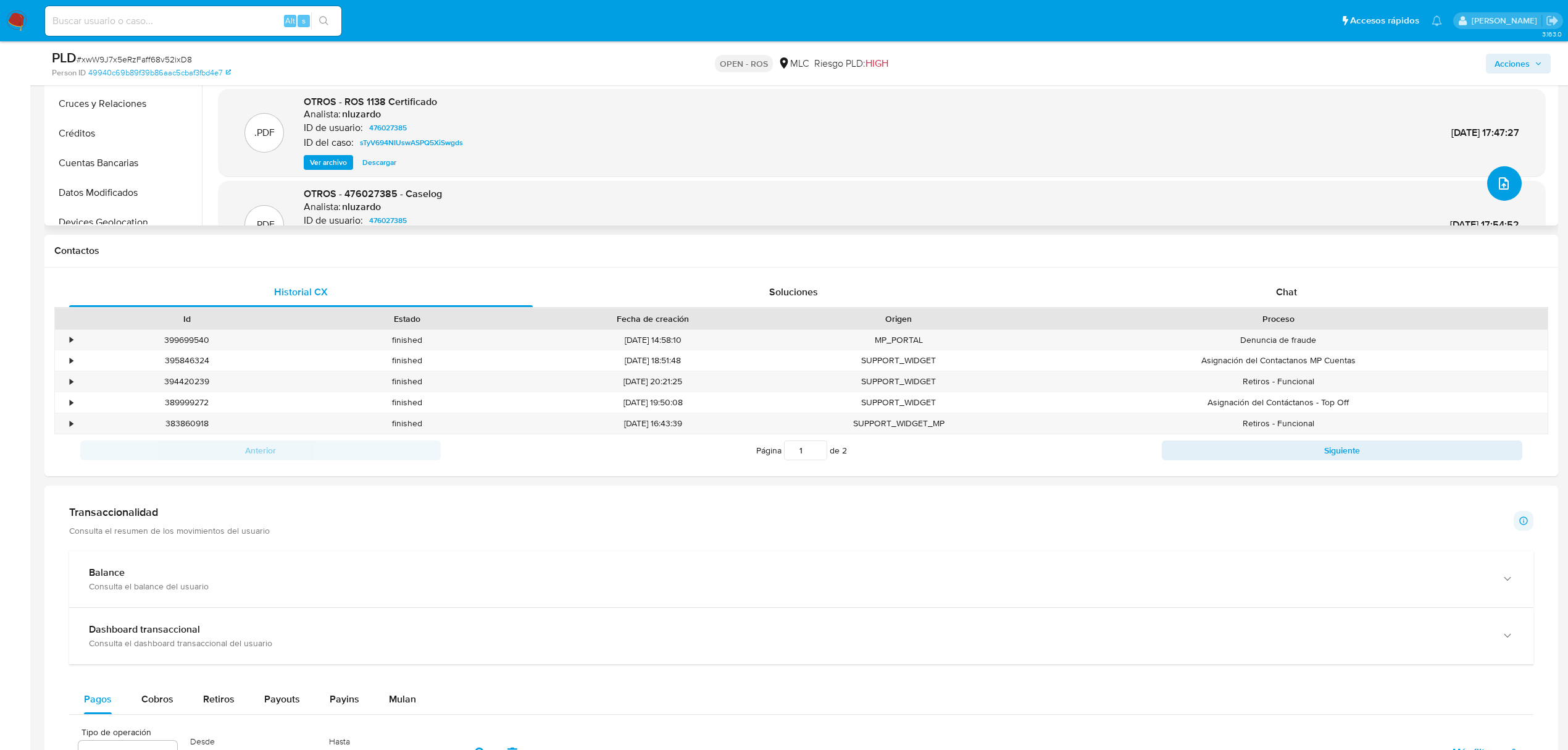
scroll to position [0, 0]
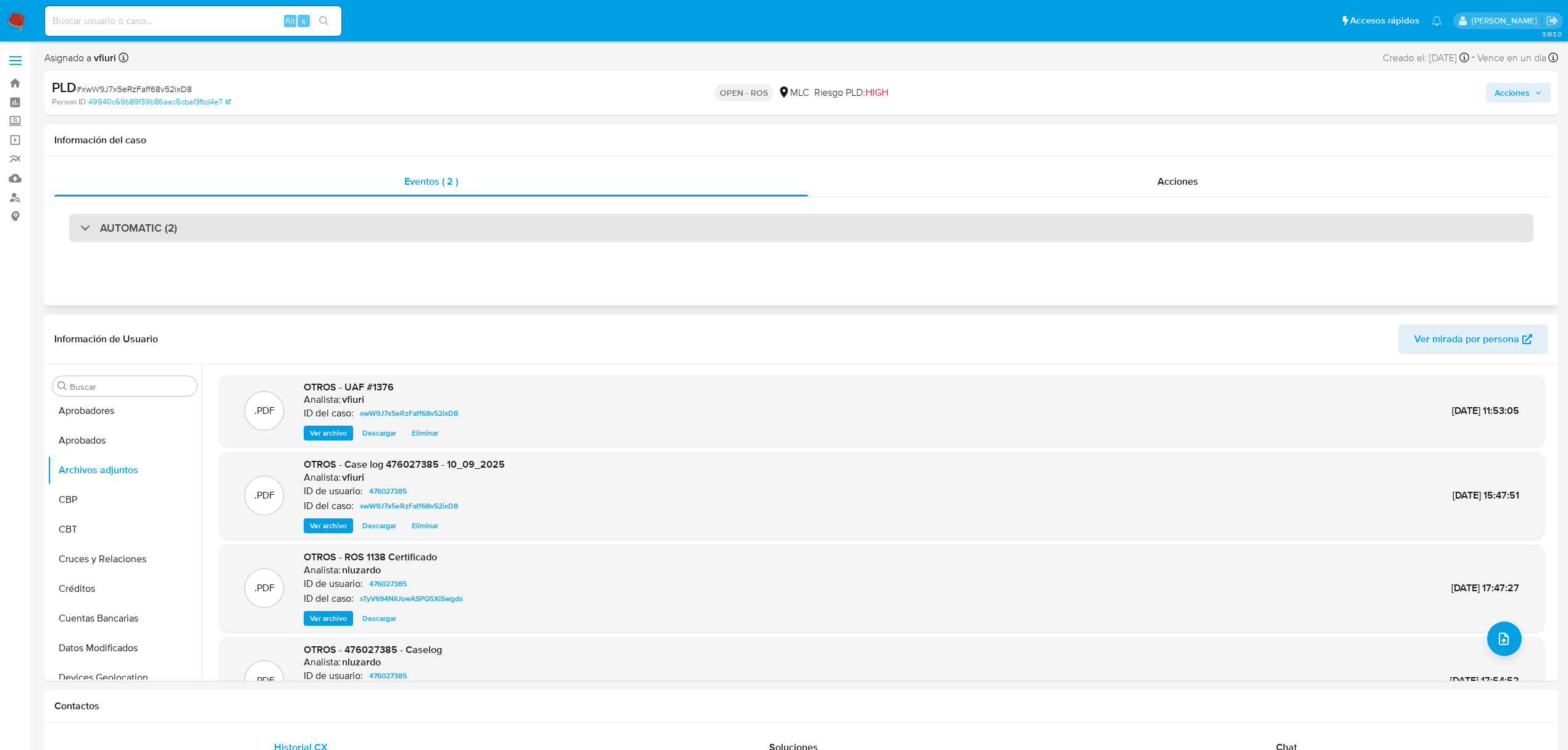
click at [421, 232] on div "AUTOMATIC (2)" at bounding box center [801, 228] width 1464 height 29
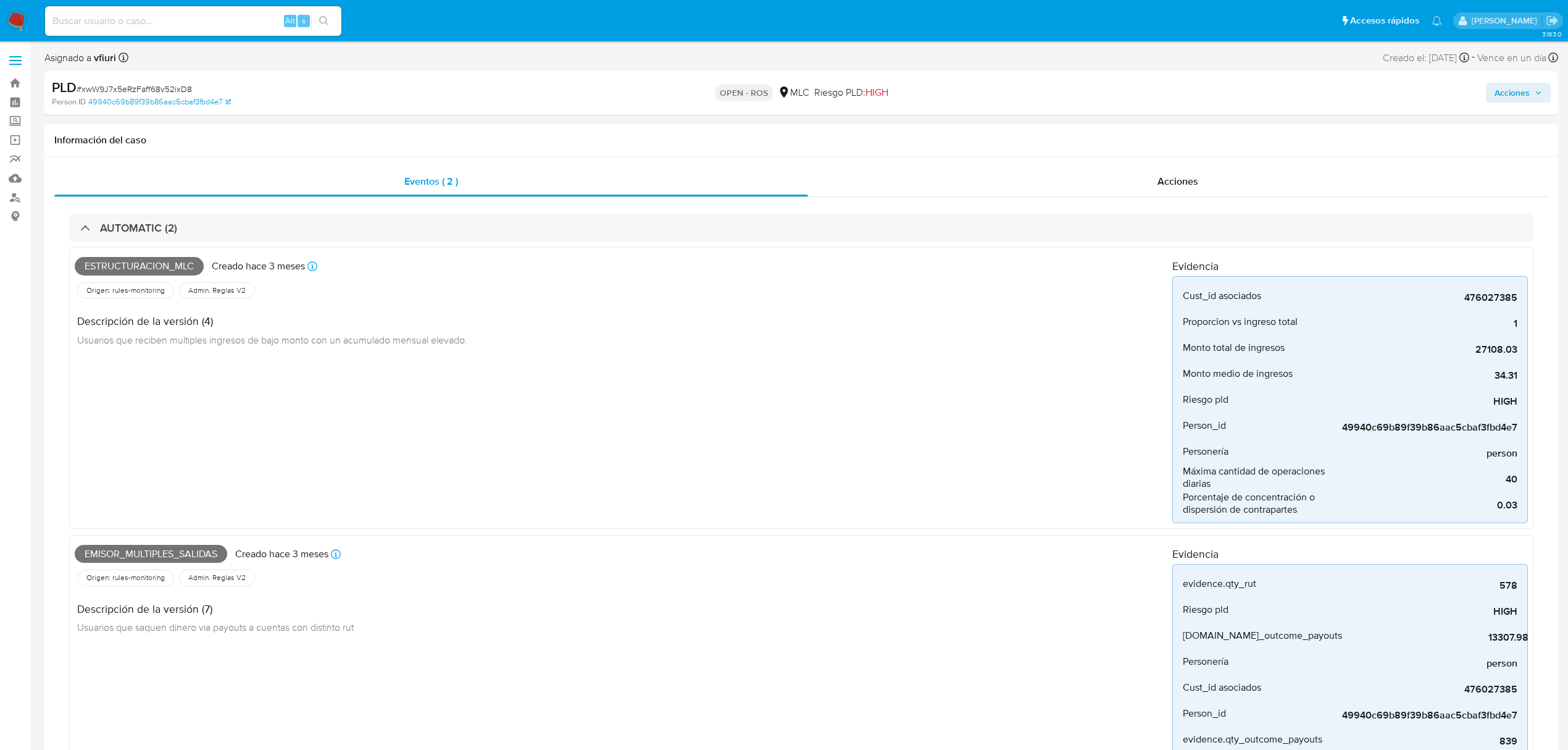
click at [1527, 103] on div "Acciones" at bounding box center [1302, 93] width 497 height 29
click at [1543, 84] on button "Acciones" at bounding box center [1518, 92] width 65 height 20
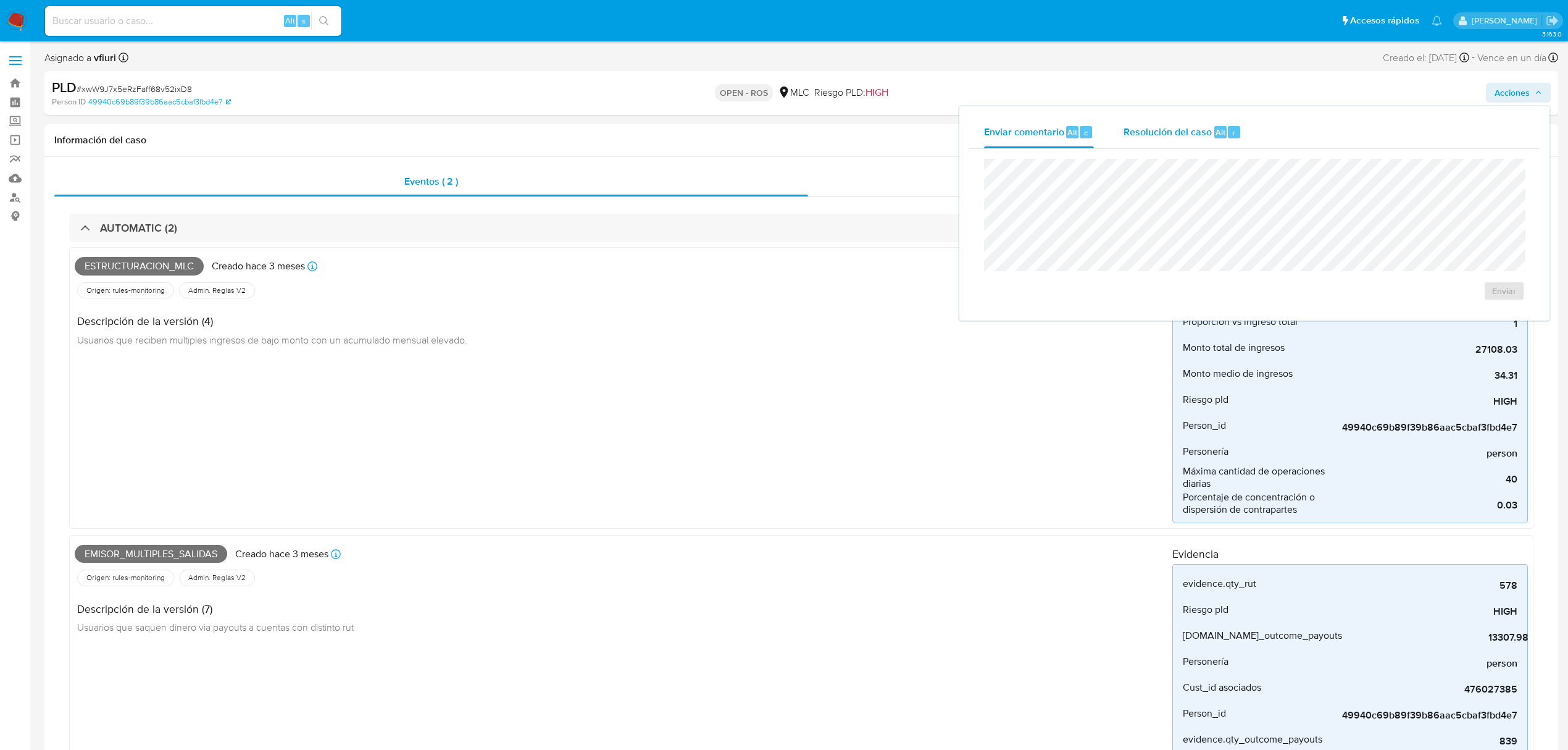
click at [1186, 125] on span "Resolución del caso" at bounding box center [1168, 132] width 88 height 14
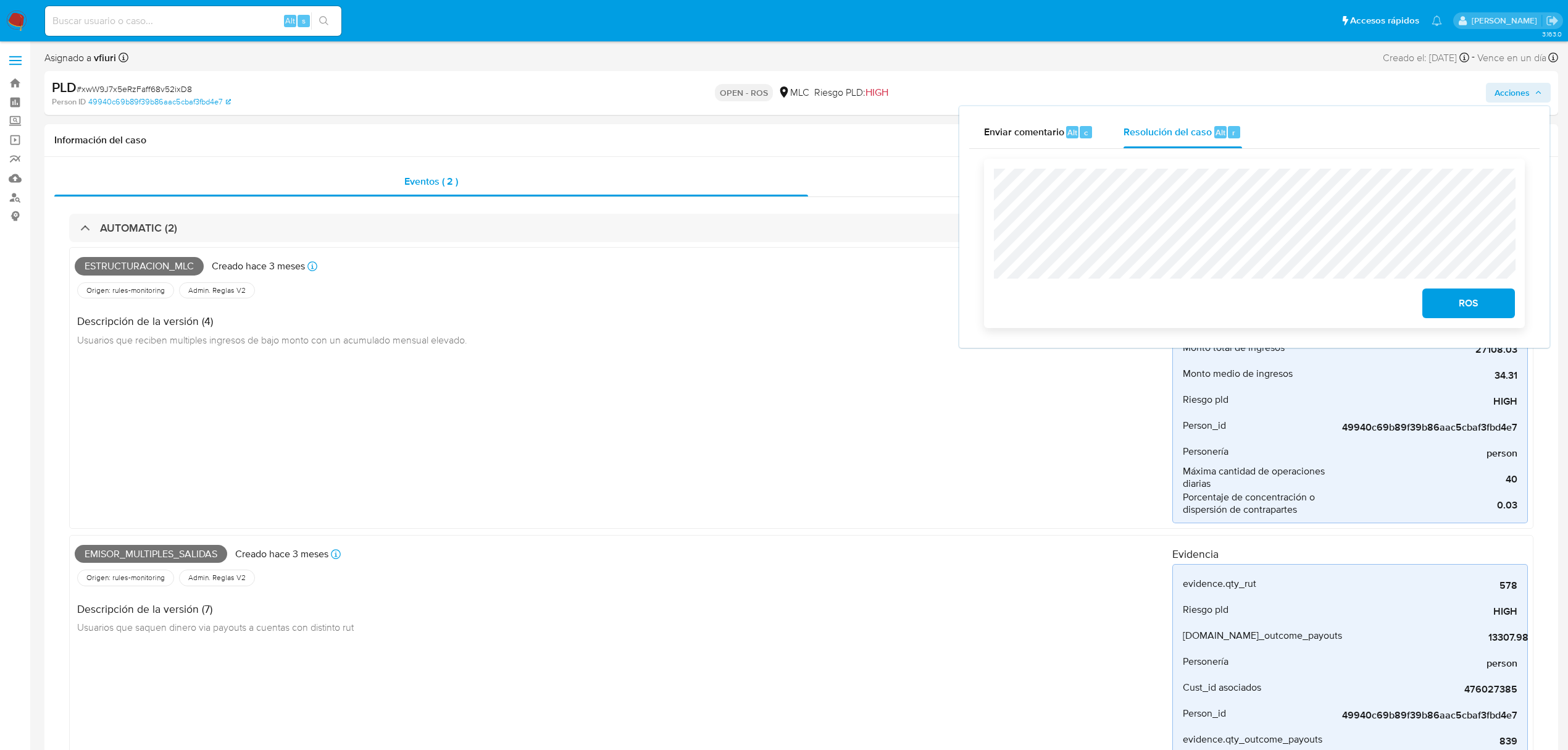
click at [1456, 307] on span "ROS" at bounding box center [1469, 303] width 61 height 27
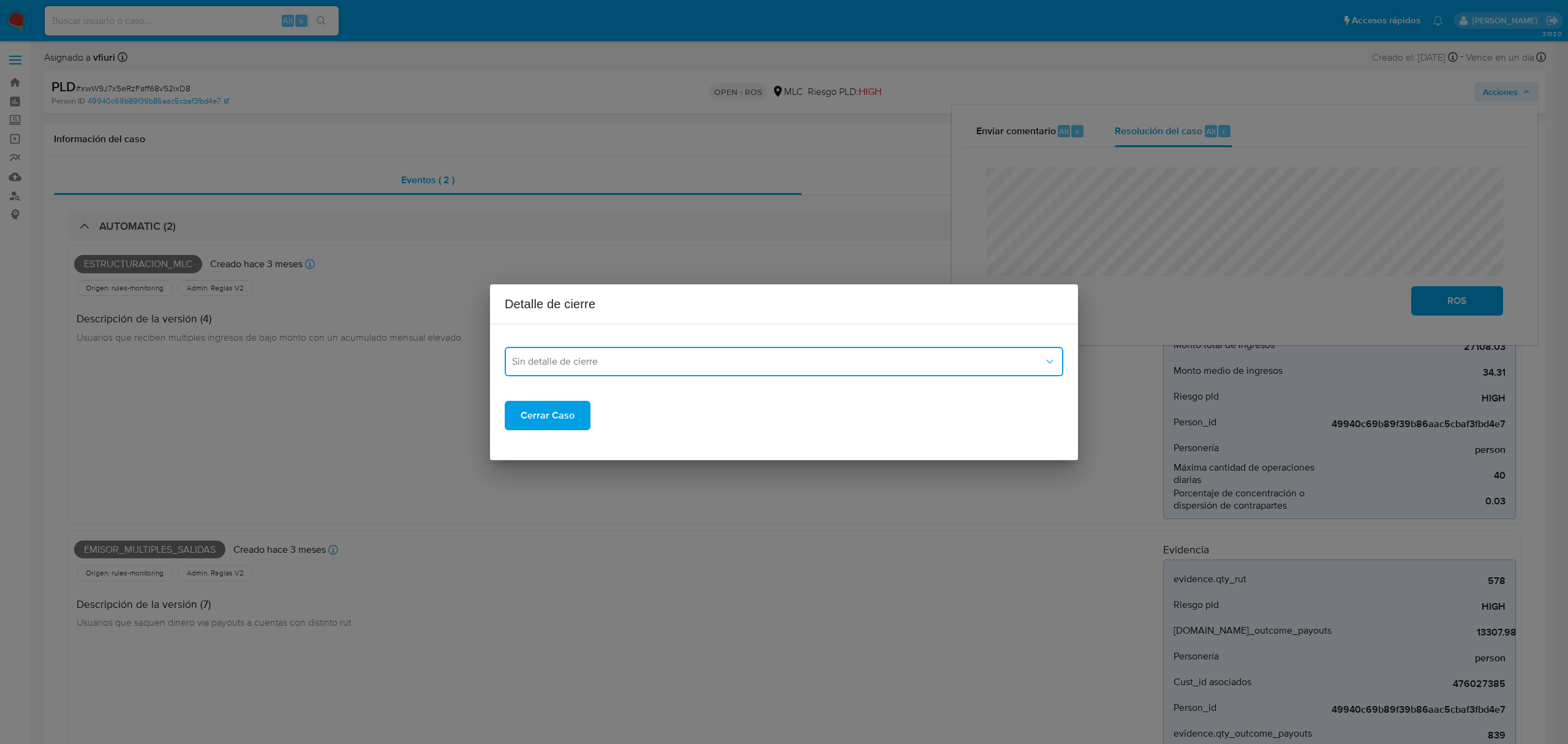
click at [687, 351] on button "Sin detalle de cierre" at bounding box center [784, 361] width 559 height 29
click at [560, 419] on span "ROS_EMISOR" at bounding box center [542, 424] width 59 height 12
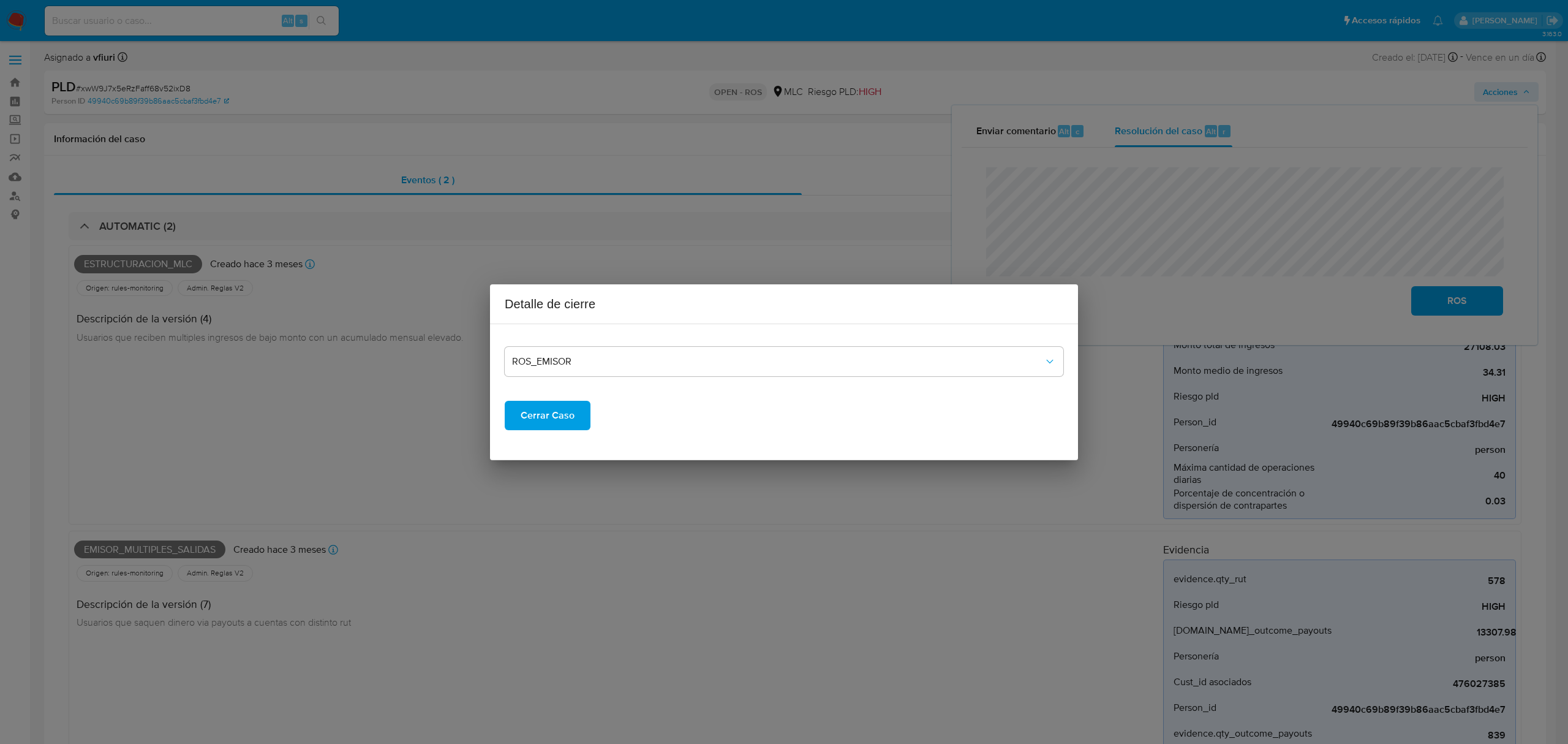
click at [531, 415] on span "Cerrar Caso" at bounding box center [547, 415] width 54 height 27
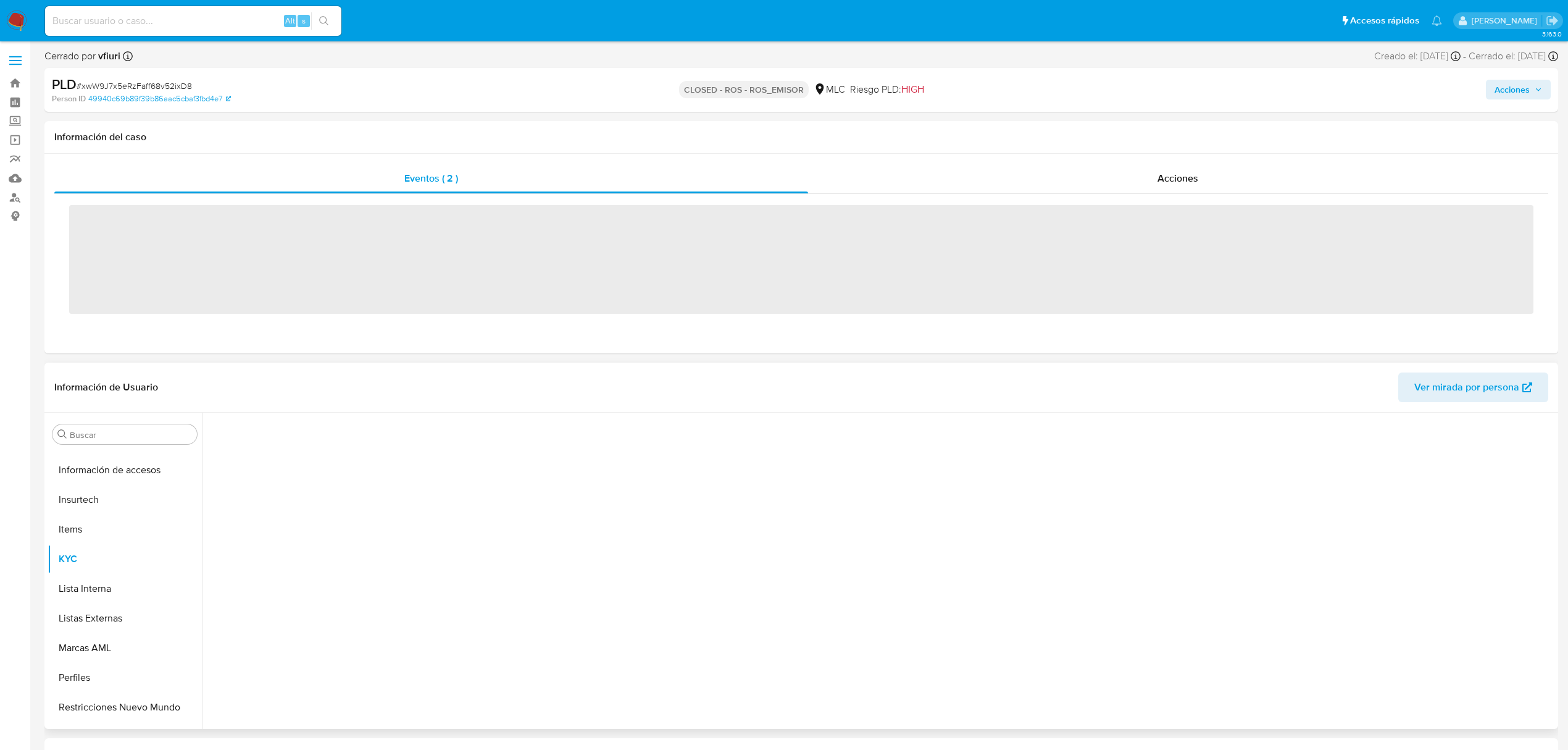
scroll to position [611, 0]
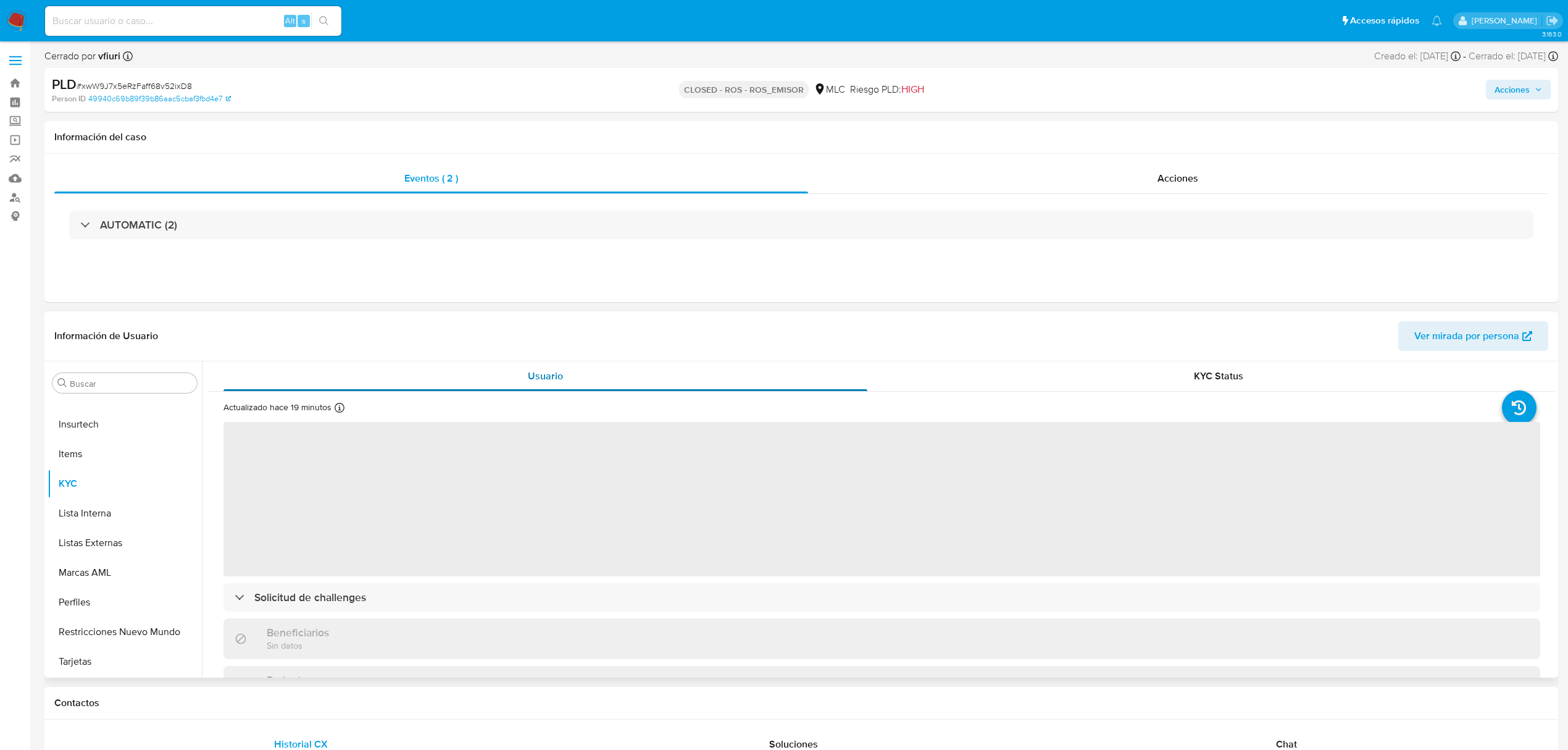
select select "10"
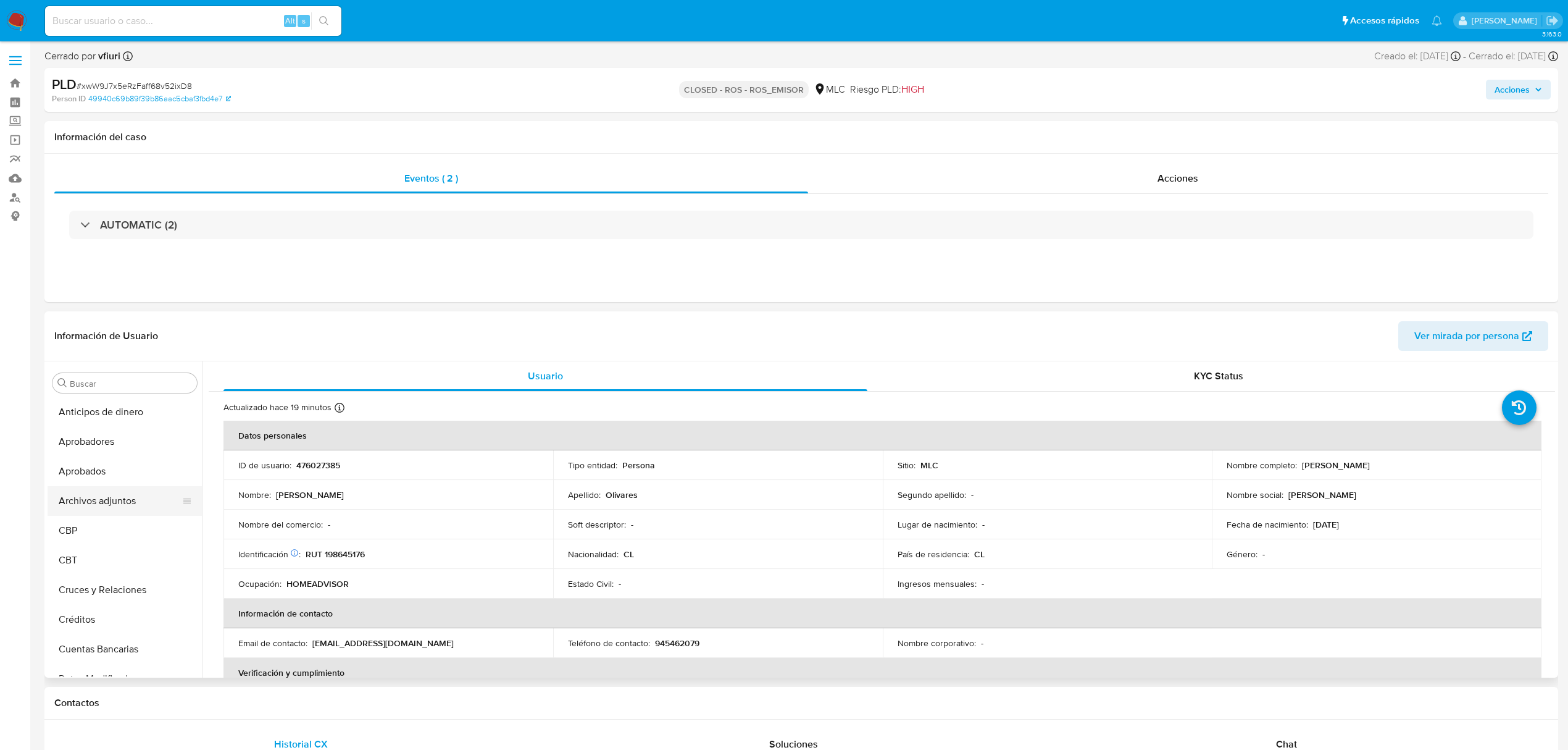
scroll to position [0, 0]
click at [99, 504] on button "Archivos adjuntos" at bounding box center [120, 501] width 145 height 29
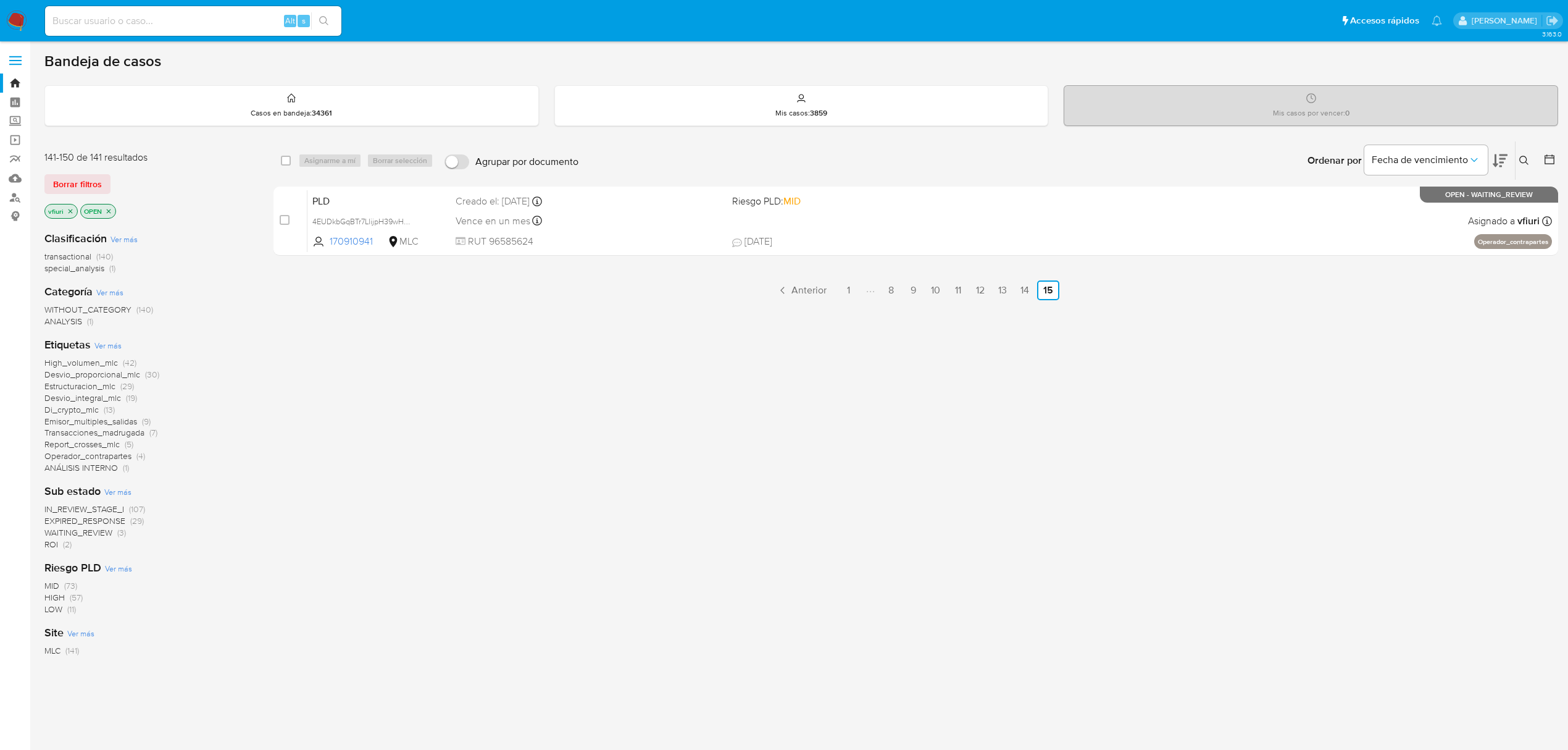
click at [1019, 277] on div "select-all-cases-checkbox Asignarme a mí Borrar selección Agrupar por documento…" at bounding box center [916, 429] width 1285 height 575
click at [1024, 285] on link "14" at bounding box center [1024, 290] width 20 height 20
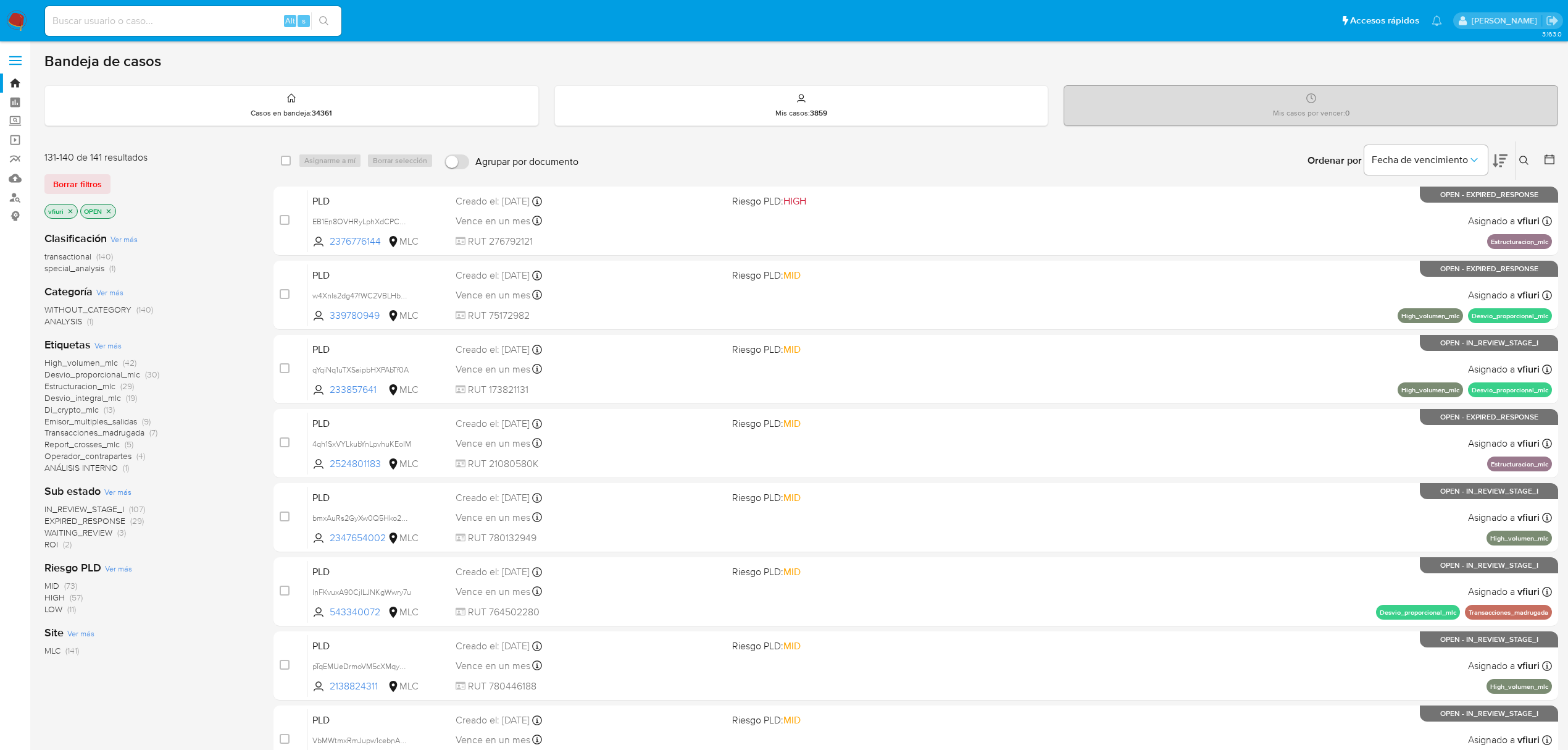
click at [142, 430] on span "Transacciones_madrugada" at bounding box center [94, 432] width 100 height 12
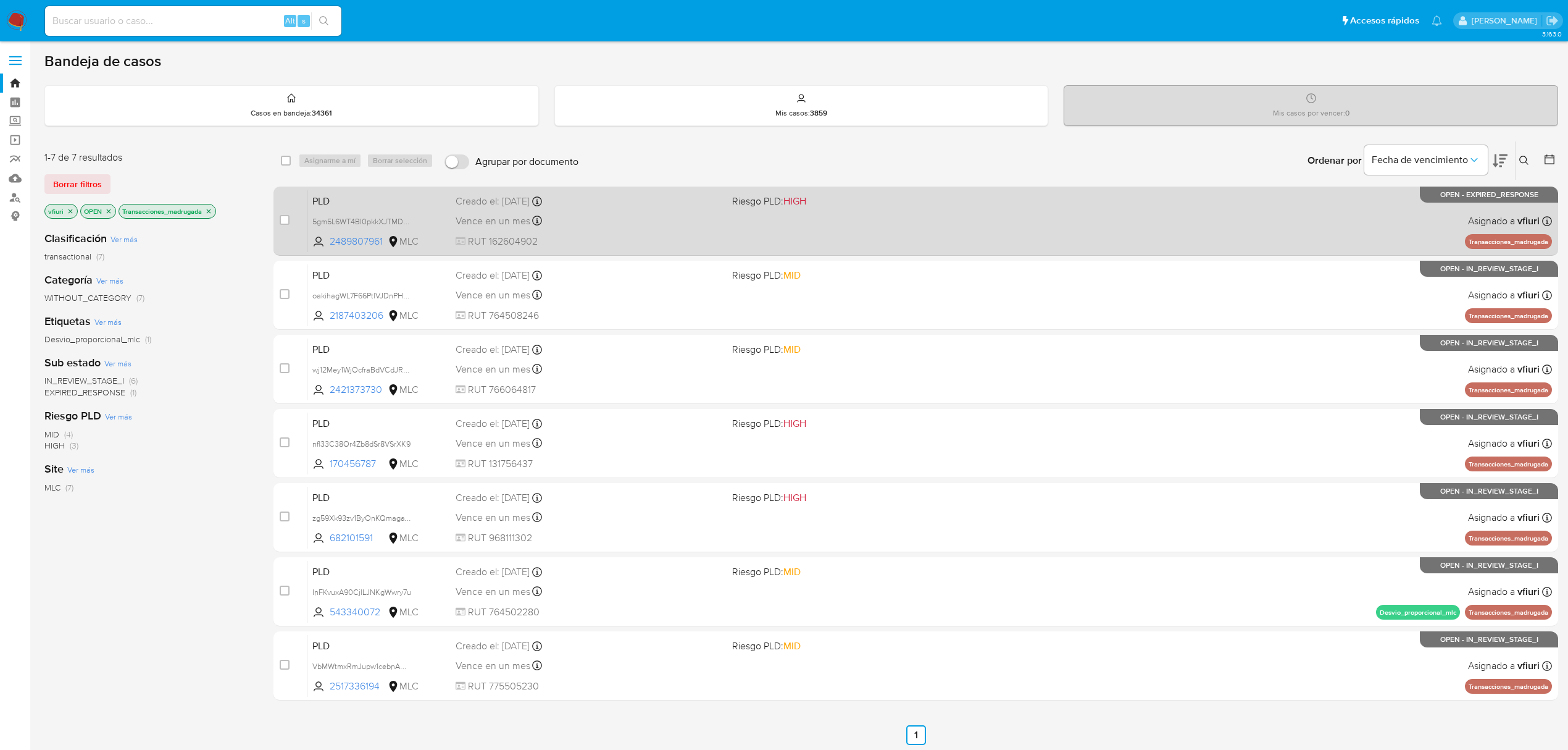
click at [589, 210] on div "PLD 5gm5L6WT4BI0pkkXJTMDBqfh 2489807961 MLC Riesgo PLD: HIGH Creado el: 12/08/2…" at bounding box center [929, 221] width 1245 height 62
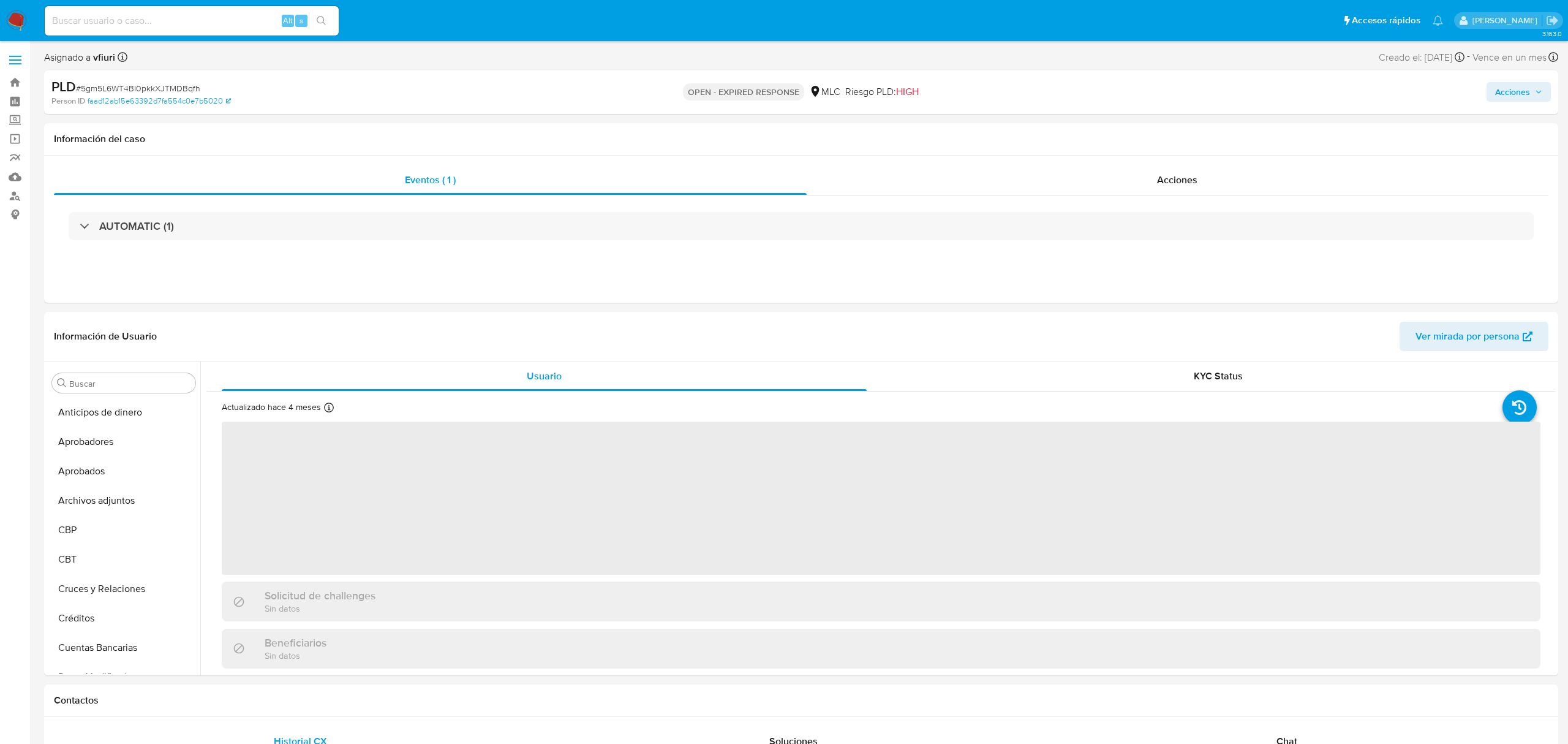
select select "10"
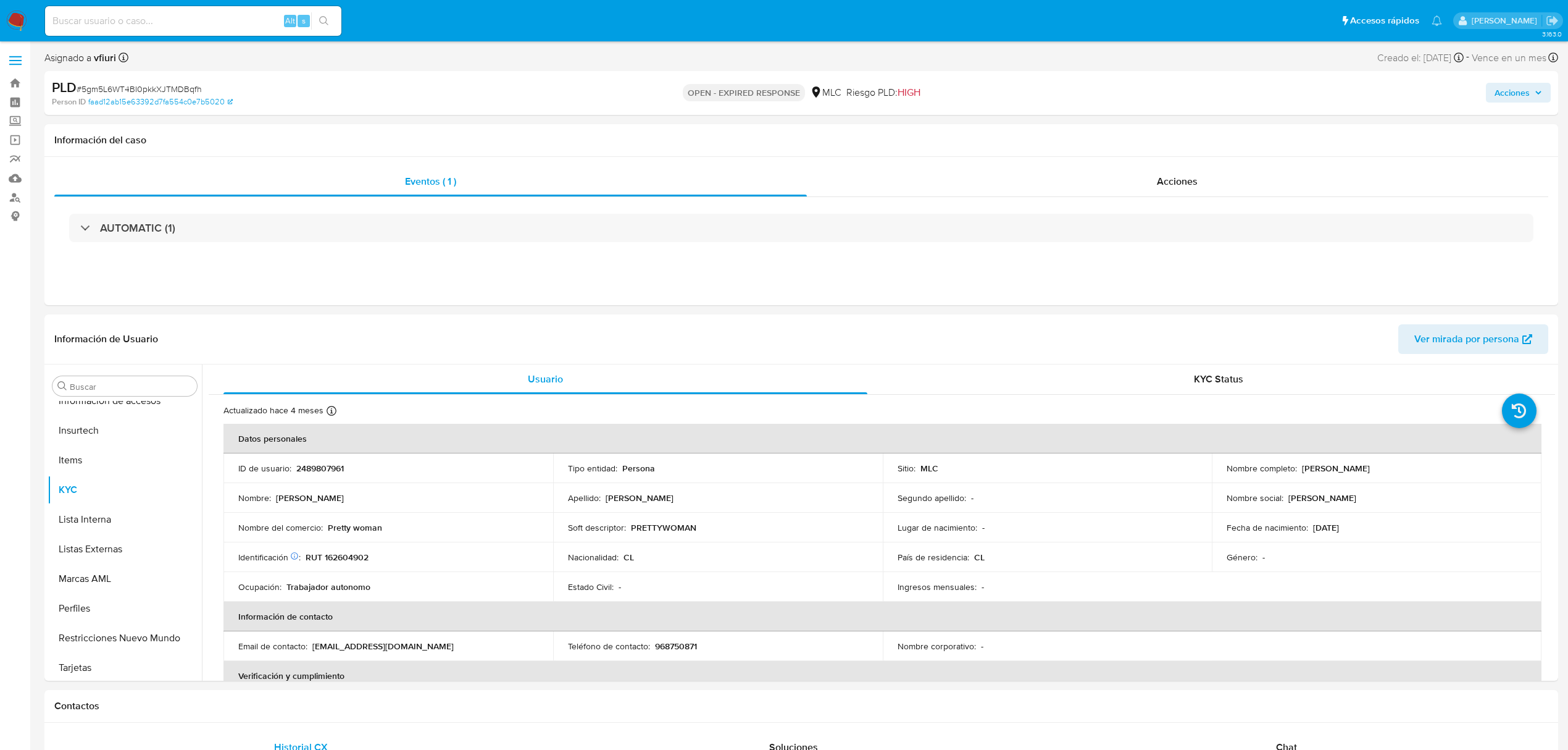
scroll to position [611, 0]
click at [336, 467] on p "2489807961" at bounding box center [320, 467] width 48 height 11
copy p "2489807961"
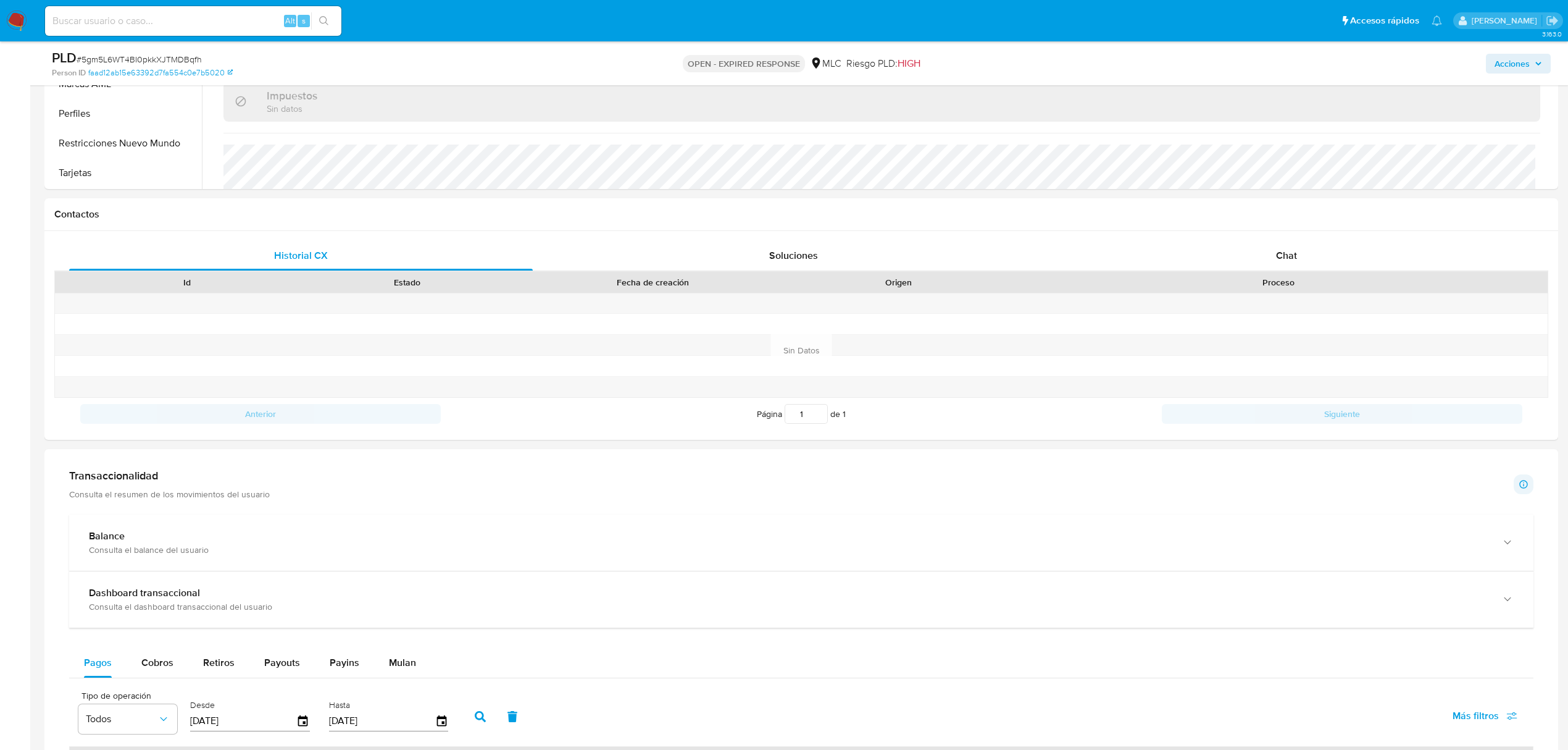
scroll to position [658, 0]
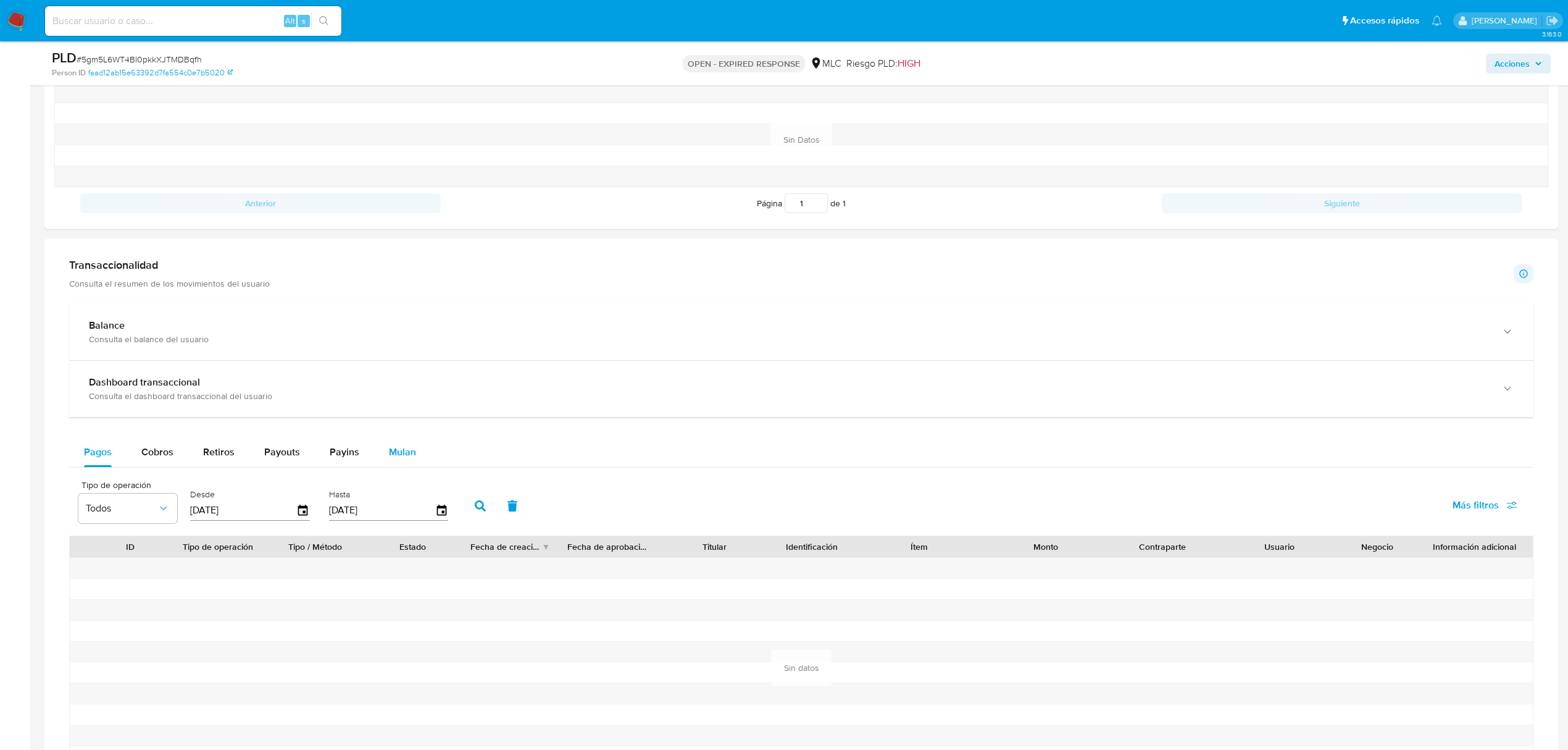
click at [405, 453] on span "Mulan" at bounding box center [402, 452] width 27 height 14
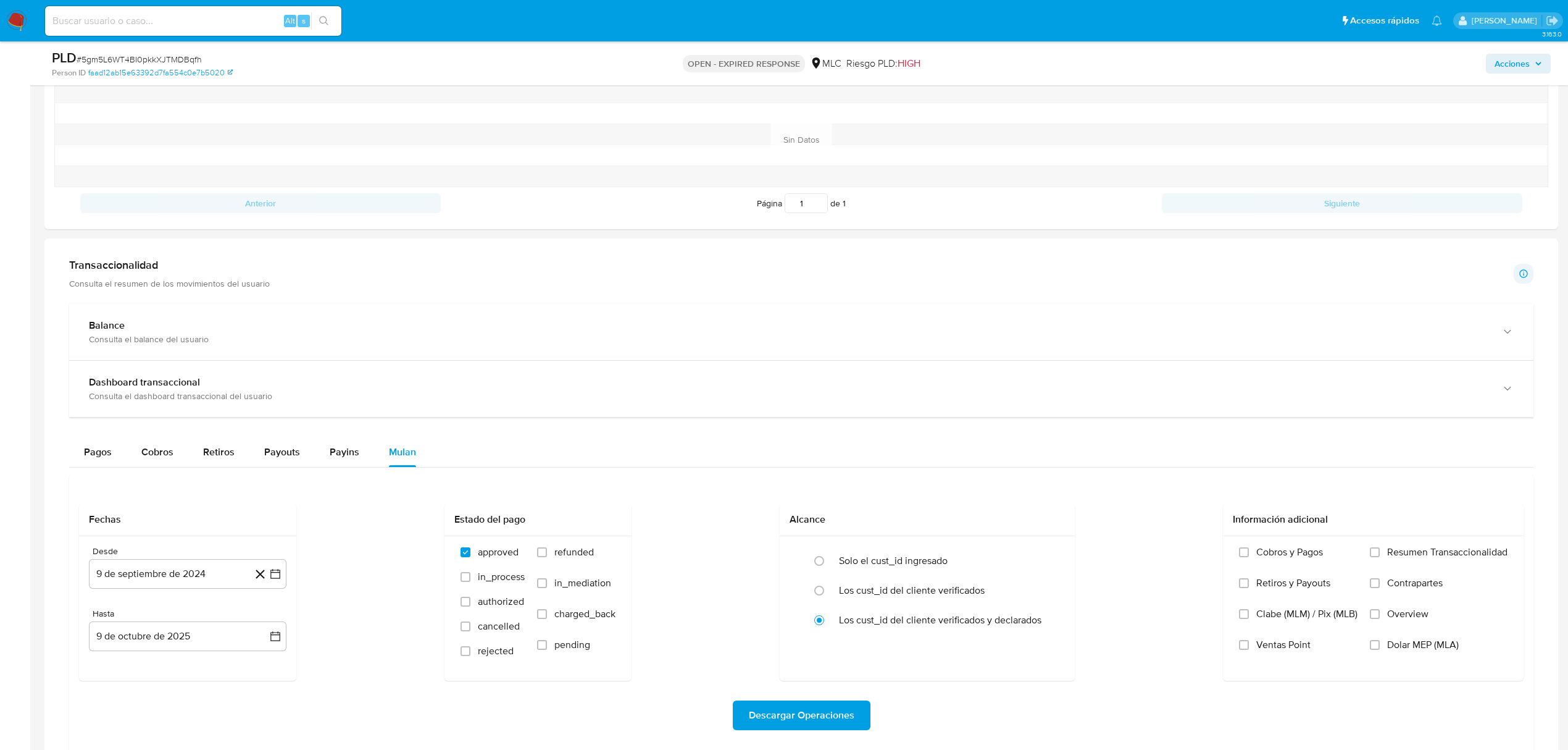
scroll to position [823, 0]
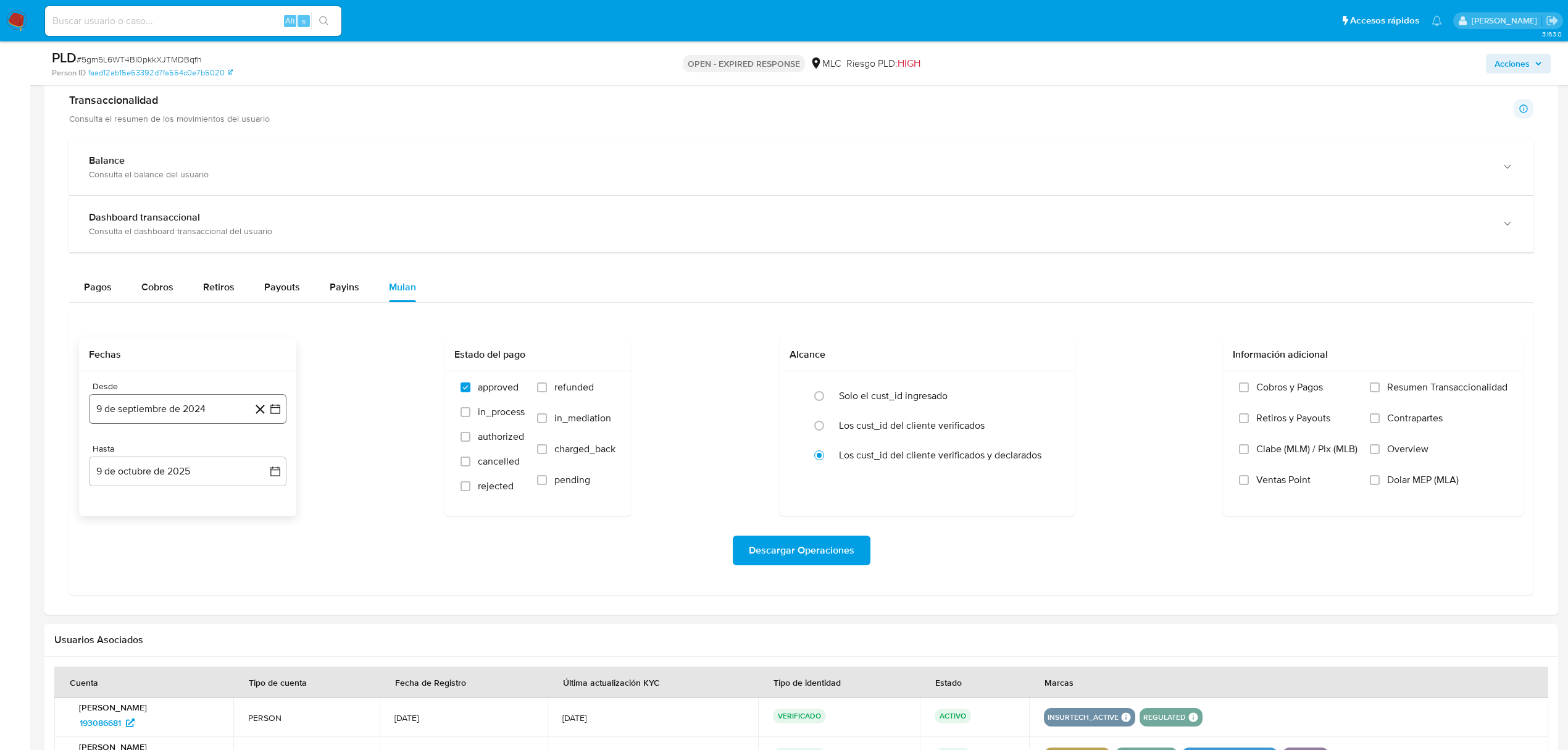
click at [282, 416] on button "9 de septiembre de 2024" at bounding box center [187, 409] width 198 height 29
click at [262, 460] on icon "Mes siguiente" at bounding box center [264, 453] width 15 height 15
click at [109, 461] on icon "Mes anterior" at bounding box center [111, 453] width 15 height 15
click at [166, 600] on button "25" at bounding box center [163, 598] width 20 height 20
click at [284, 474] on button "9 de octubre de 2025" at bounding box center [187, 471] width 198 height 29
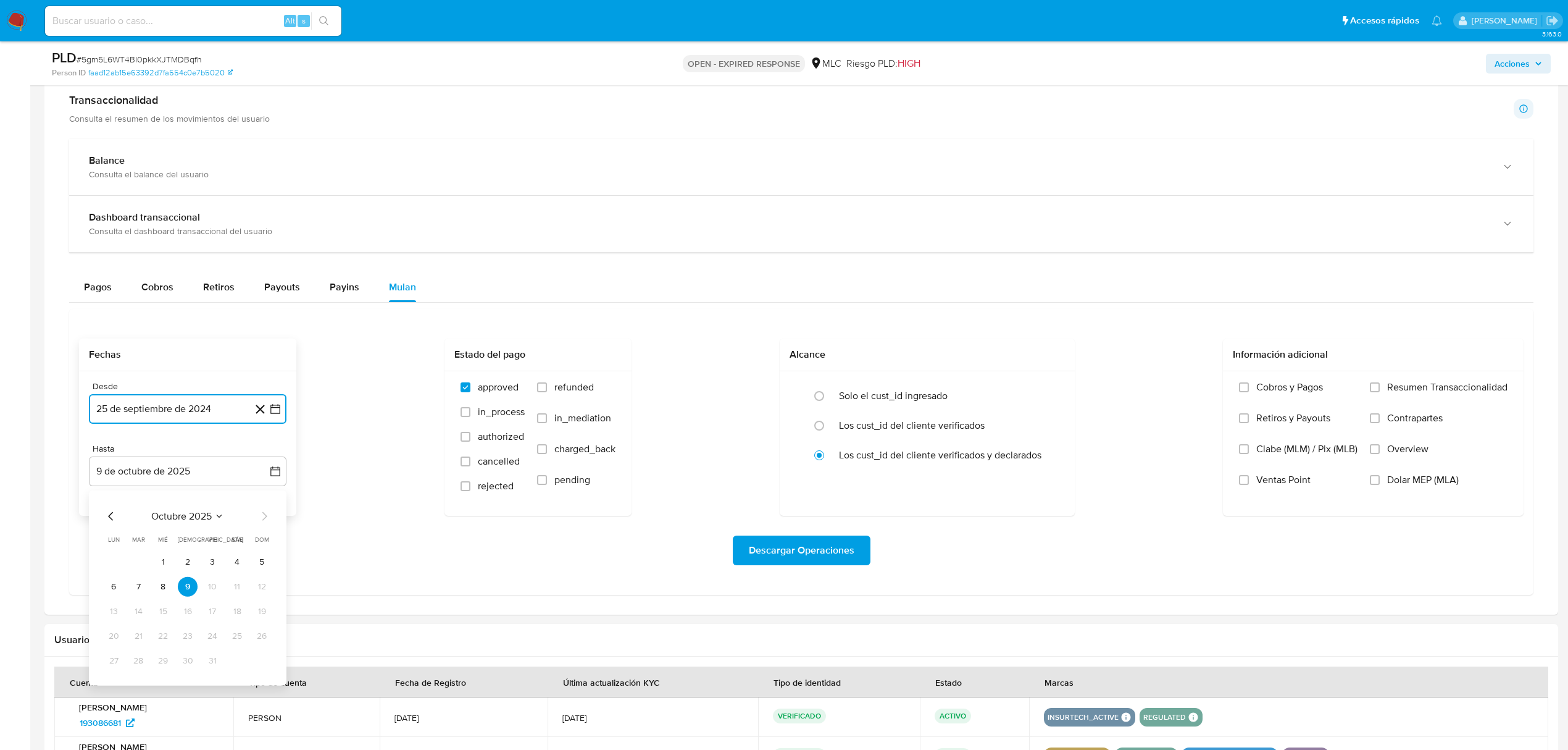
click at [110, 519] on icon "Mes anterior" at bounding box center [110, 517] width 5 height 9
click at [156, 643] on button "24" at bounding box center [163, 636] width 20 height 20
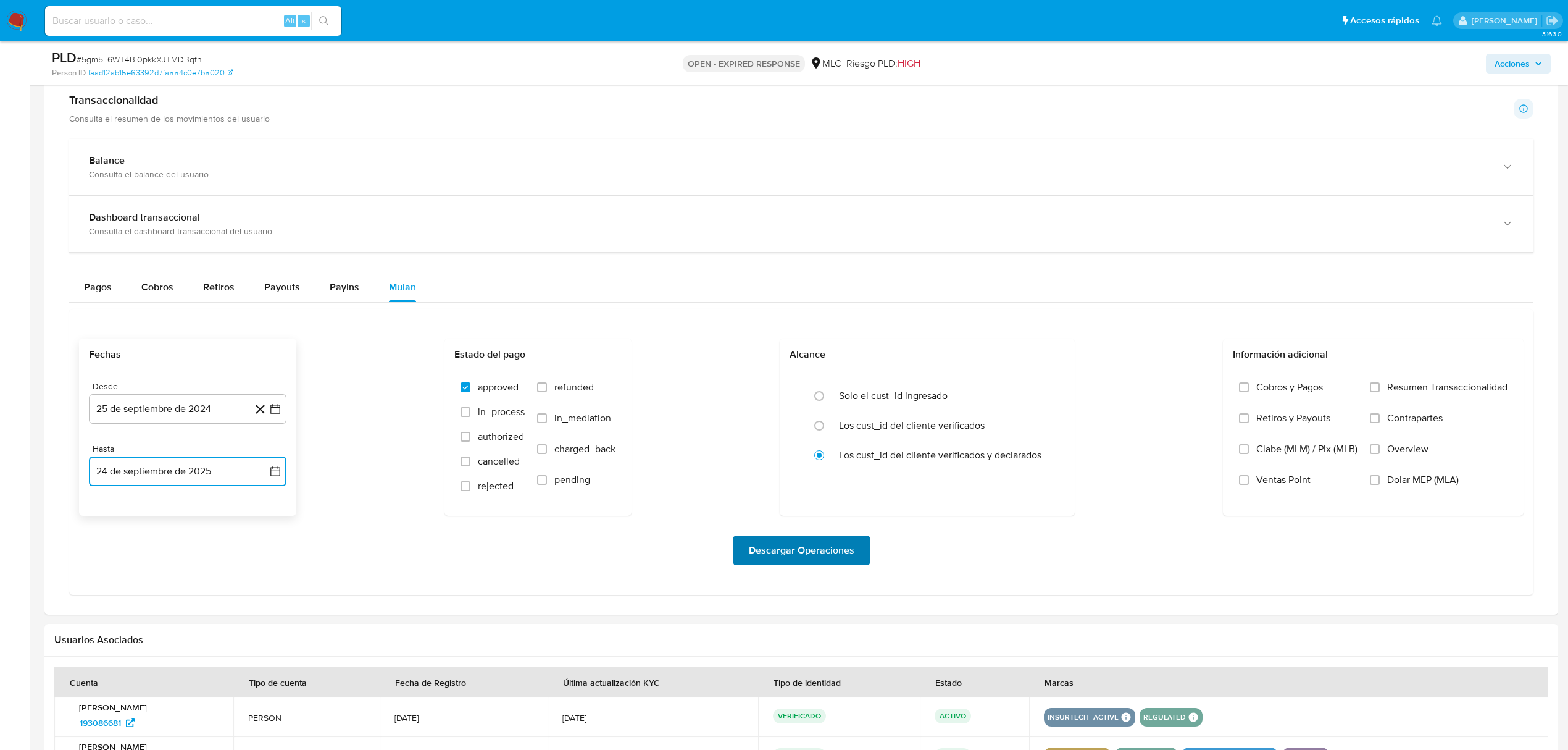
click at [796, 559] on span "Descargar Operaciones" at bounding box center [802, 550] width 106 height 27
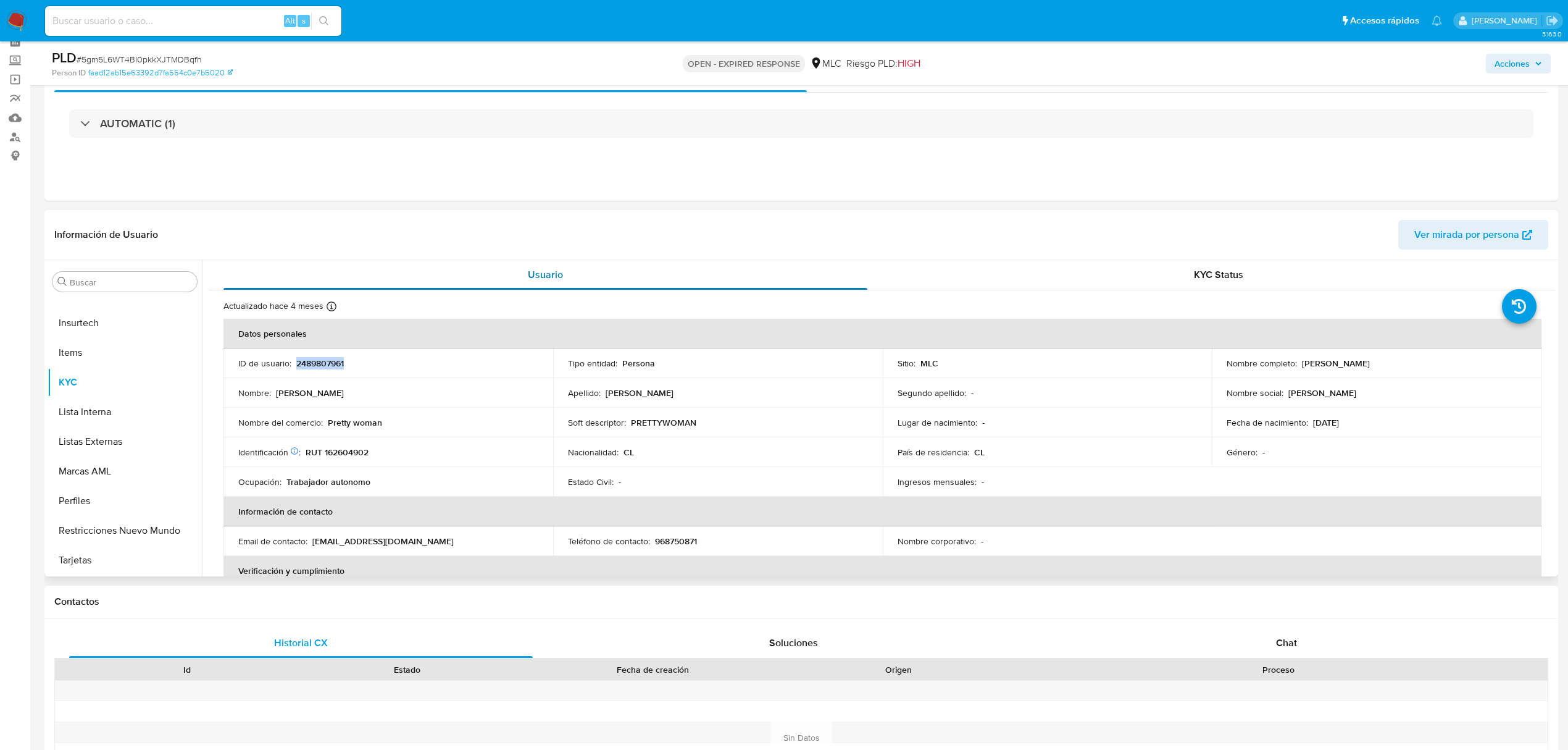
scroll to position [0, 0]
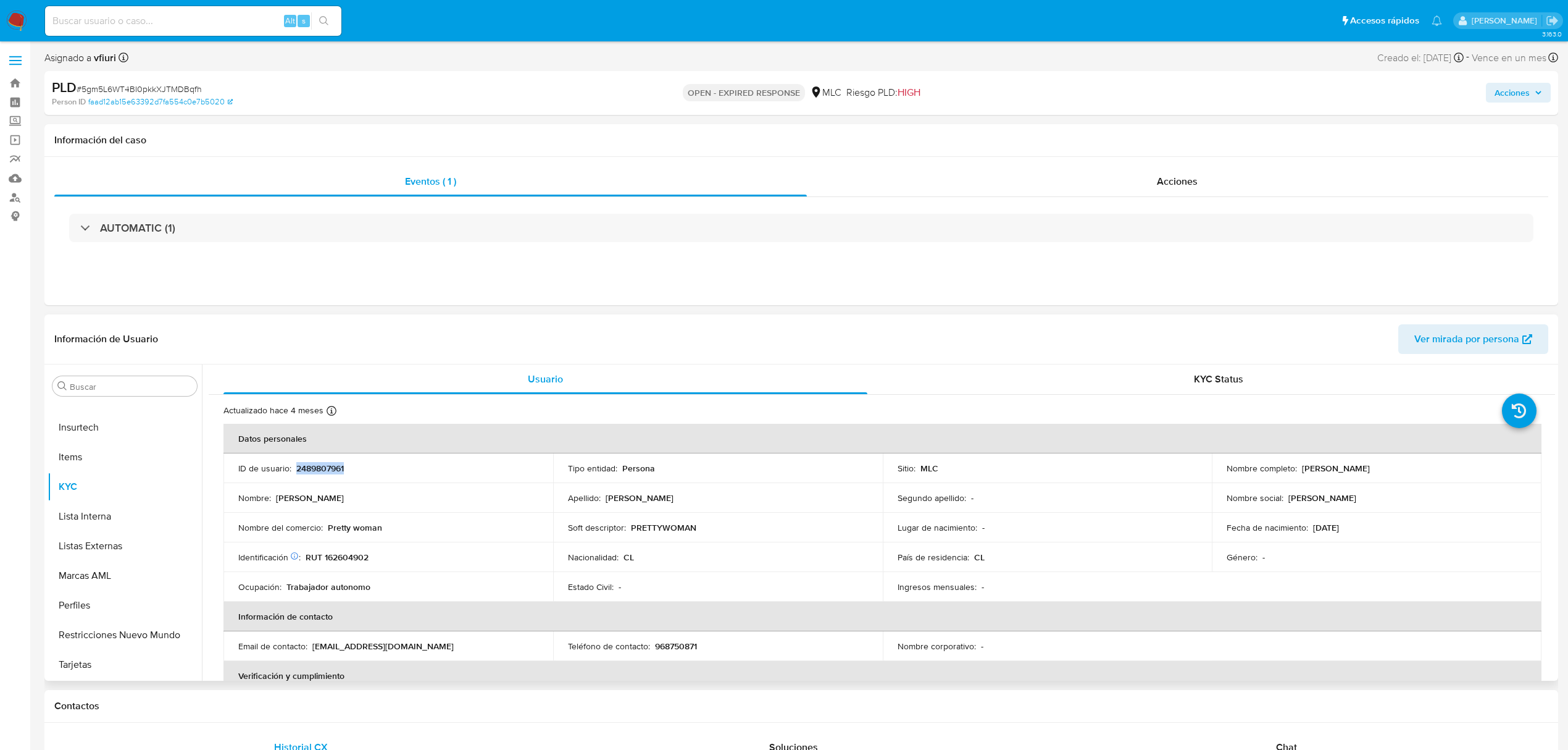
copy p "2489807961"
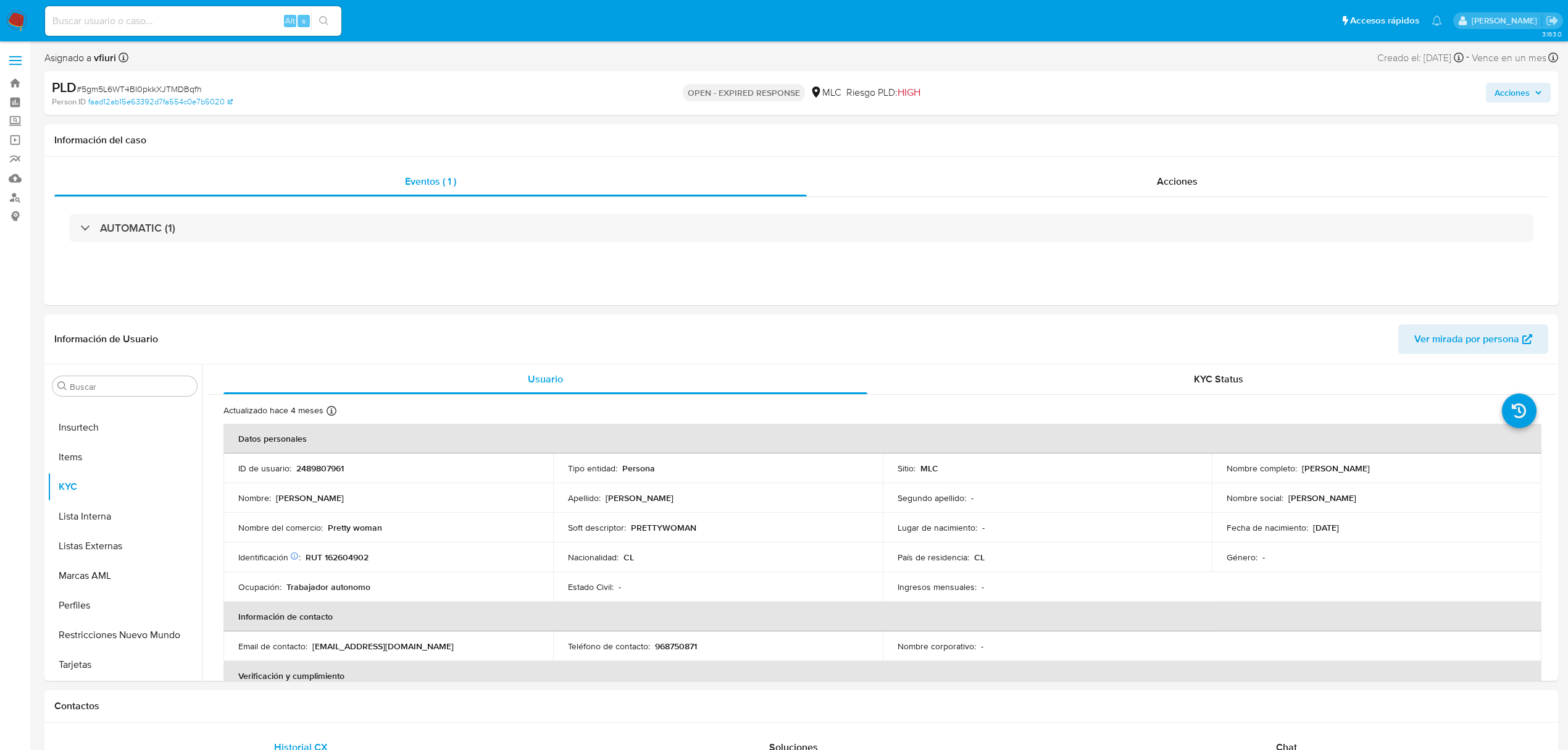
click at [161, 83] on span "# 5gm5L6WT4BI0pkkXJTMDBqfh" at bounding box center [139, 89] width 126 height 12
copy span "5gm5L6WT4BI0pkkXJTMDBqfh"
click at [119, 485] on button "KYC" at bounding box center [120, 487] width 145 height 29
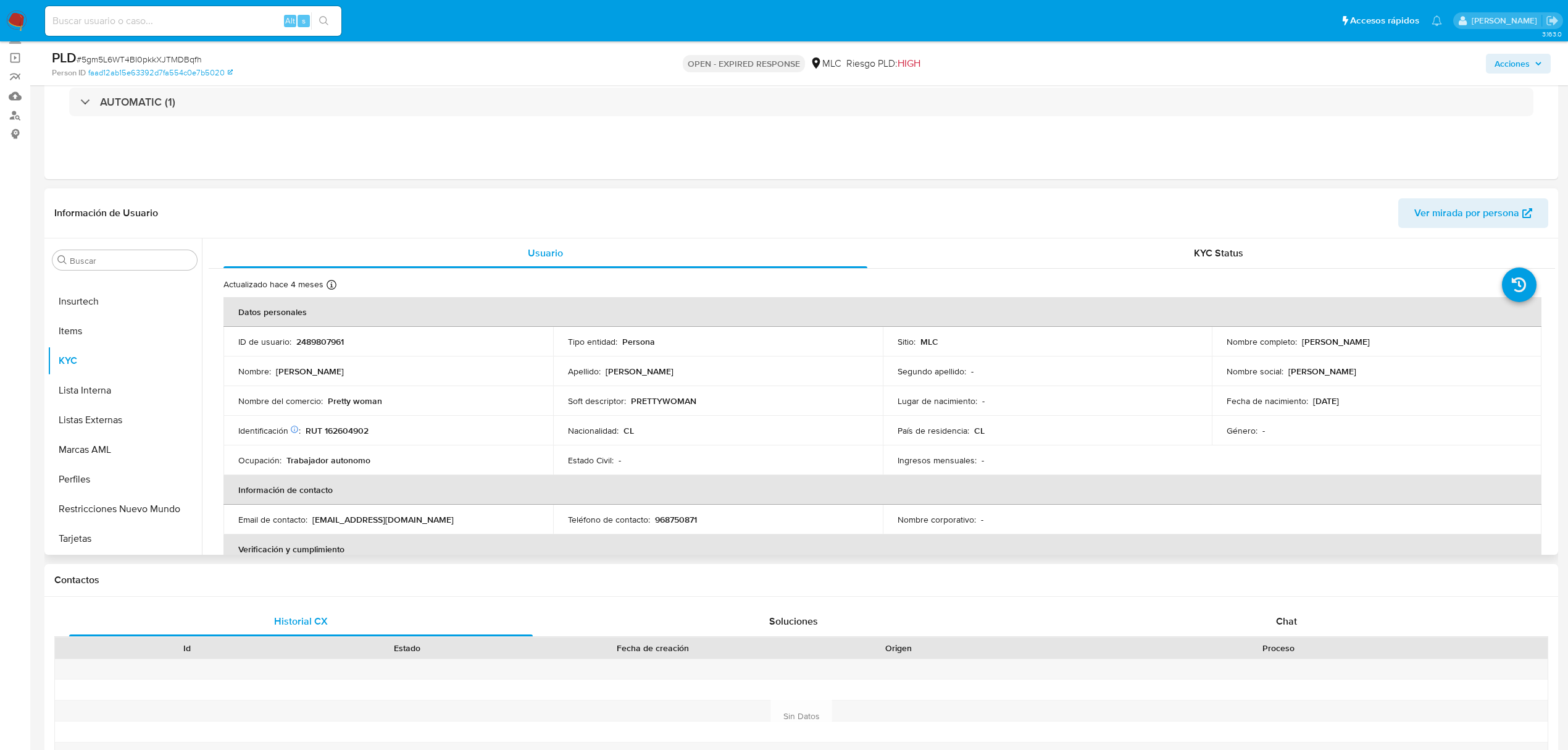
click at [342, 427] on p "RUT 162604902" at bounding box center [337, 430] width 63 height 11
copy p "162604902"
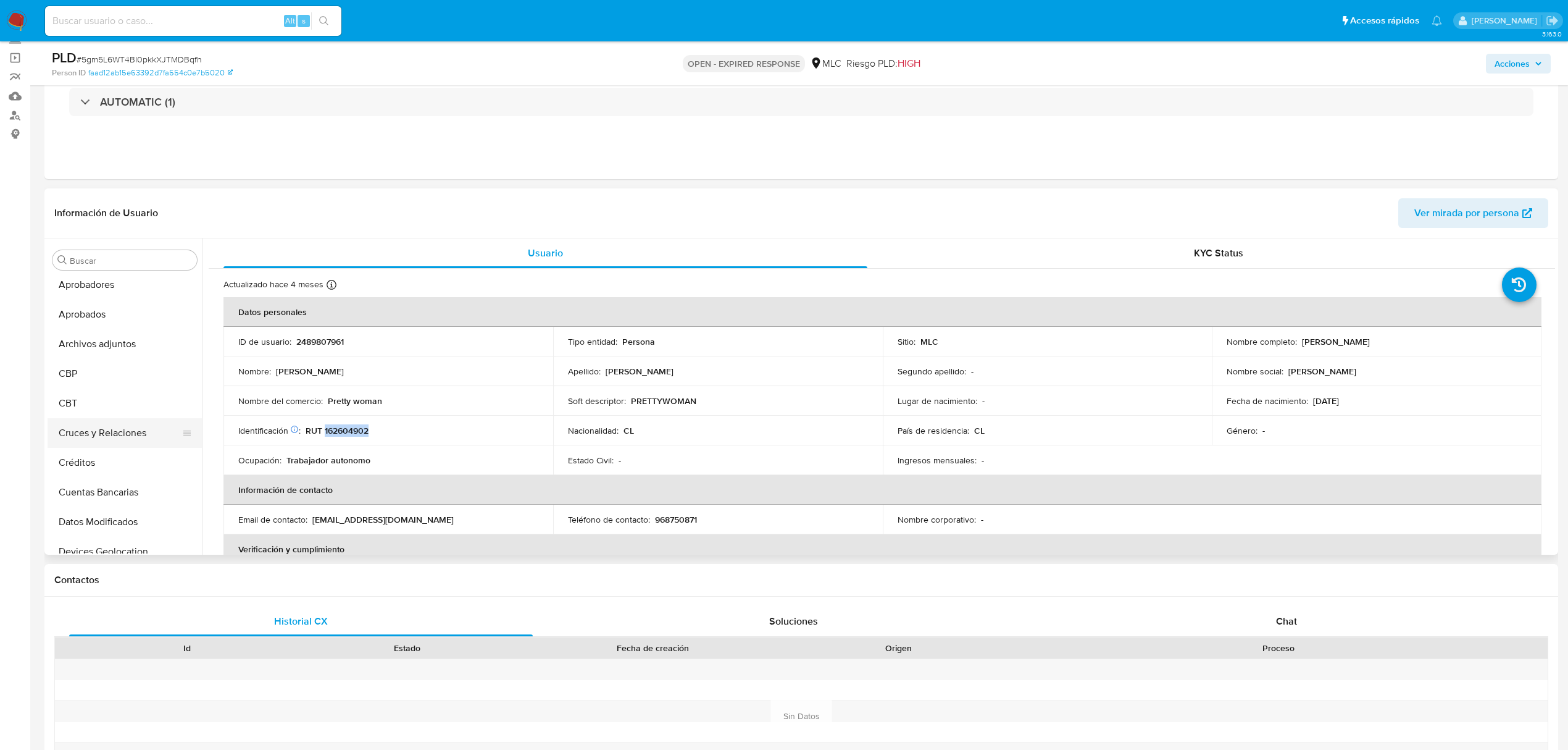
click at [125, 433] on button "Cruces y Relaciones" at bounding box center [120, 433] width 145 height 29
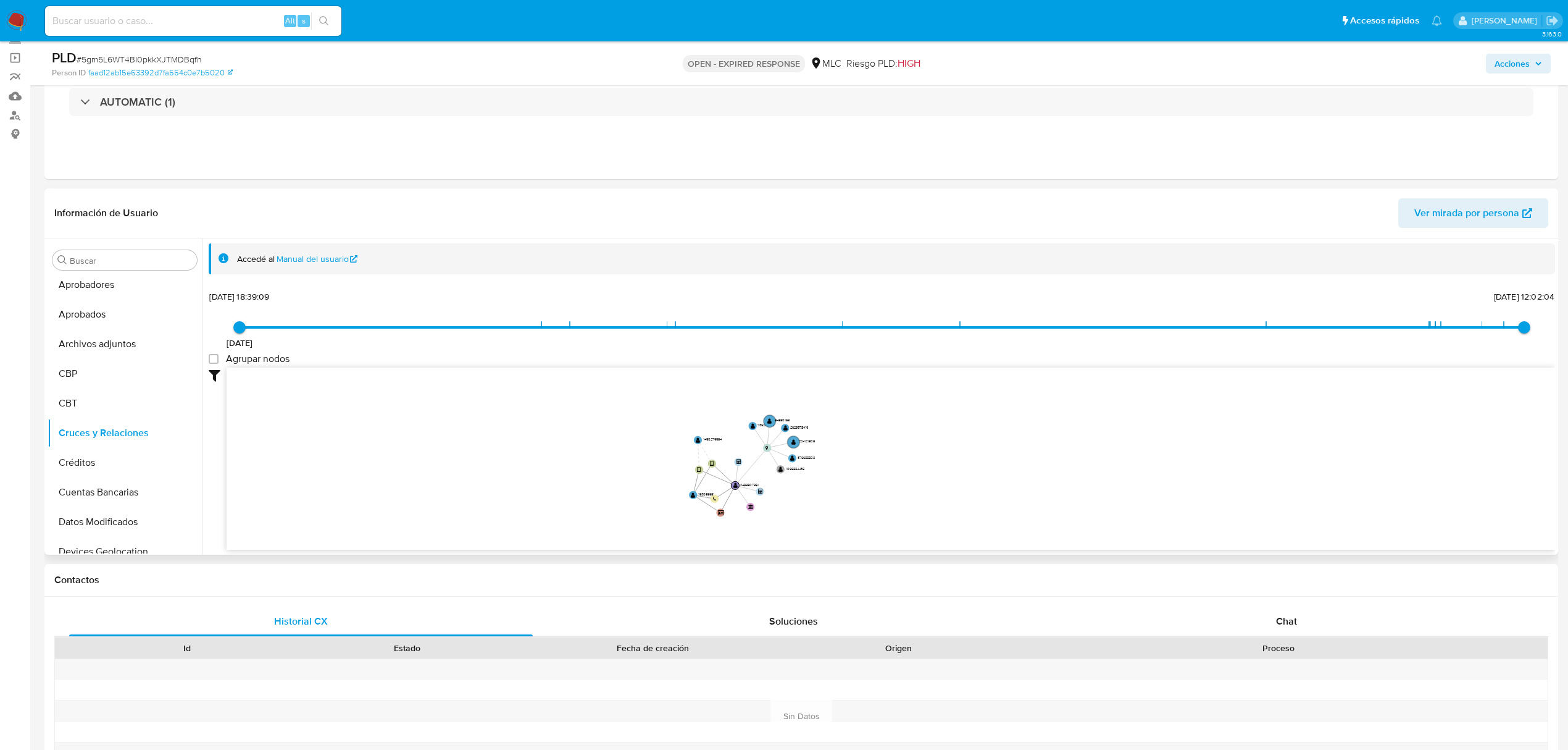
drag, startPoint x: 618, startPoint y: 446, endPoint x: 588, endPoint y: 446, distance: 30.0
click at [588, 446] on icon "user-2489807961  2489807961 device-658c8545e6b676e5ab2715d6  device-689925f98…" at bounding box center [890, 457] width 1328 height 179
drag, startPoint x: 769, startPoint y: 450, endPoint x: 835, endPoint y: 457, distance: 66.4
click at [773, 453] on circle at bounding box center [767, 447] width 10 height 10
drag, startPoint x: 810, startPoint y: 460, endPoint x: 1079, endPoint y: 466, distance: 269.1
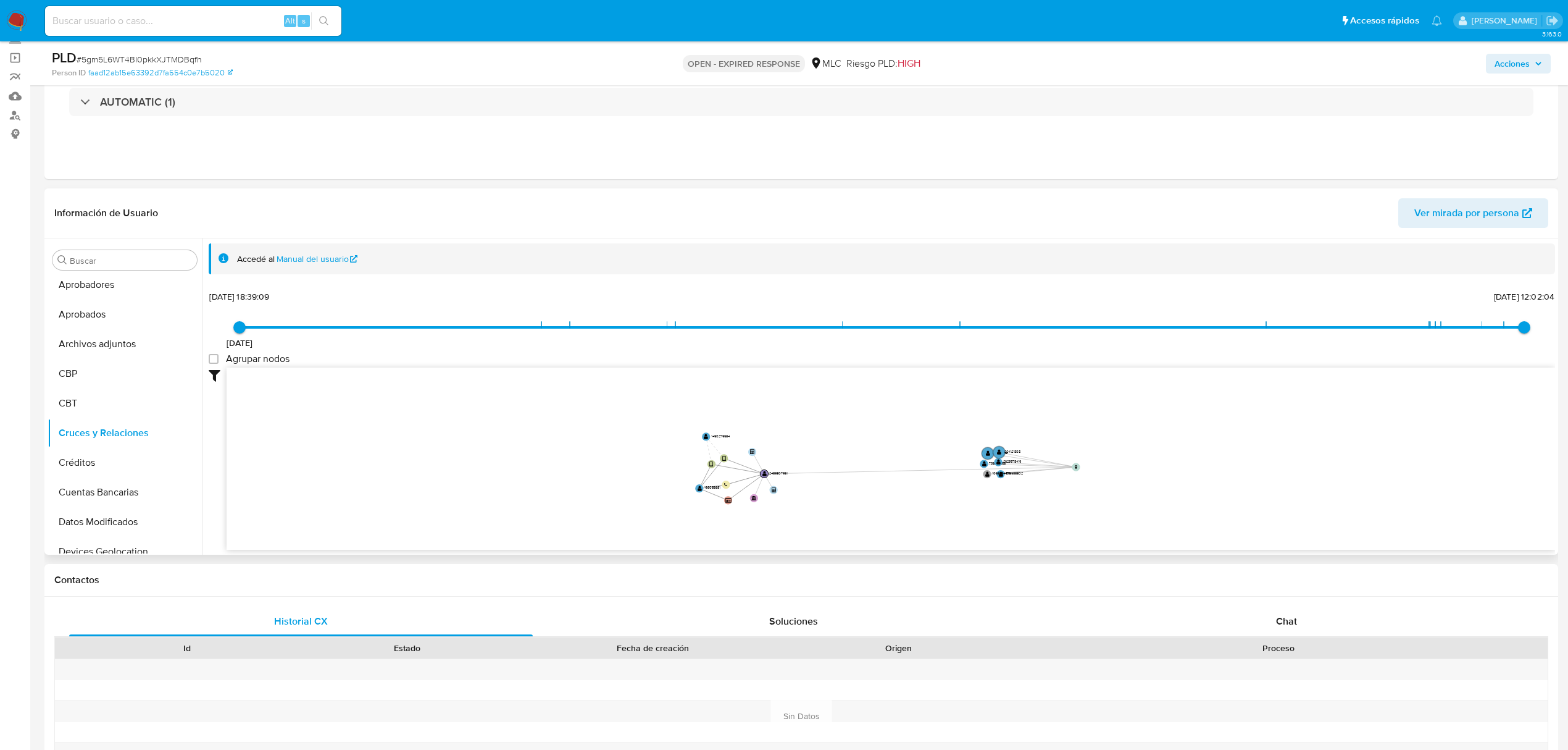
click at [1079, 466] on circle at bounding box center [1075, 466] width 8 height 8
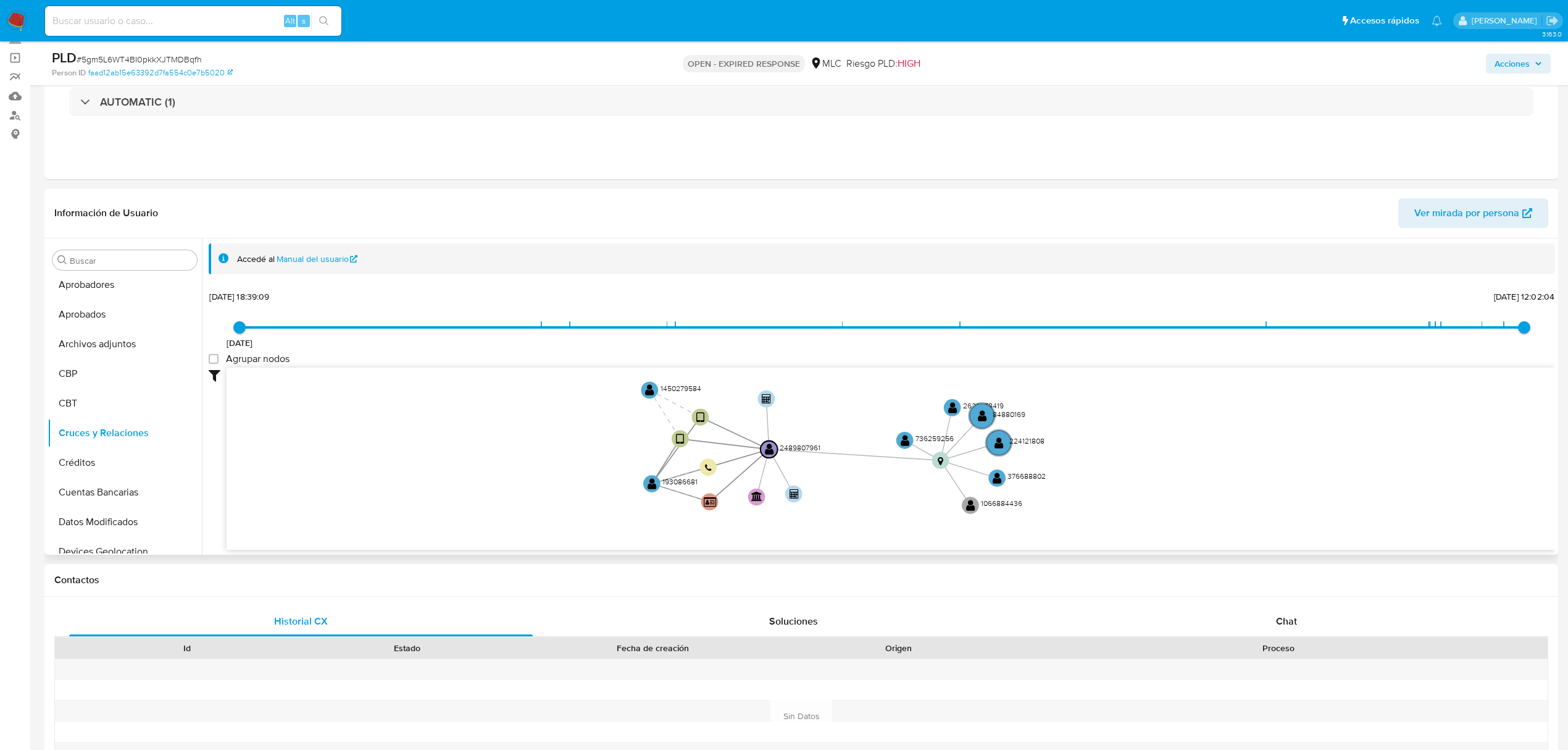
drag, startPoint x: 509, startPoint y: 482, endPoint x: 416, endPoint y: 482, distance: 93.0
click at [416, 482] on icon "user-2489807961  2489807961 device-658c8545e6b676e5ab2715d6  device-689925f98…" at bounding box center [890, 457] width 1328 height 179
drag, startPoint x: 813, startPoint y: 498, endPoint x: 820, endPoint y: 502, distance: 8.1
click at [820, 502] on icon "user-2489807961  2489807961 device-658c8545e6b676e5ab2715d6  device-689925f98…" at bounding box center [890, 457] width 1328 height 179
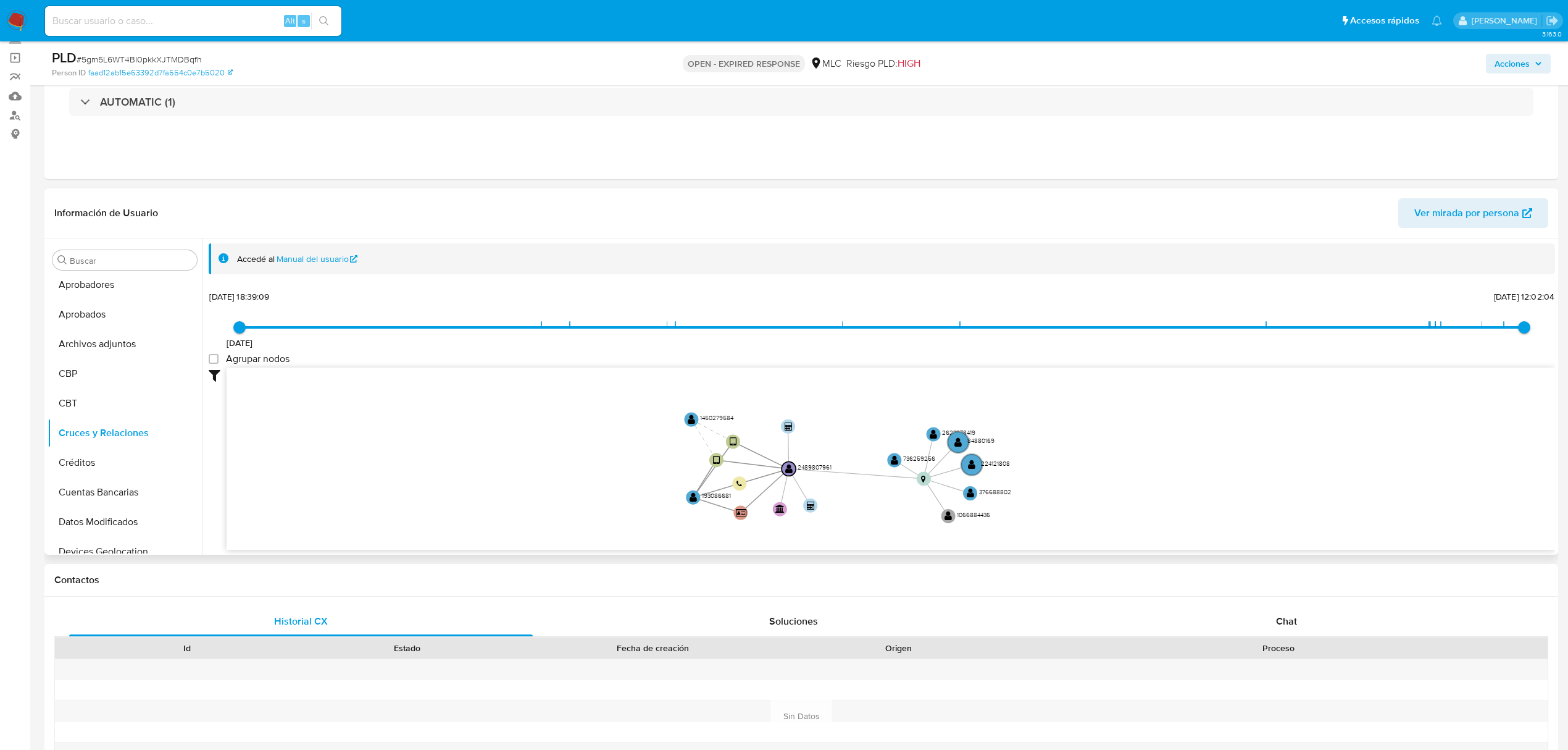
drag, startPoint x: 862, startPoint y: 480, endPoint x: 862, endPoint y: 489, distance: 9.0
click at [862, 489] on icon "user-2489807961  2489807961 device-658c8545e6b676e5ab2715d6  device-689925f98…" at bounding box center [890, 457] width 1328 height 179
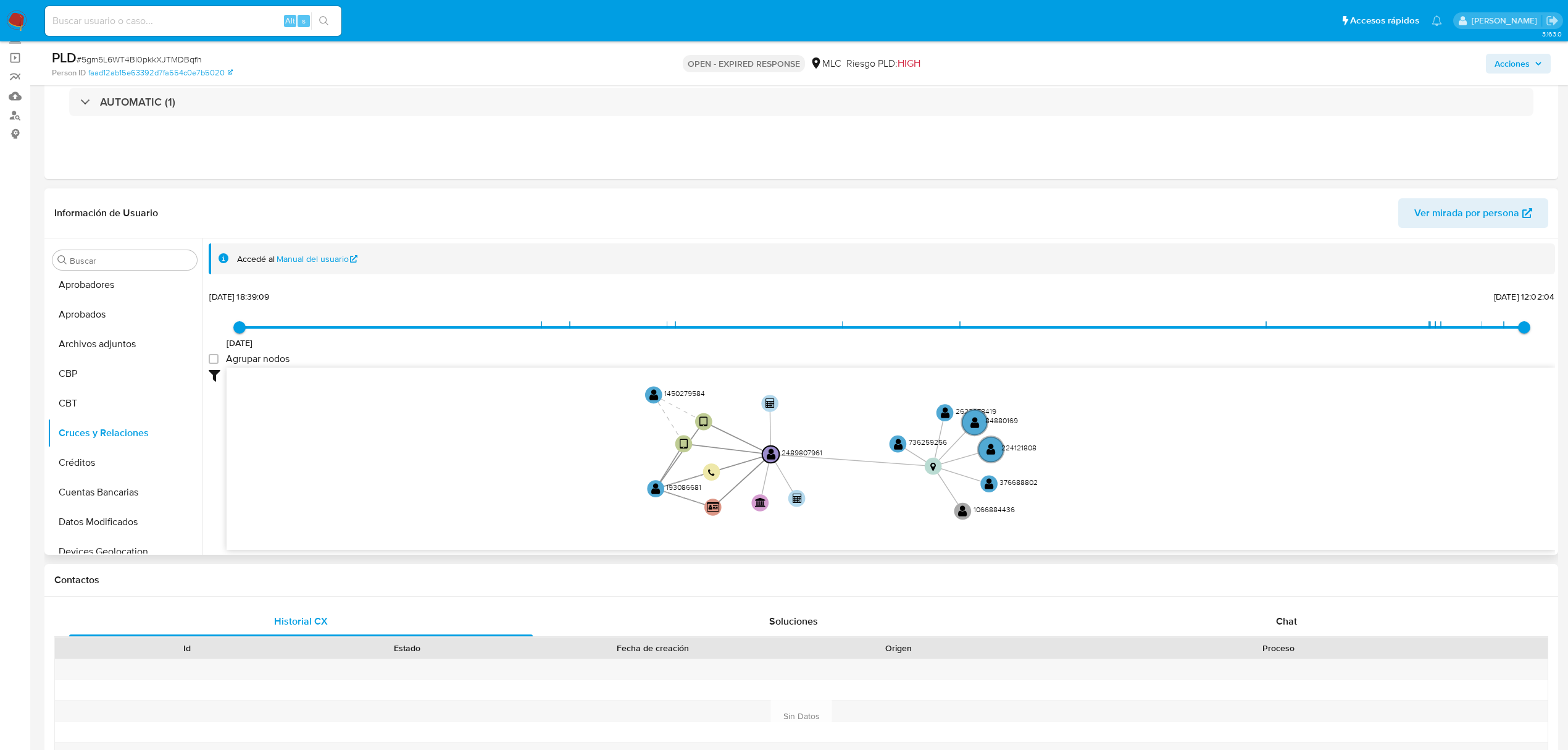
drag, startPoint x: 853, startPoint y: 497, endPoint x: 848, endPoint y: 483, distance: 14.9
click at [848, 483] on icon "user-2489807961  2489807961 device-658c8545e6b676e5ab2715d6  device-689925f98…" at bounding box center [890, 457] width 1328 height 179
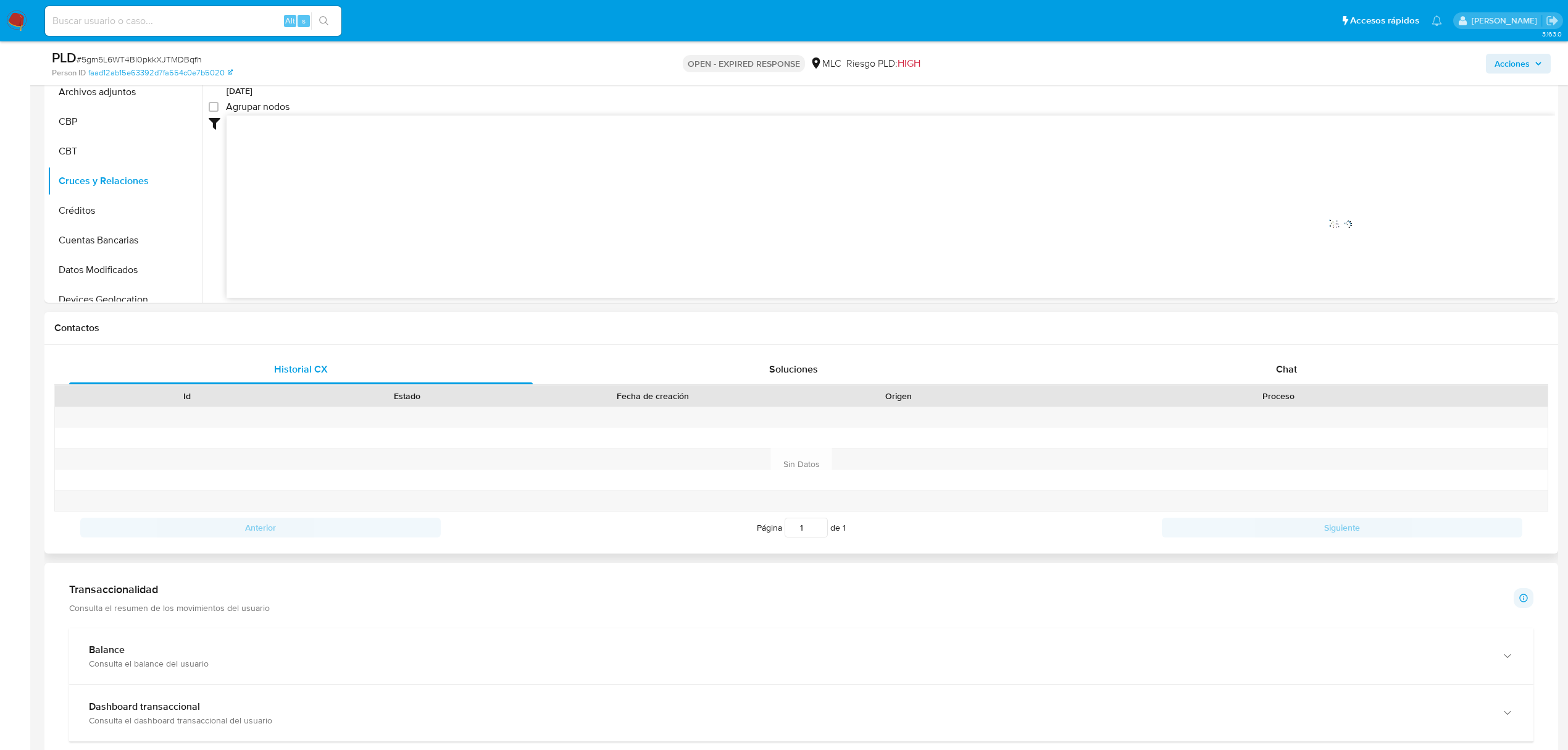
scroll to position [335, 0]
click at [1270, 369] on div "Chat" at bounding box center [1286, 369] width 463 height 29
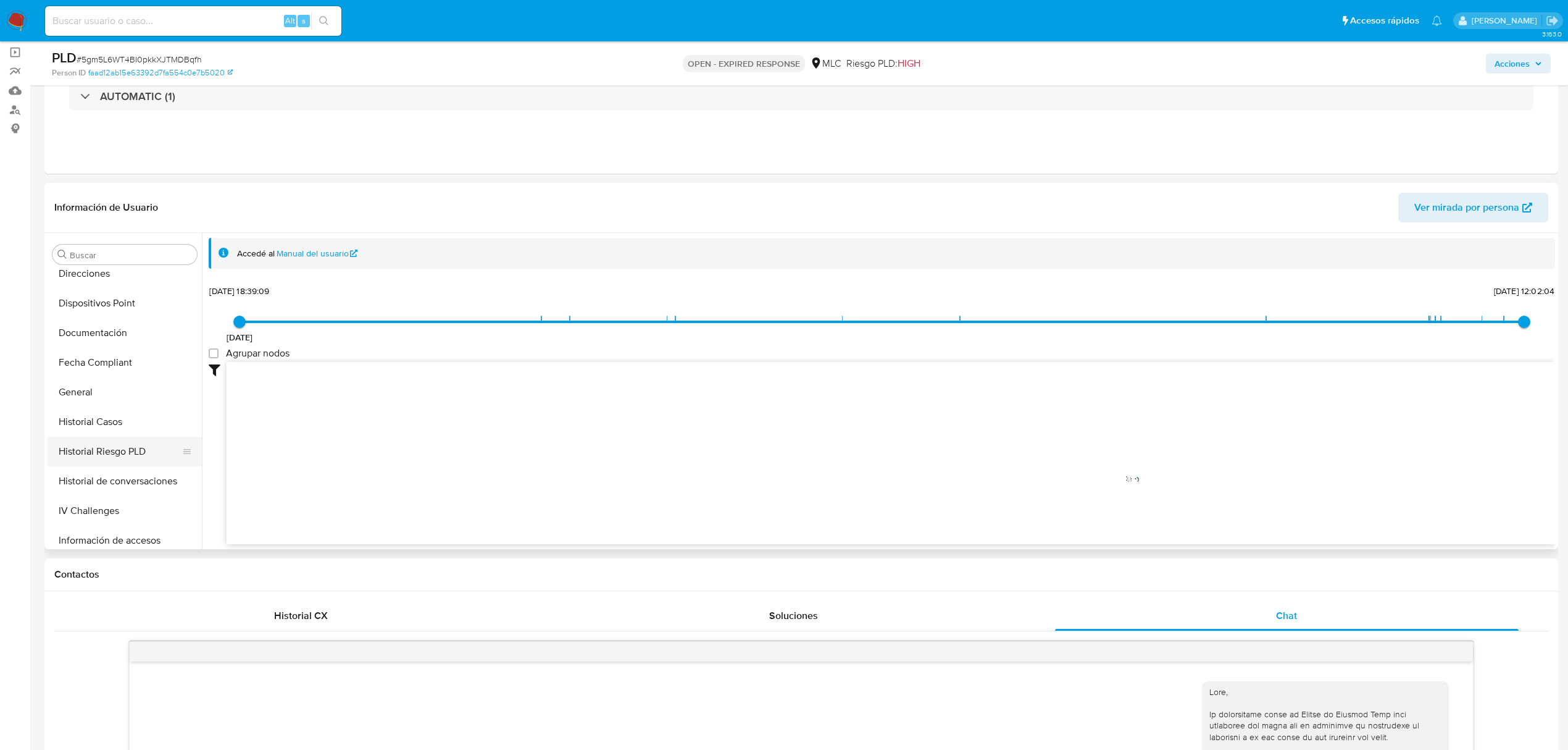
scroll to position [329, 0]
click at [115, 422] on button "Historial Casos" at bounding box center [120, 429] width 145 height 29
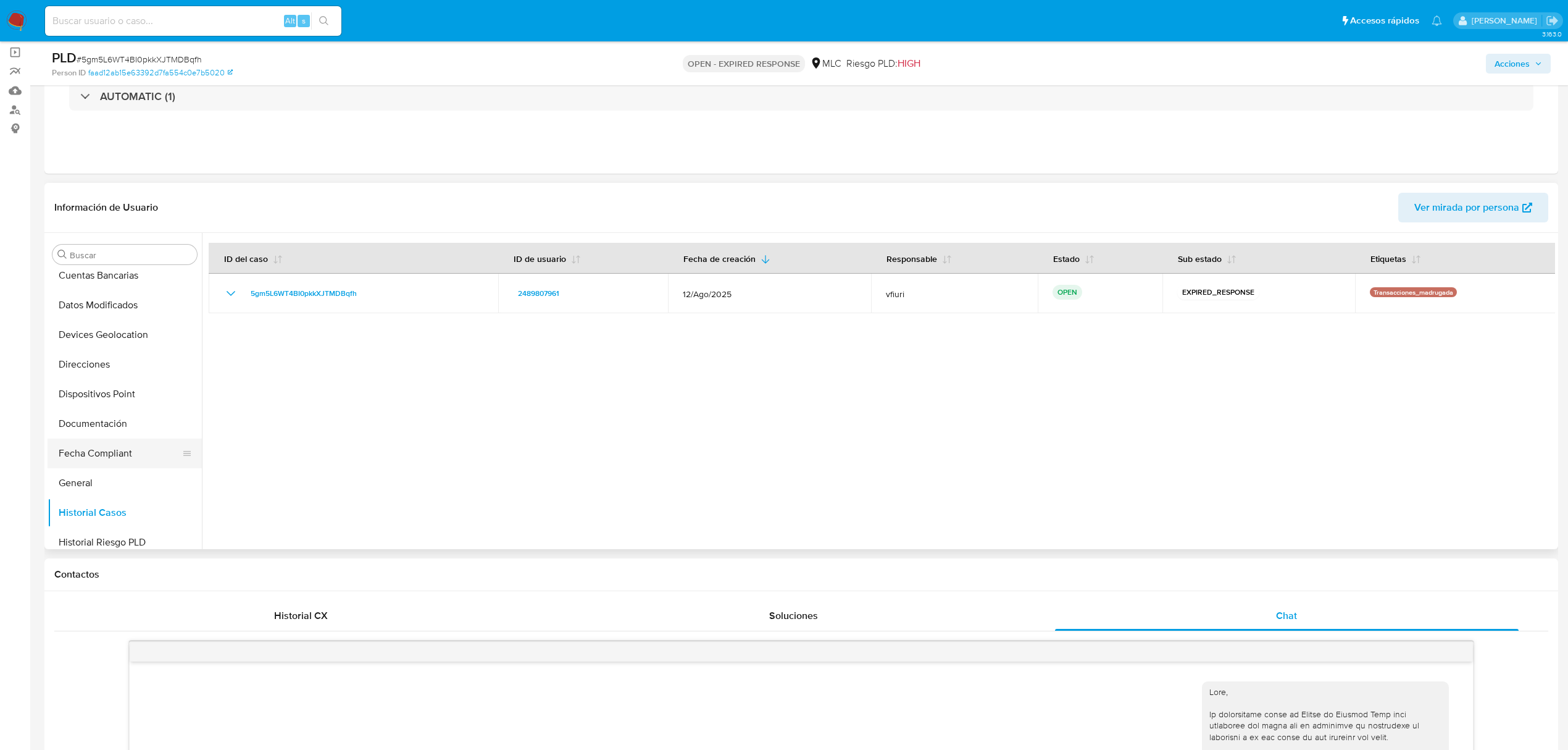
scroll to position [247, 0]
click at [83, 459] on button "Fecha Compliant" at bounding box center [120, 452] width 145 height 29
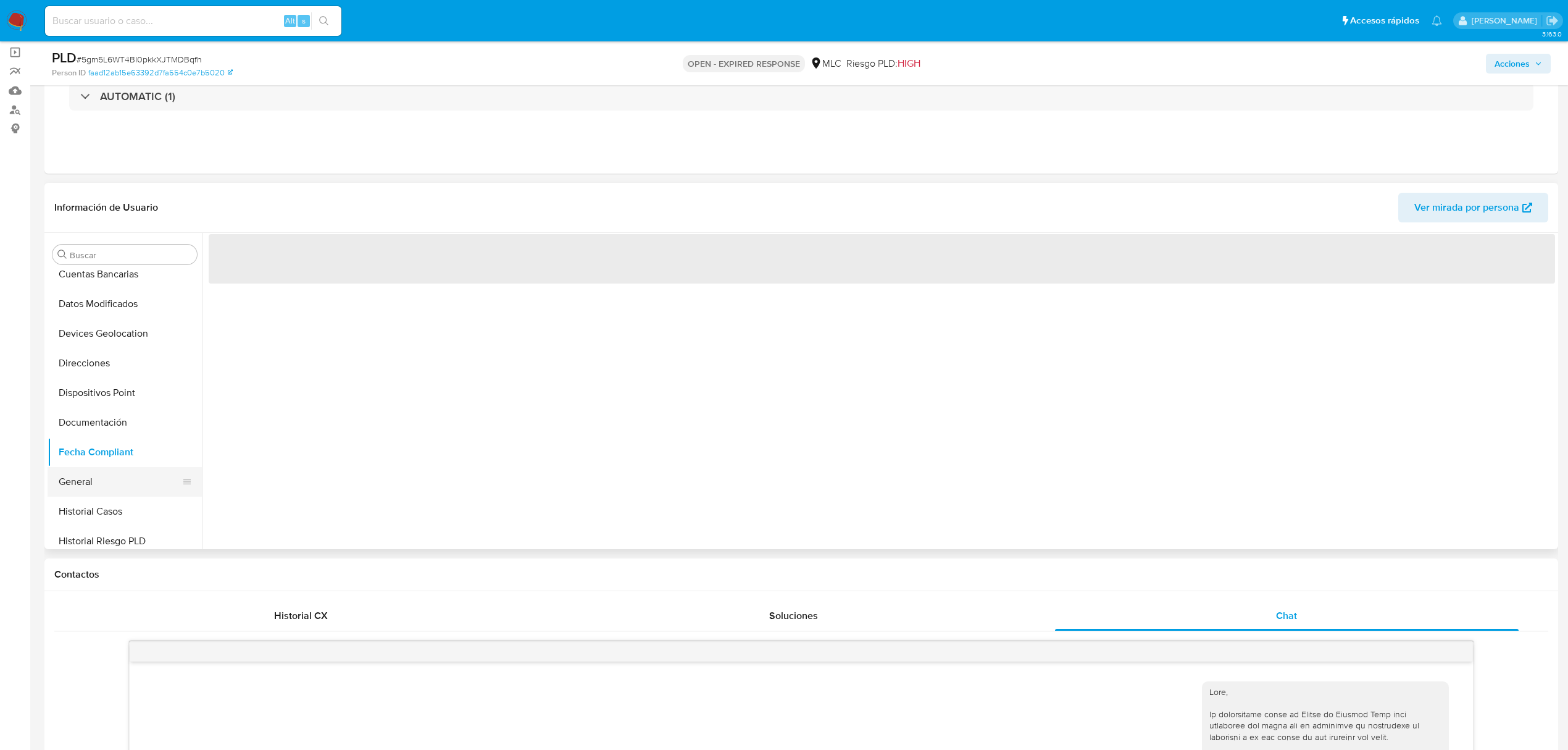
click at [82, 470] on button "General" at bounding box center [120, 482] width 145 height 29
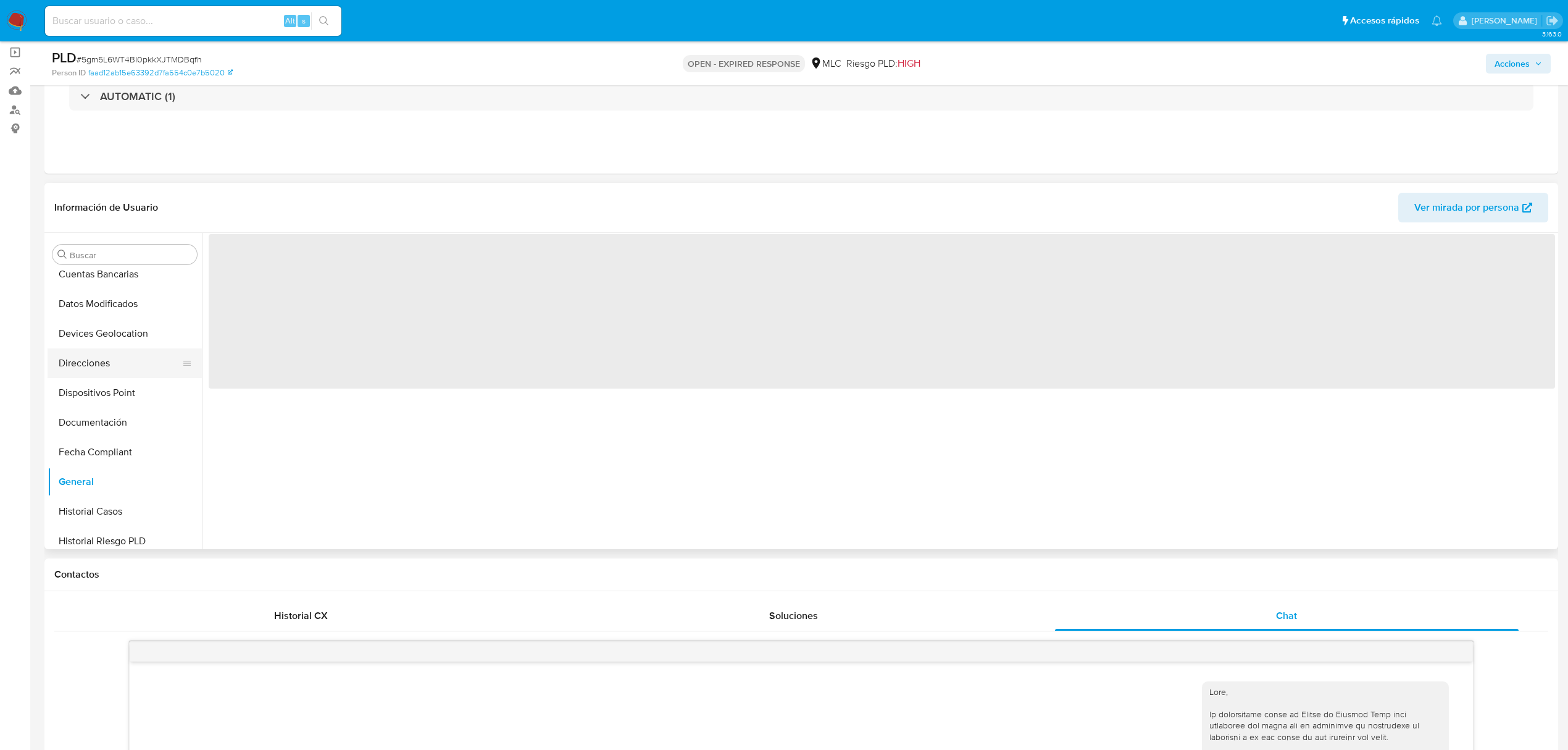
click at [87, 362] on button "Direcciones" at bounding box center [120, 363] width 145 height 29
click at [76, 347] on button "KYC" at bounding box center [120, 355] width 145 height 29
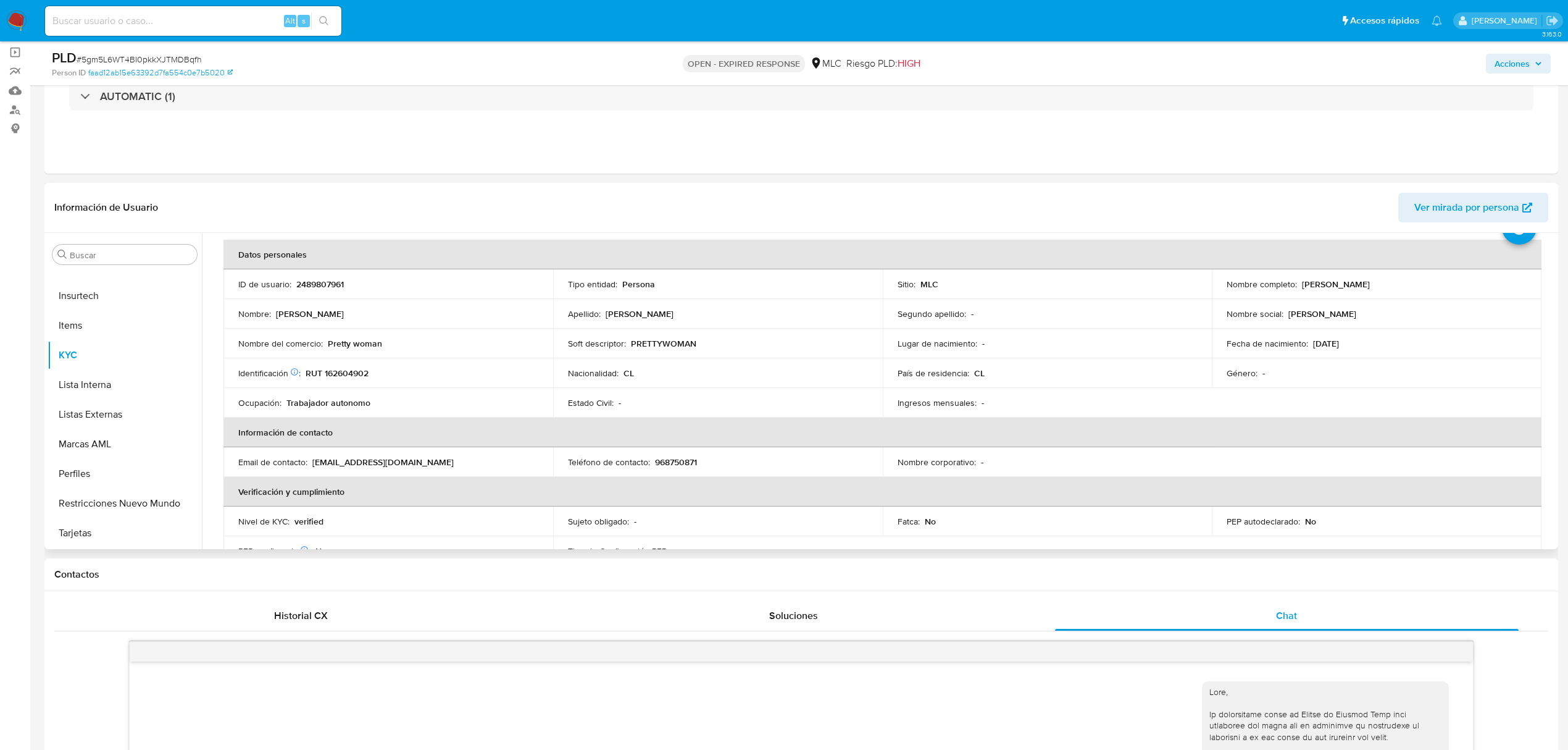
scroll to position [0, 0]
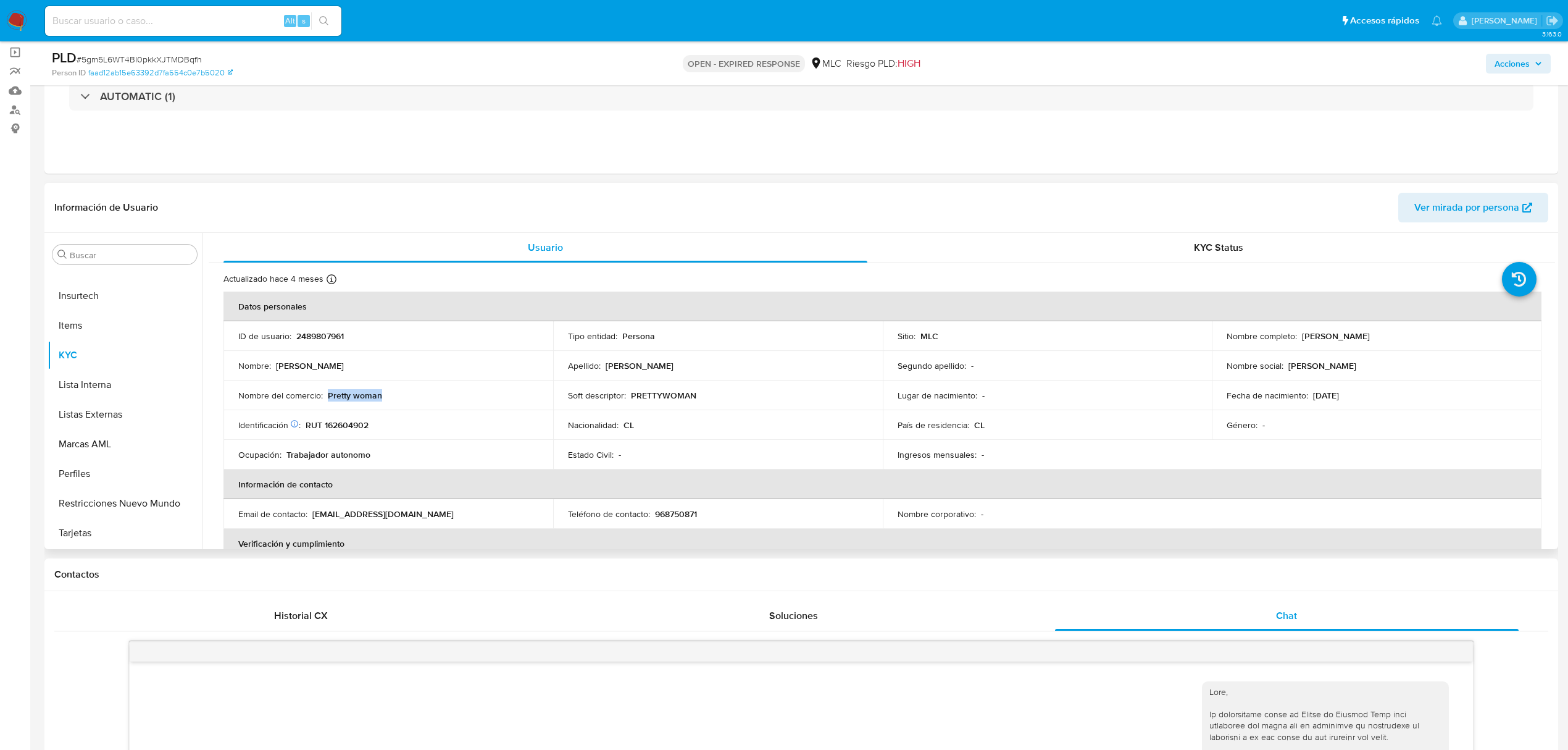
drag, startPoint x: 328, startPoint y: 395, endPoint x: 381, endPoint y: 391, distance: 53.2
click at [390, 395] on div "Nombre del comercio : Pretty woman" at bounding box center [388, 395] width 300 height 11
copy p "Pretty woman"
drag, startPoint x: 1302, startPoint y: 335, endPoint x: 1432, endPoint y: 335, distance: 130.0
click at [1432, 335] on div "Nombre completo : [PERSON_NAME]" at bounding box center [1376, 335] width 300 height 11
